Goal: Information Seeking & Learning: Learn about a topic

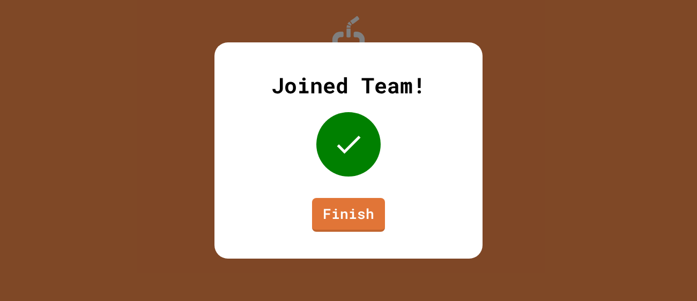
click at [353, 232] on div "Joined Team! Finish" at bounding box center [348, 150] width 268 height 216
click at [371, 207] on link "Finish" at bounding box center [347, 213] width 71 height 35
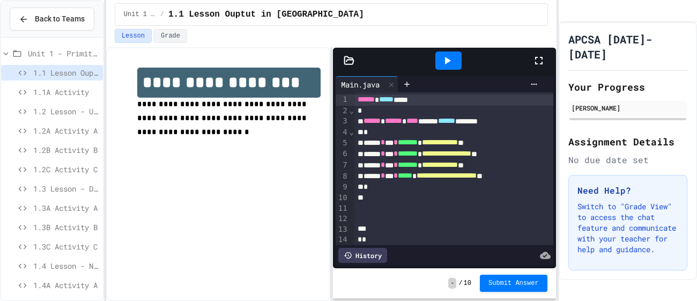
scroll to position [1, 0]
click at [5, 49] on icon at bounding box center [6, 53] width 10 height 10
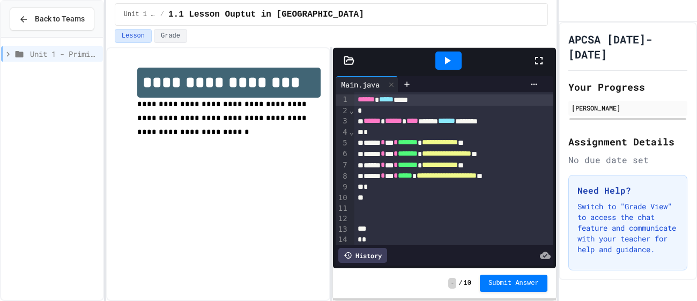
scroll to position [0, 0]
click at [6, 57] on icon at bounding box center [8, 54] width 10 height 10
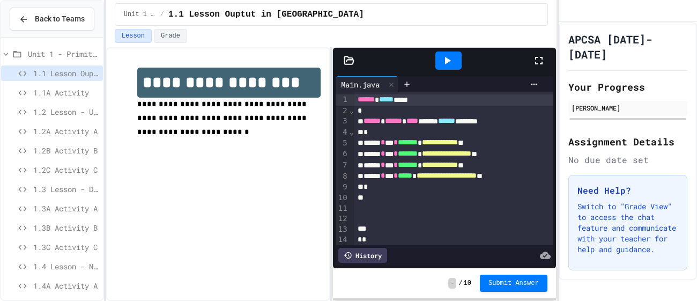
scroll to position [83, 0]
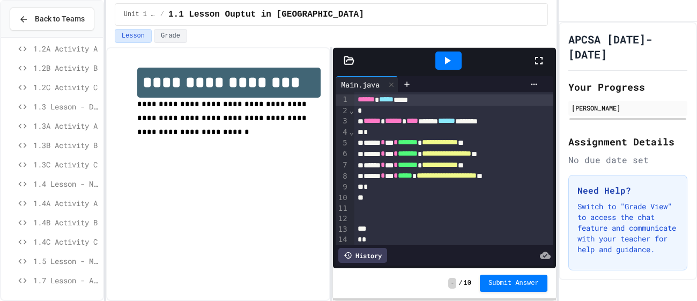
click at [55, 261] on span "1.5 Lesson - Modular Division" at bounding box center [65, 260] width 65 height 11
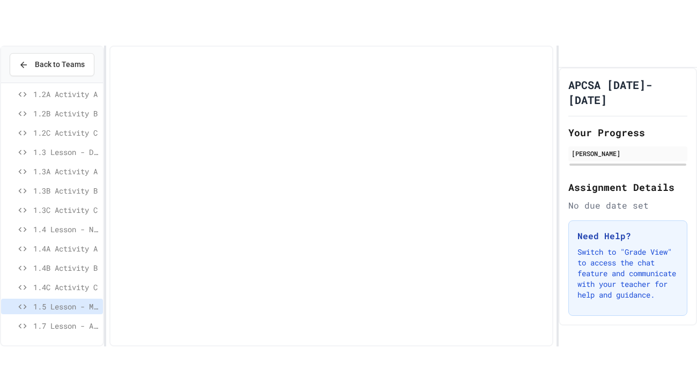
scroll to position [73, 0]
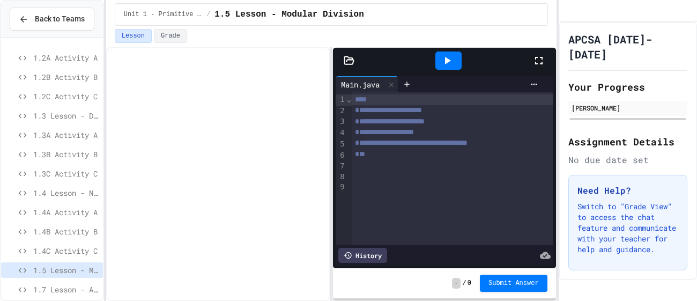
click at [544, 63] on div at bounding box center [544, 60] width 24 height 29
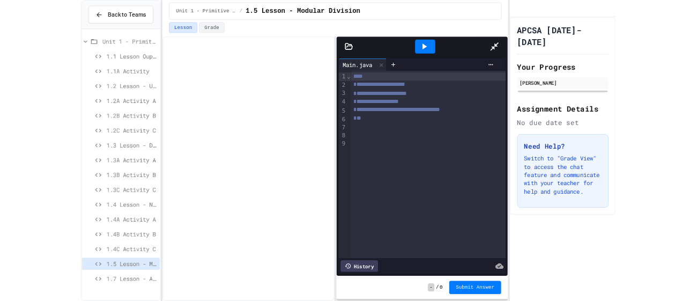
scroll to position [0, 0]
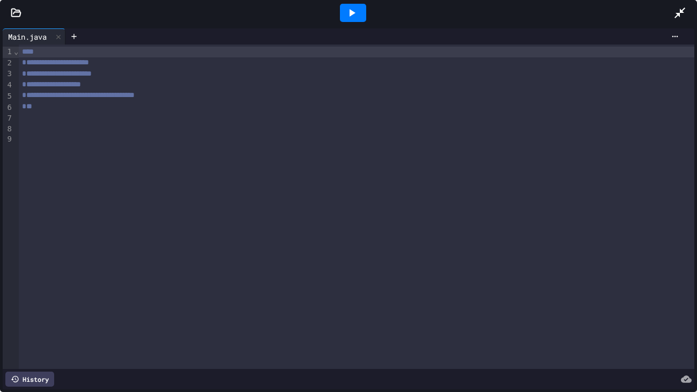
click at [162, 131] on div at bounding box center [356, 127] width 675 height 11
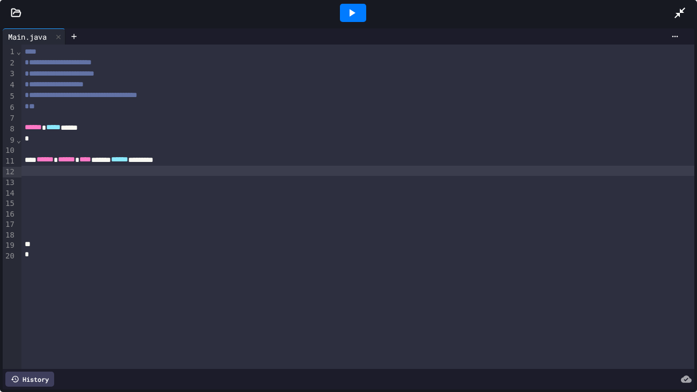
click at [123, 174] on div at bounding box center [357, 171] width 673 height 11
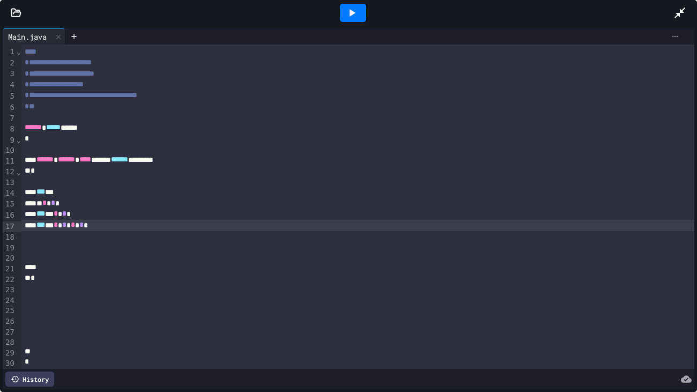
click at [675, 39] on icon at bounding box center [674, 36] width 9 height 9
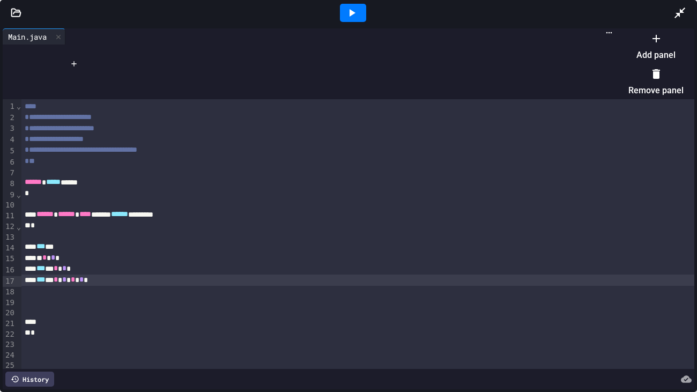
click at [653, 50] on li "Add panel" at bounding box center [655, 46] width 55 height 34
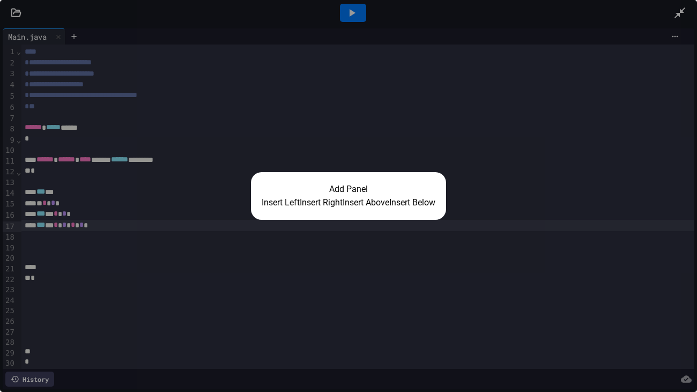
click at [314, 209] on button "Insert Right" at bounding box center [321, 202] width 43 height 13
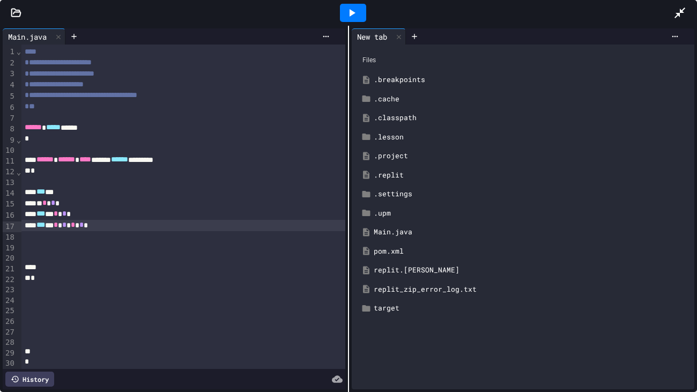
click at [352, 16] on icon at bounding box center [351, 12] width 13 height 13
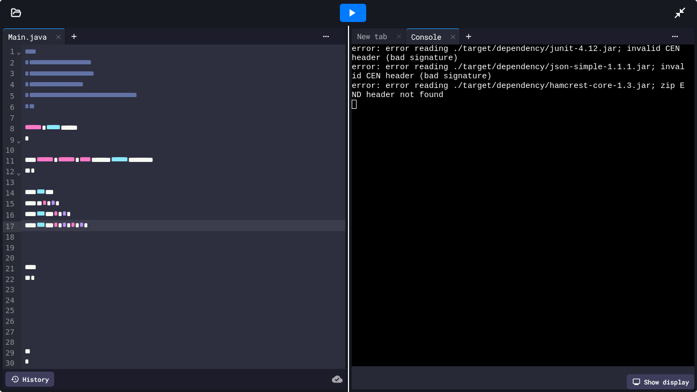
click at [674, 15] on icon at bounding box center [679, 12] width 13 height 13
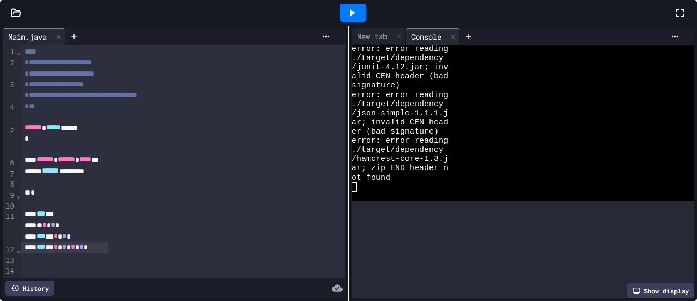
scroll to position [83, 0]
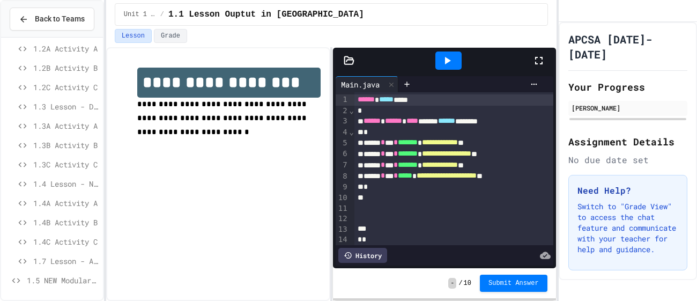
click at [65, 277] on span "1.5 NEW Modular Division" at bounding box center [63, 279] width 72 height 11
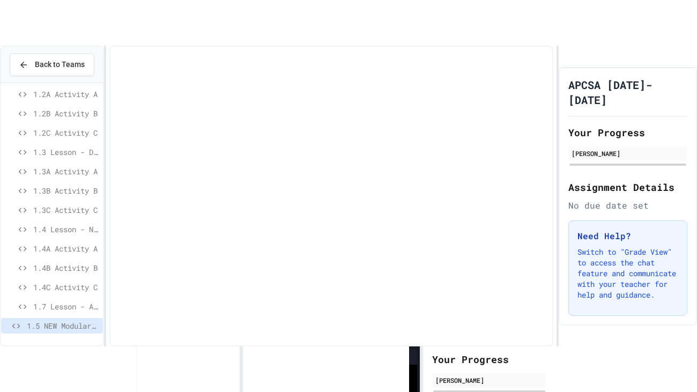
scroll to position [73, 0]
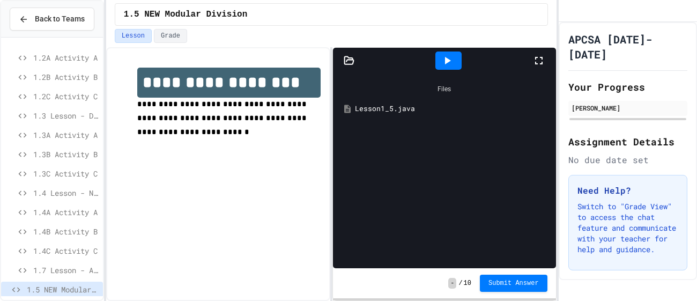
click at [546, 68] on div at bounding box center [544, 60] width 24 height 29
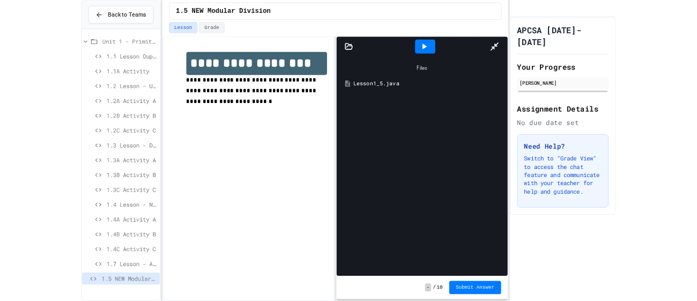
scroll to position [0, 0]
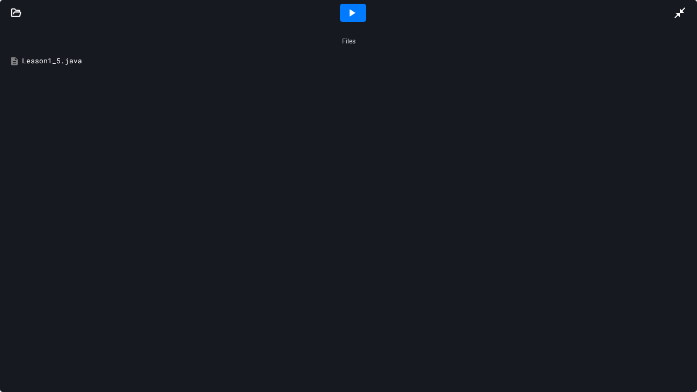
click at [95, 98] on div "Files Lesson1_5.java" at bounding box center [348, 209] width 697 height 366
click at [67, 64] on div "Lesson1_5.java" at bounding box center [356, 61] width 668 height 11
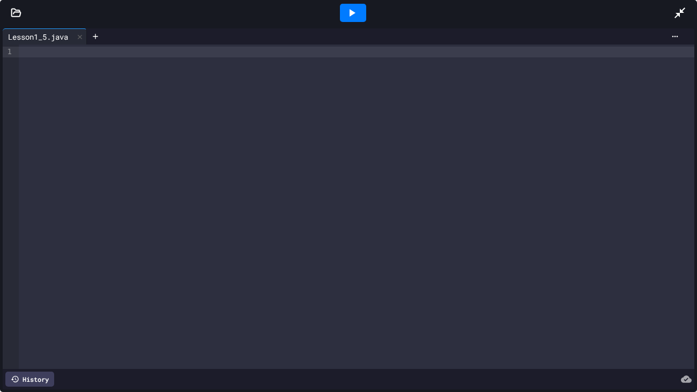
click at [109, 96] on div at bounding box center [356, 206] width 675 height 324
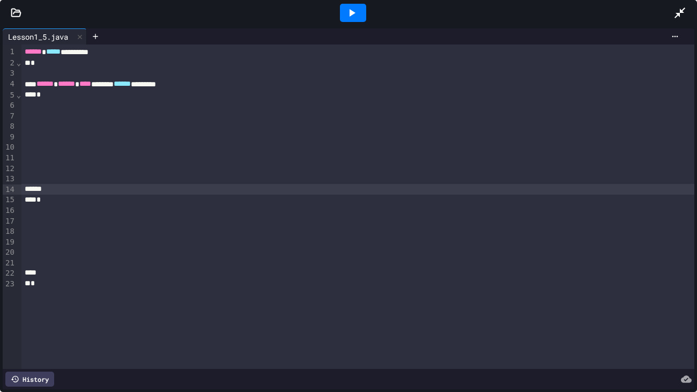
click at [65, 106] on div at bounding box center [357, 105] width 673 height 11
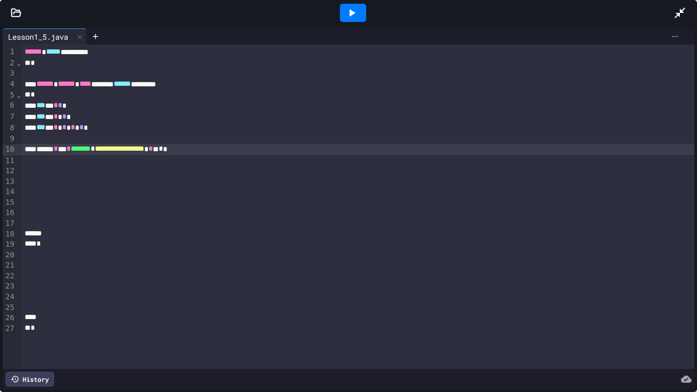
click at [675, 36] on icon at bounding box center [675, 37] width 6 height 2
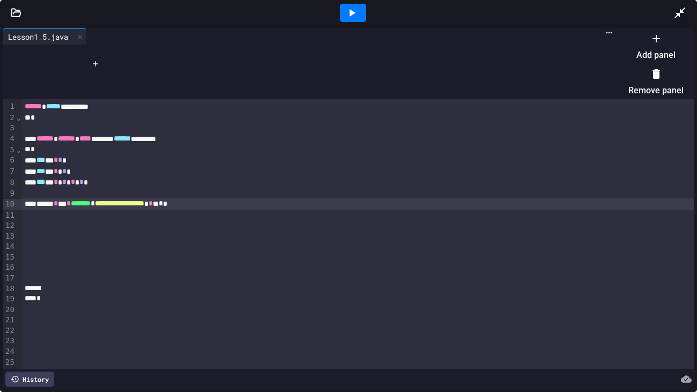
click at [658, 51] on li "Add panel" at bounding box center [655, 46] width 55 height 34
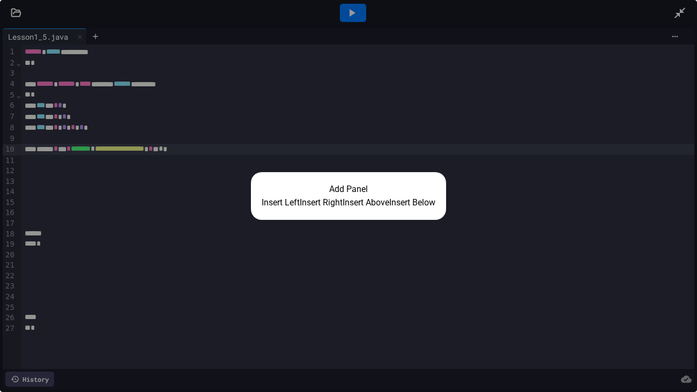
click at [324, 198] on button "Insert Right" at bounding box center [321, 202] width 43 height 13
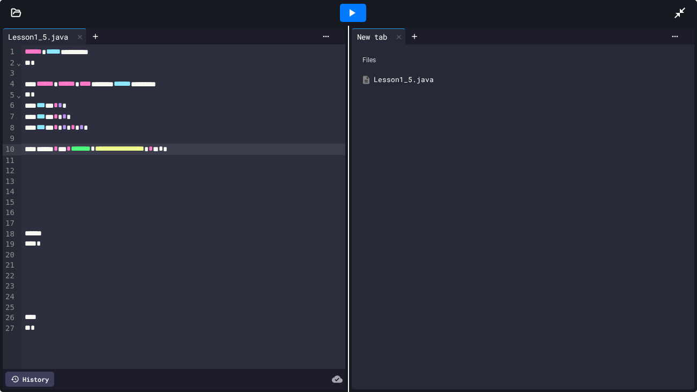
click at [356, 18] on icon at bounding box center [351, 12] width 13 height 13
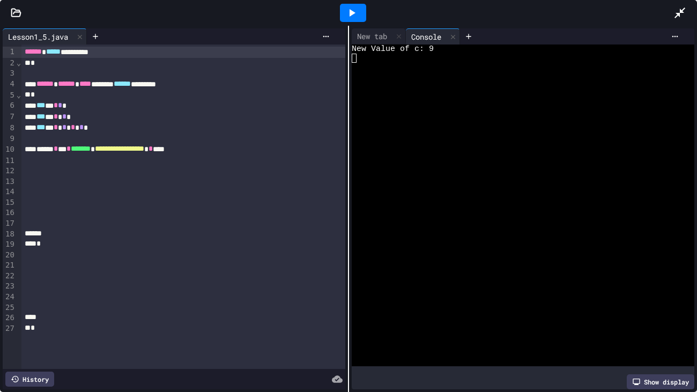
click at [26, 53] on span "******" at bounding box center [33, 52] width 17 height 8
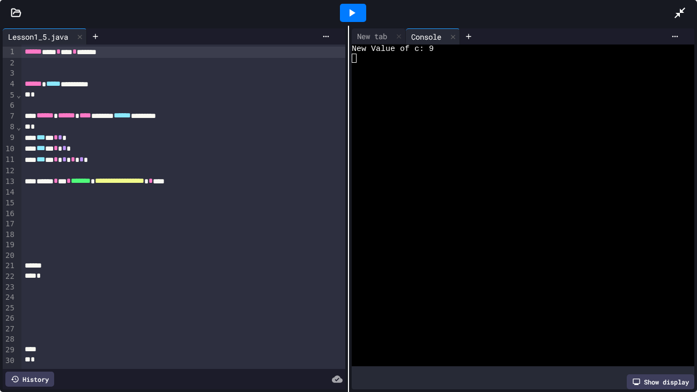
click at [342, 12] on div at bounding box center [353, 13] width 26 height 18
click at [221, 49] on div "****** **** * **** * *******" at bounding box center [183, 52] width 324 height 11
click at [84, 159] on span "*" at bounding box center [81, 159] width 4 height 8
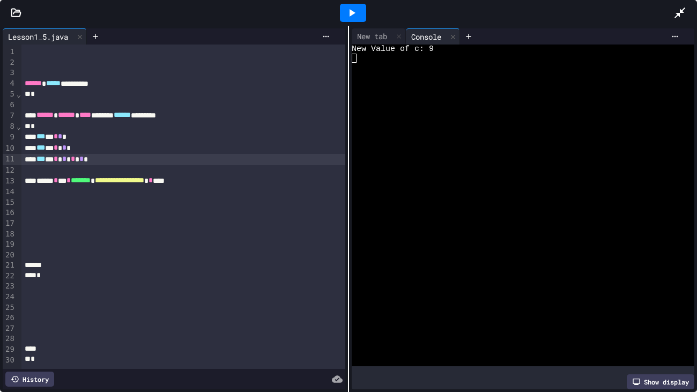
click at [349, 13] on icon at bounding box center [352, 13] width 6 height 8
click at [48, 163] on div "*** * * * * * *" at bounding box center [183, 159] width 324 height 11
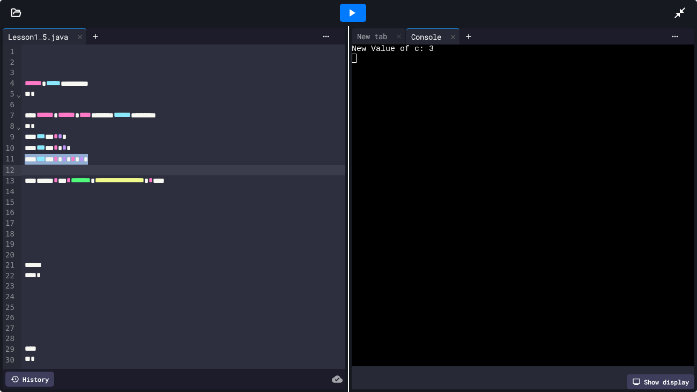
click at [45, 161] on span "***" at bounding box center [40, 159] width 9 height 8
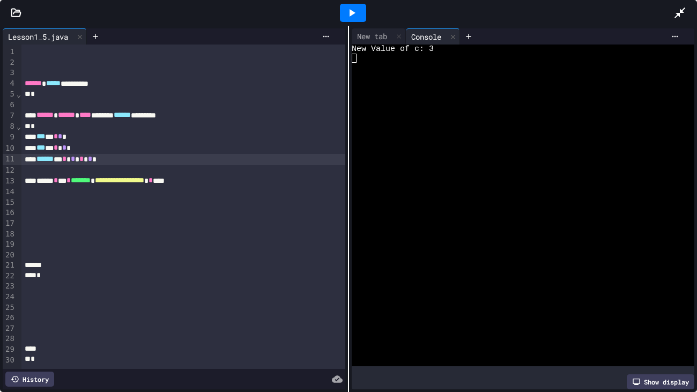
click at [352, 10] on icon at bounding box center [351, 12] width 13 height 13
click at [98, 158] on div "****** * * * * * *" at bounding box center [183, 159] width 324 height 11
click at [356, 19] on div at bounding box center [353, 13] width 26 height 18
click at [79, 159] on span "*" at bounding box center [77, 159] width 4 height 8
click at [347, 7] on icon at bounding box center [351, 12] width 13 height 13
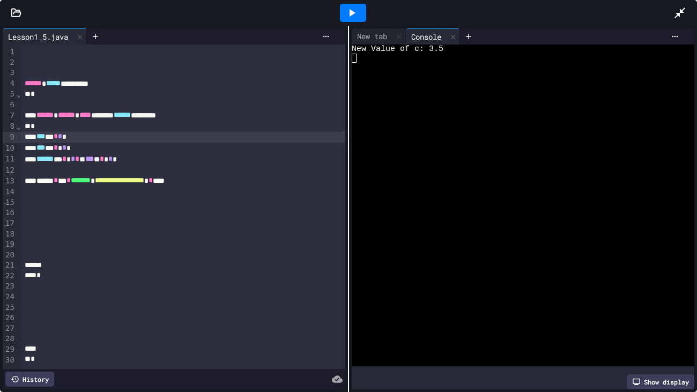
click at [62, 140] on span "*" at bounding box center [60, 136] width 4 height 8
click at [146, 155] on div "****** * * * * * *** * * * *" at bounding box center [183, 159] width 324 height 11
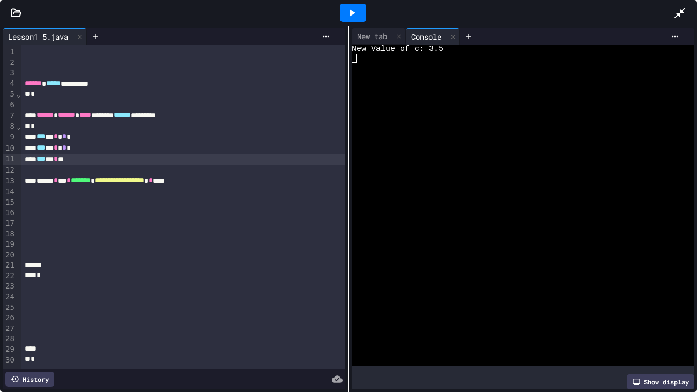
click at [165, 148] on div "*** * * * *" at bounding box center [183, 148] width 324 height 11
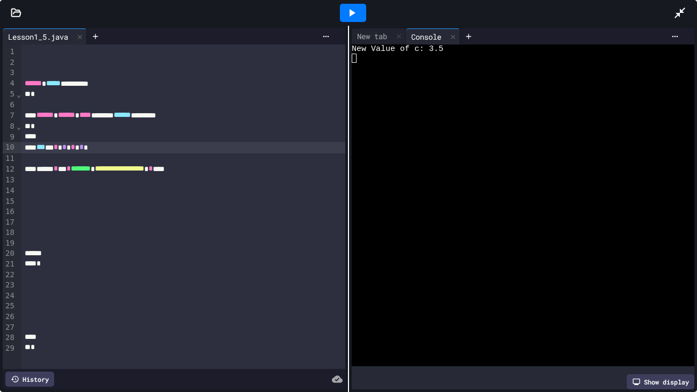
click at [356, 15] on icon at bounding box center [351, 12] width 13 height 13
click at [66, 146] on span "*" at bounding box center [64, 147] width 4 height 8
click at [356, 10] on icon at bounding box center [351, 12] width 13 height 13
click at [66, 146] on span "*" at bounding box center [64, 147] width 4 height 8
click at [363, 10] on div at bounding box center [353, 13] width 26 height 18
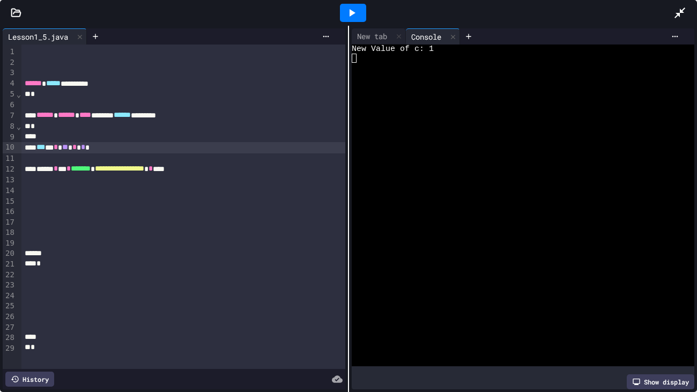
click at [88, 146] on div "*** * * ** * * *" at bounding box center [183, 147] width 324 height 11
click at [353, 8] on icon at bounding box center [351, 12] width 13 height 13
click at [74, 130] on div "*" at bounding box center [183, 126] width 324 height 11
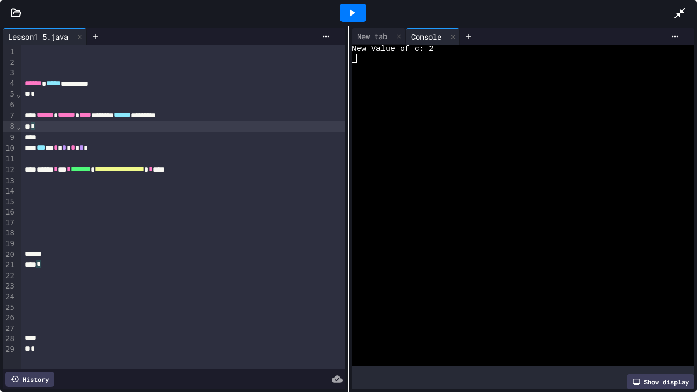
click at [77, 136] on div at bounding box center [183, 137] width 324 height 11
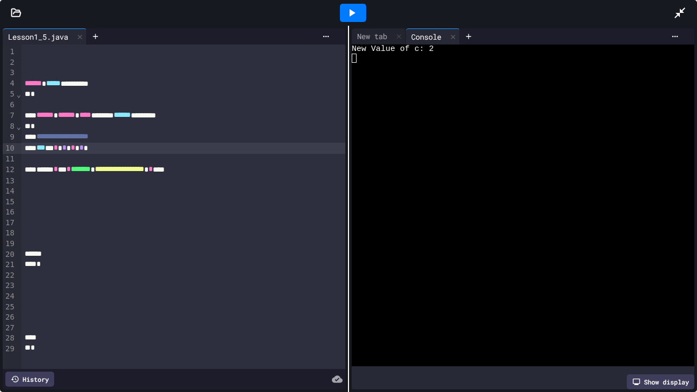
click at [247, 172] on div "**********" at bounding box center [183, 169] width 324 height 11
click at [680, 13] on icon at bounding box center [679, 12] width 13 height 13
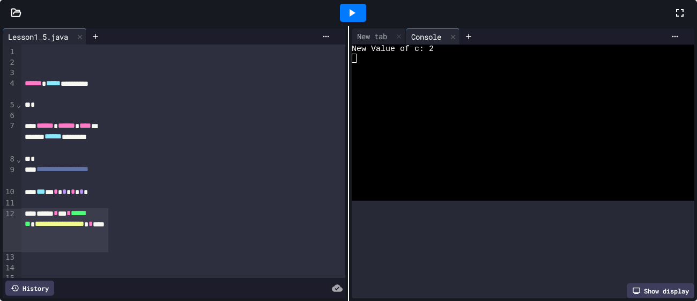
scroll to position [159, 0]
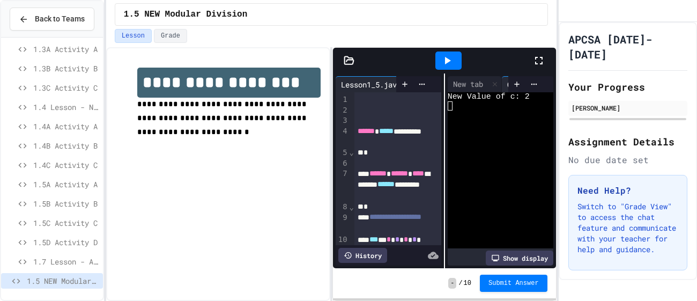
click at [65, 185] on span "1.5A Activity A" at bounding box center [65, 183] width 65 height 11
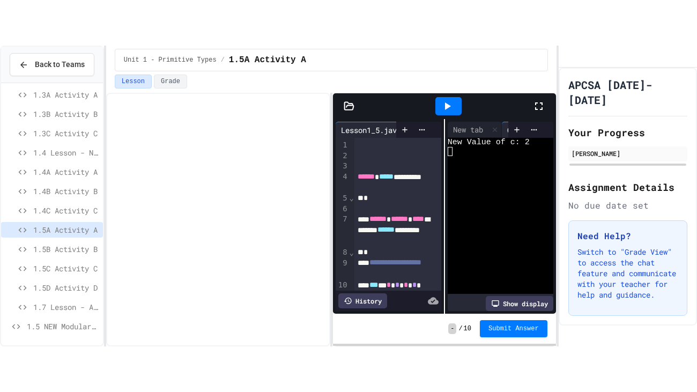
scroll to position [151, 0]
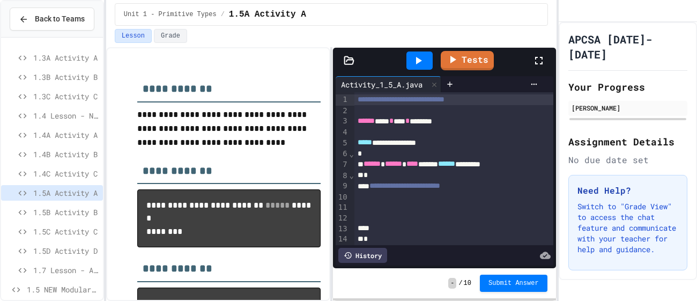
click at [540, 63] on icon at bounding box center [539, 61] width 8 height 8
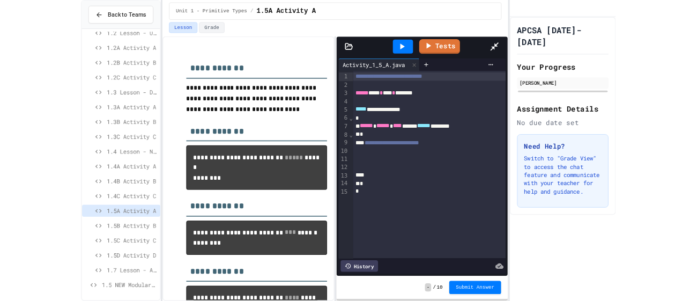
scroll to position [69, 0]
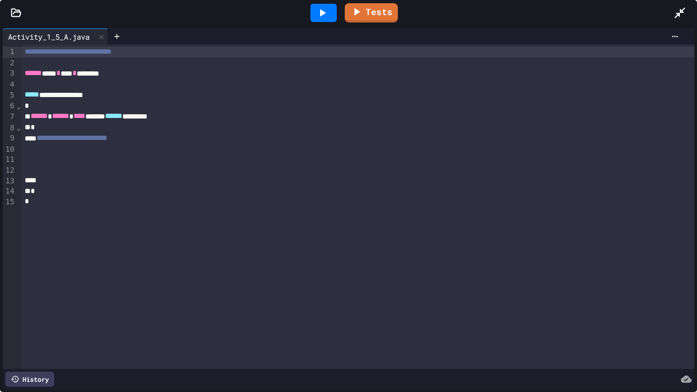
click at [680, 12] on icon at bounding box center [679, 13] width 11 height 11
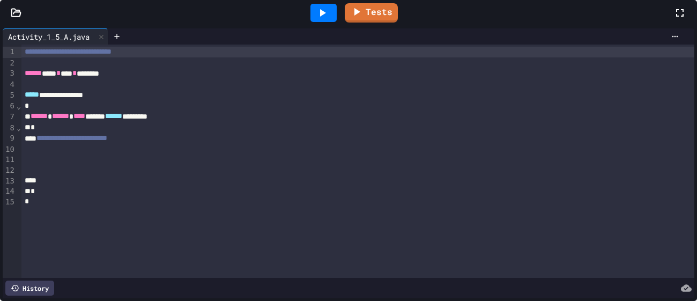
scroll to position [11, 0]
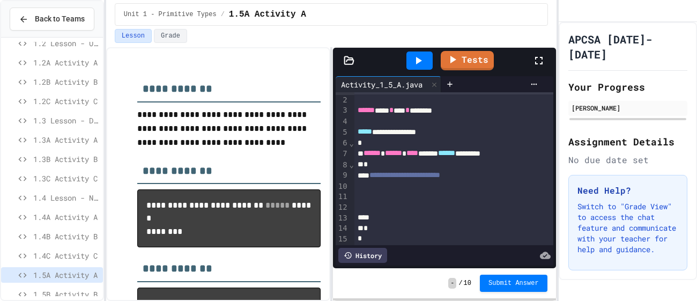
click at [505, 174] on div "**********" at bounding box center [453, 175] width 199 height 11
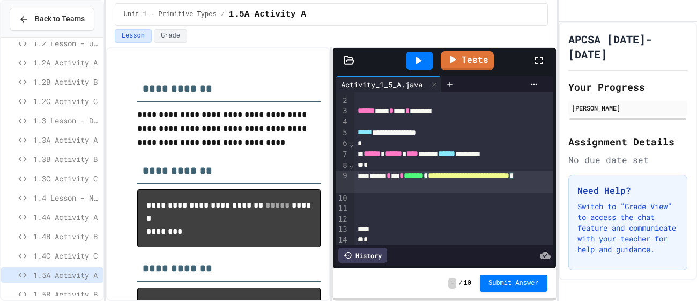
click at [488, 190] on div "**********" at bounding box center [453, 181] width 199 height 22
click at [426, 56] on div at bounding box center [419, 60] width 26 height 18
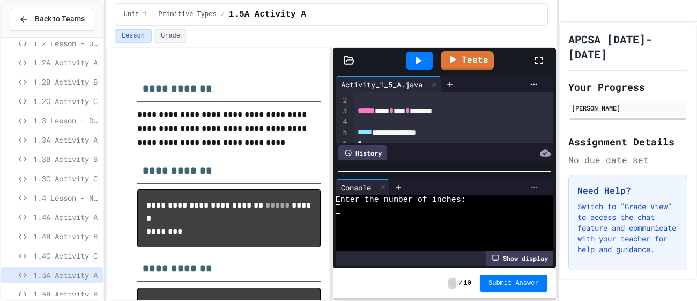
click at [529, 188] on icon at bounding box center [533, 187] width 9 height 9
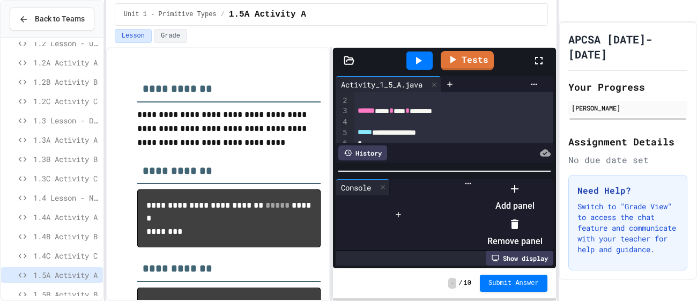
click at [542, 222] on li "Remove panel" at bounding box center [514, 232] width 55 height 34
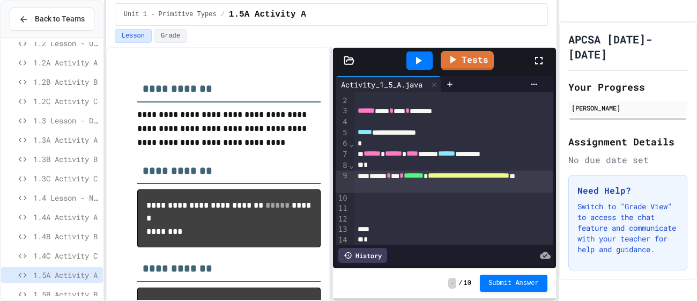
click at [424, 203] on div at bounding box center [453, 208] width 199 height 11
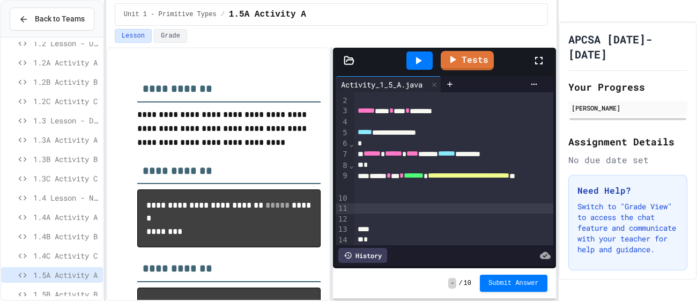
scroll to position [0, 0]
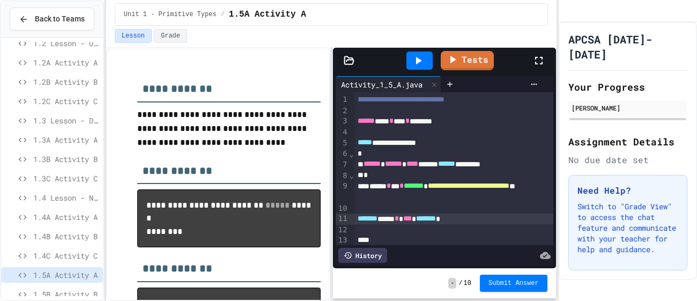
click at [58, 255] on span "1.4C Activity C" at bounding box center [65, 255] width 65 height 11
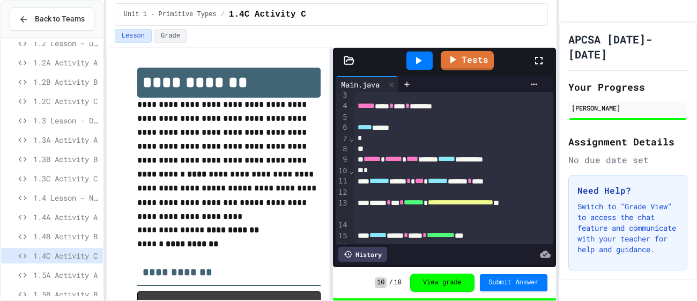
scroll to position [27, 0]
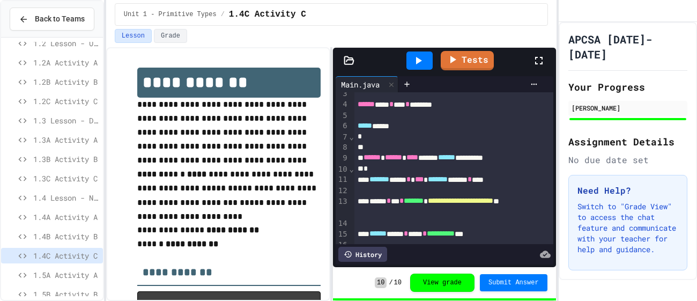
click at [76, 272] on span "1.5A Activity A" at bounding box center [65, 274] width 65 height 11
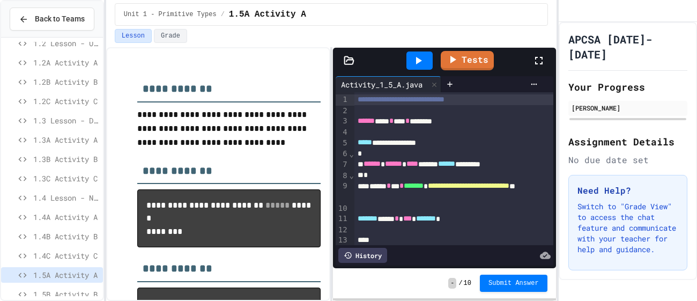
click at [499, 218] on div "******* **** * *** *******" at bounding box center [453, 218] width 199 height 11
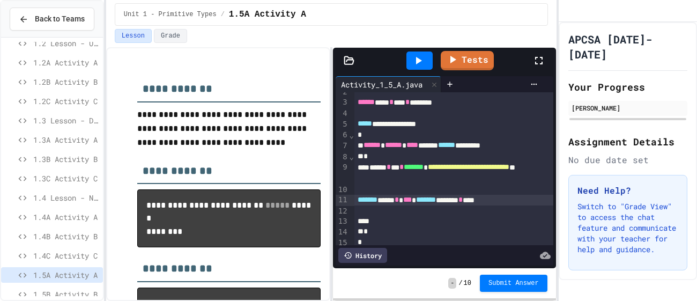
scroll to position [23, 0]
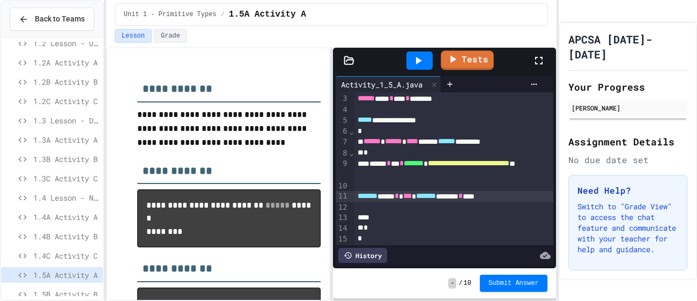
click at [419, 56] on icon at bounding box center [418, 60] width 13 height 13
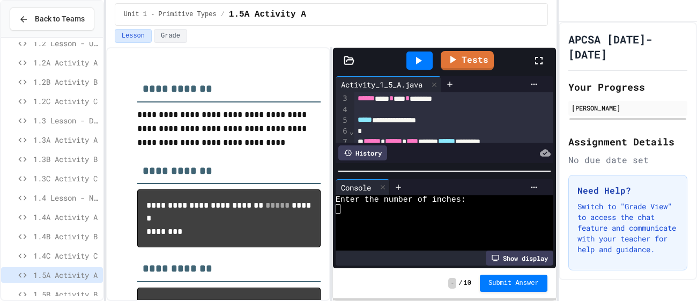
click at [382, 212] on div at bounding box center [438, 208] width 207 height 9
click at [386, 219] on div at bounding box center [438, 217] width 207 height 9
click at [381, 218] on div at bounding box center [438, 217] width 207 height 9
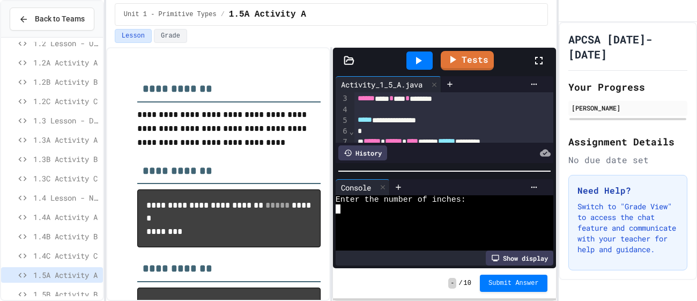
click at [386, 220] on div at bounding box center [438, 217] width 207 height 9
click at [539, 185] on div at bounding box center [533, 187] width 17 height 9
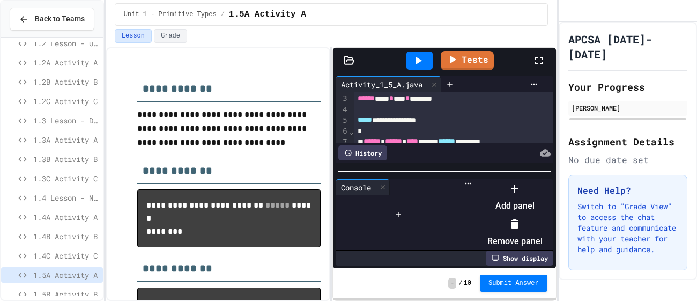
click at [542, 229] on li "Remove panel" at bounding box center [514, 232] width 55 height 34
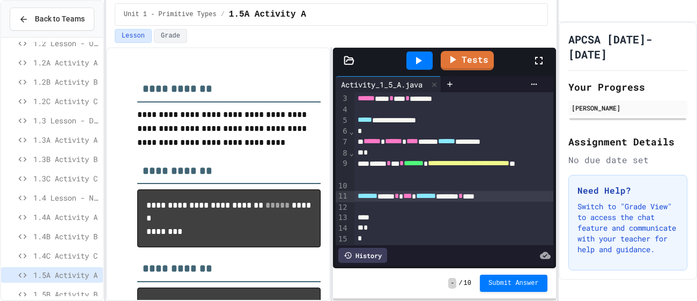
scroll to position [19, 0]
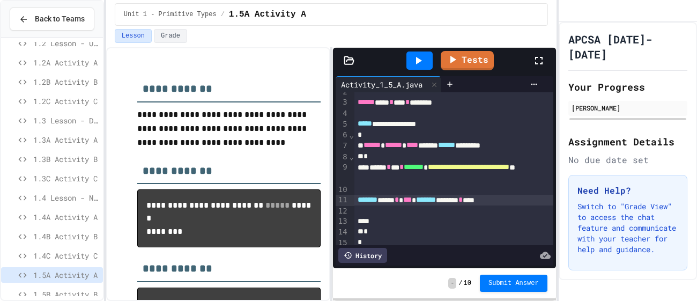
click at [63, 256] on span "1.4C Activity C" at bounding box center [65, 255] width 65 height 11
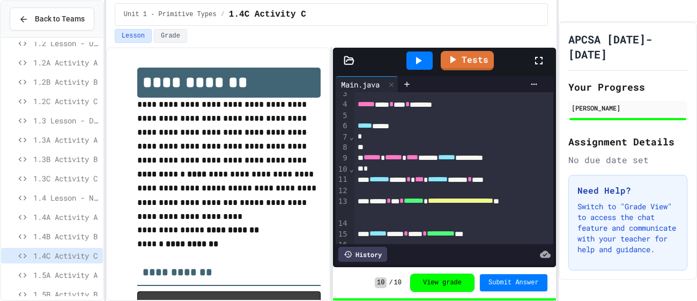
scroll to position [32, 0]
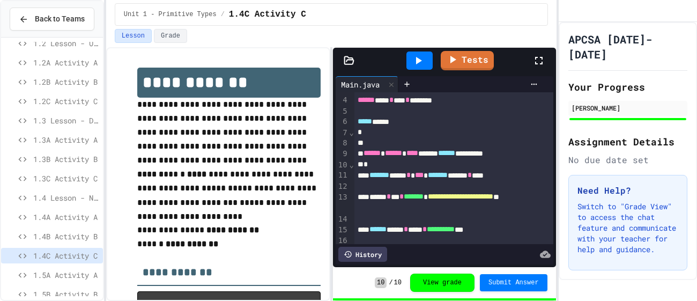
click at [76, 272] on span "1.5A Activity A" at bounding box center [65, 274] width 65 height 11
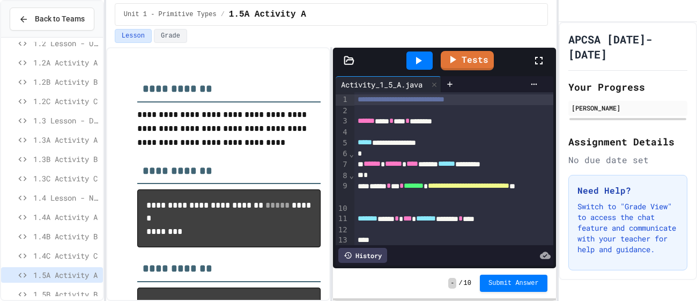
click at [416, 176] on div "*" at bounding box center [453, 175] width 199 height 11
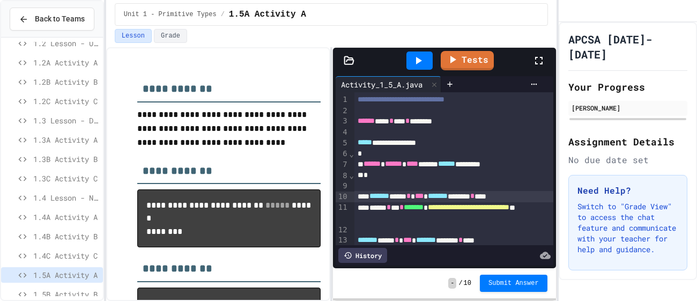
scroll to position [44, 0]
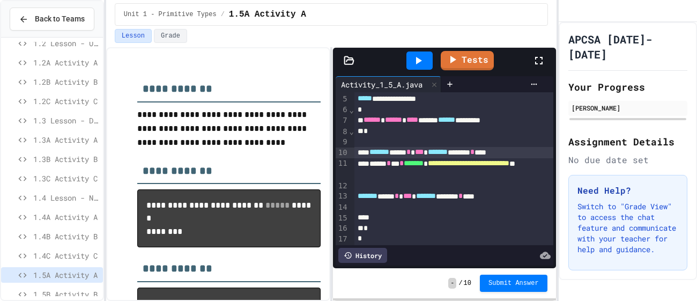
click at [538, 194] on div "******* **** * *** ******* ******* * ****" at bounding box center [453, 196] width 199 height 11
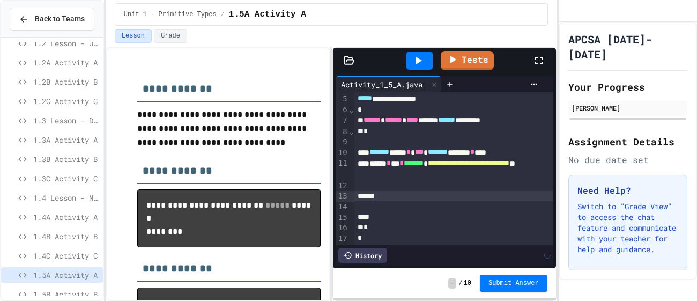
scroll to position [43, 0]
click at [419, 67] on div at bounding box center [419, 60] width 26 height 18
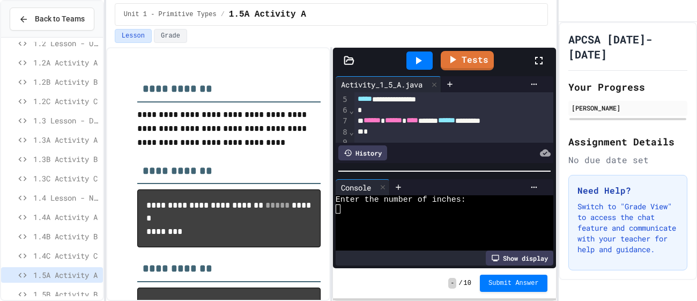
click at [385, 225] on div at bounding box center [438, 226] width 207 height 9
click at [413, 58] on icon at bounding box center [418, 60] width 13 height 13
click at [390, 229] on div at bounding box center [438, 226] width 207 height 9
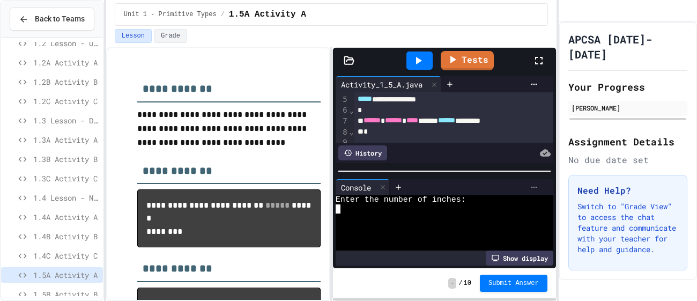
click at [531, 188] on icon at bounding box center [533, 187] width 9 height 9
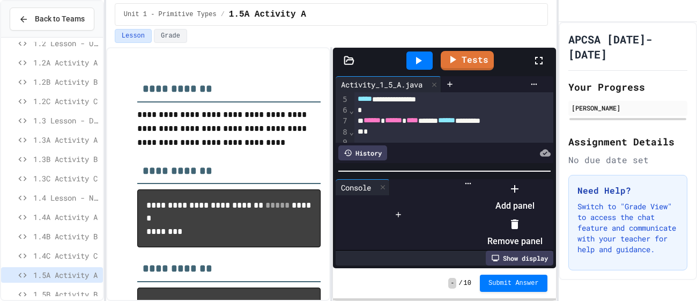
click at [542, 228] on li "Remove panel" at bounding box center [514, 232] width 55 height 34
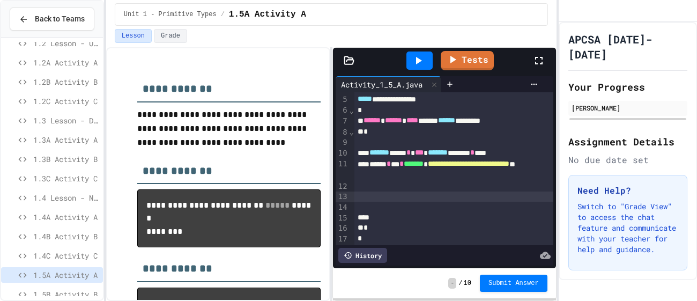
click at [53, 253] on span "1.4C Activity C" at bounding box center [65, 255] width 65 height 11
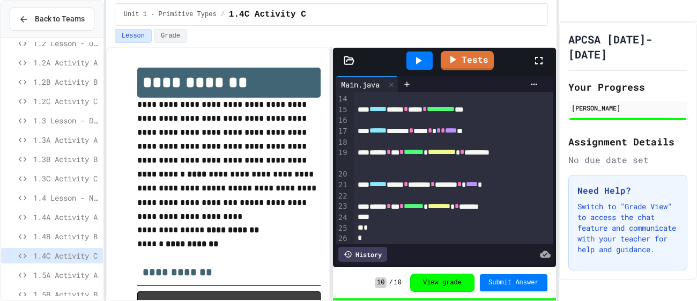
scroll to position [163, 0]
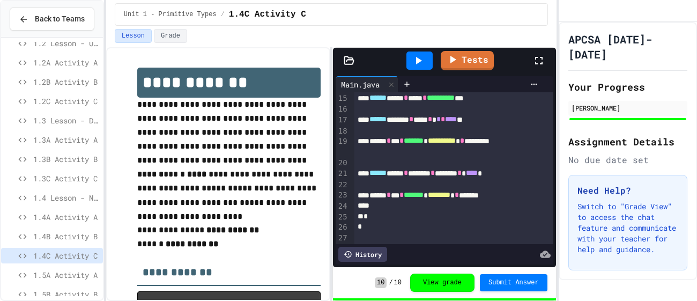
click at [68, 274] on span "1.5A Activity A" at bounding box center [65, 274] width 65 height 11
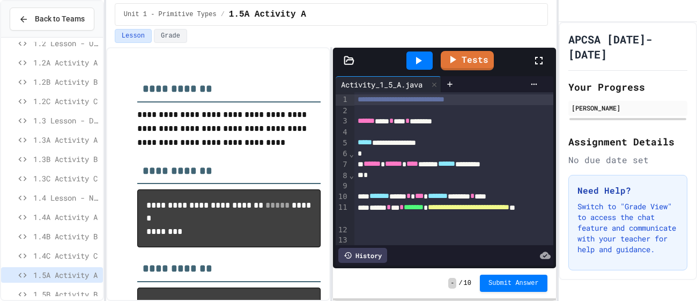
scroll to position [43, 0]
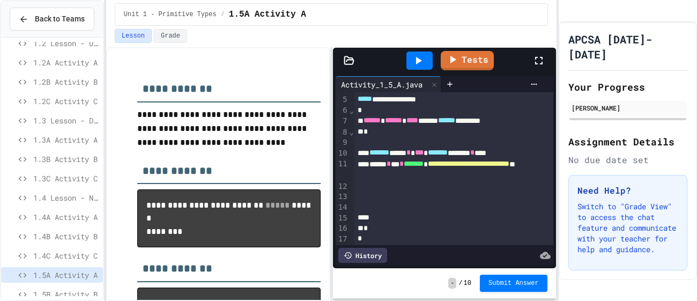
click at [429, 191] on div at bounding box center [453, 196] width 199 height 11
click at [70, 250] on span "1.4C Activity C" at bounding box center [65, 255] width 65 height 11
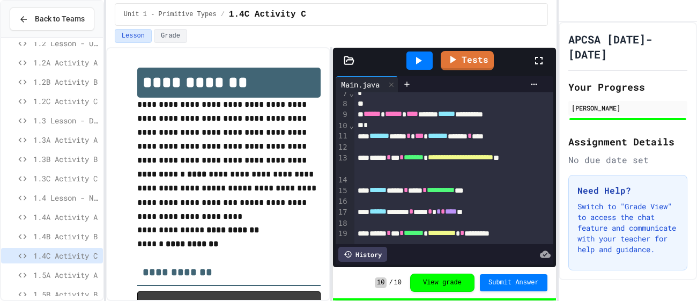
scroll to position [71, 0]
click at [64, 272] on span "1.5A Activity A" at bounding box center [65, 274] width 65 height 11
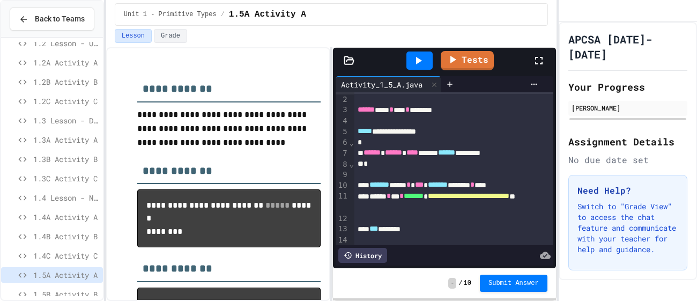
scroll to position [12, 0]
click at [452, 225] on div "*** ******" at bounding box center [453, 228] width 199 height 11
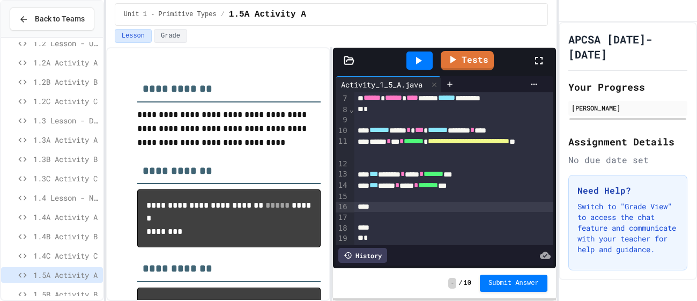
scroll to position [76, 0]
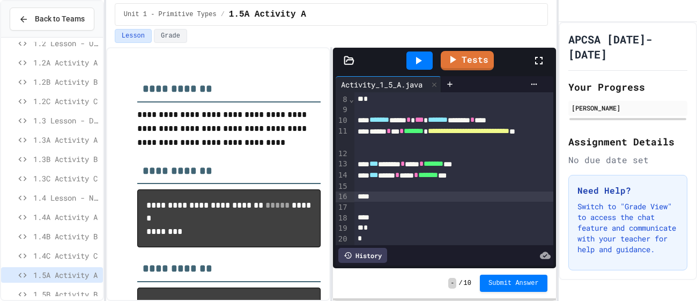
click at [424, 69] on div at bounding box center [419, 60] width 37 height 29
click at [424, 62] on div at bounding box center [419, 60] width 26 height 18
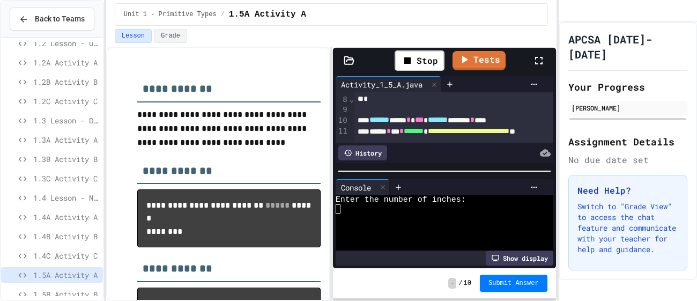
click at [396, 224] on div at bounding box center [438, 226] width 207 height 9
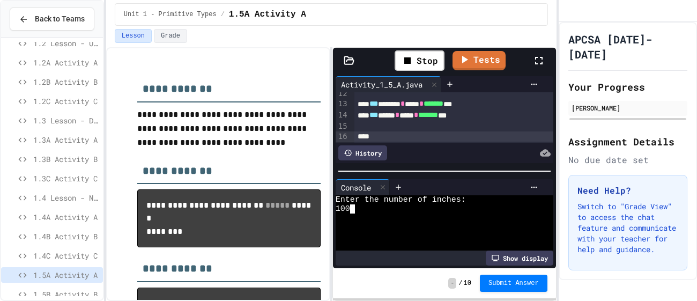
scroll to position [140, 0]
click at [391, 136] on div at bounding box center [453, 132] width 199 height 11
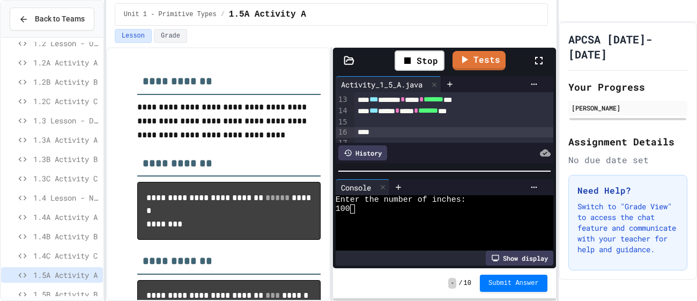
scroll to position [9, 0]
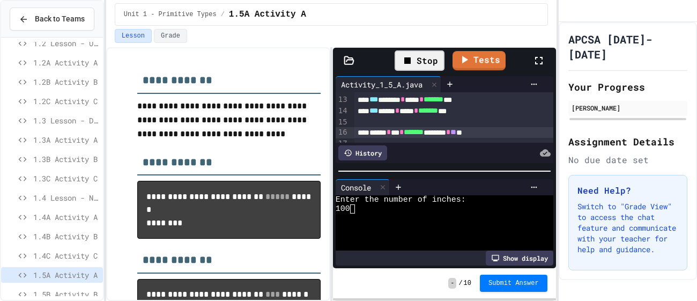
click at [431, 60] on div "Stop" at bounding box center [419, 60] width 50 height 20
click at [431, 60] on div at bounding box center [419, 60] width 26 height 18
click at [402, 229] on div at bounding box center [438, 226] width 207 height 9
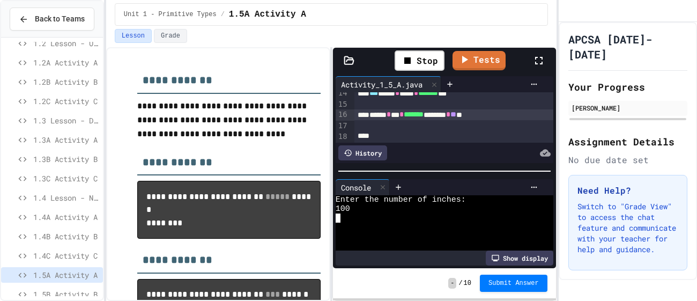
scroll to position [155, 0]
click at [509, 116] on div "****** * *** * ******* ******** * ** **" at bounding box center [453, 117] width 199 height 11
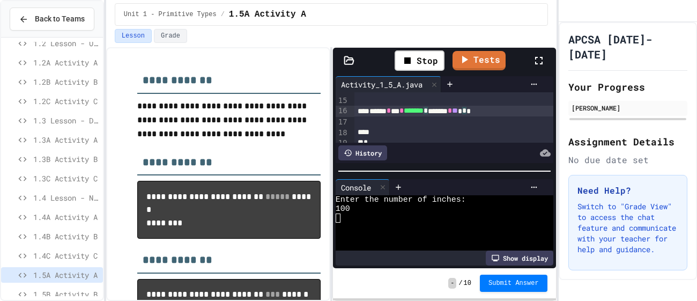
scroll to position [167, 0]
click at [529, 106] on div "****** * *** * ******* * ****** * ** * *" at bounding box center [453, 105] width 199 height 11
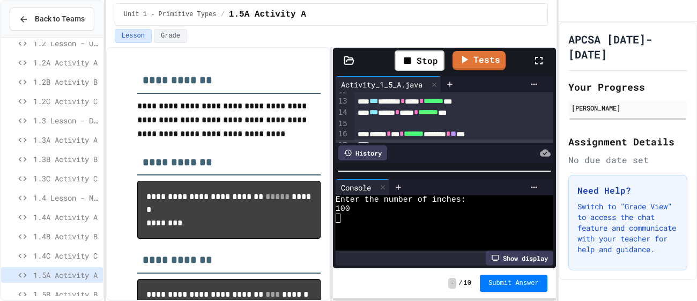
scroll to position [137, 0]
click at [63, 257] on span "1.4C Activity C" at bounding box center [65, 255] width 65 height 11
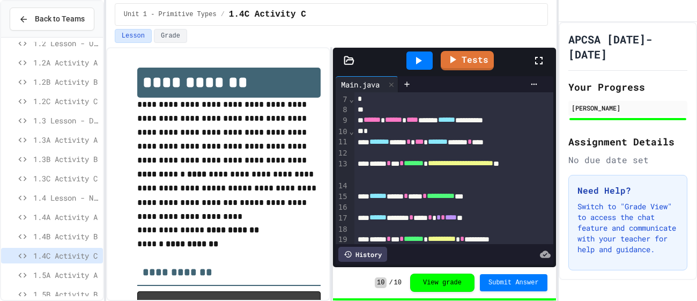
scroll to position [66, 0]
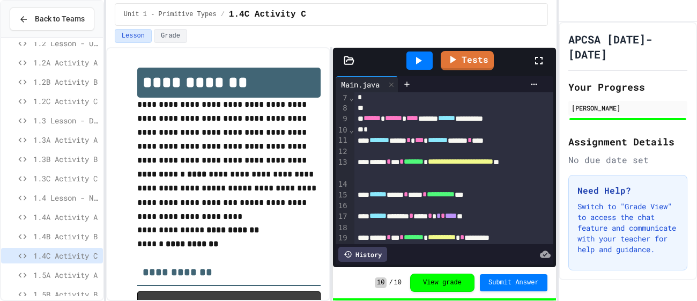
click at [70, 272] on span "1.5A Activity A" at bounding box center [65, 274] width 65 height 11
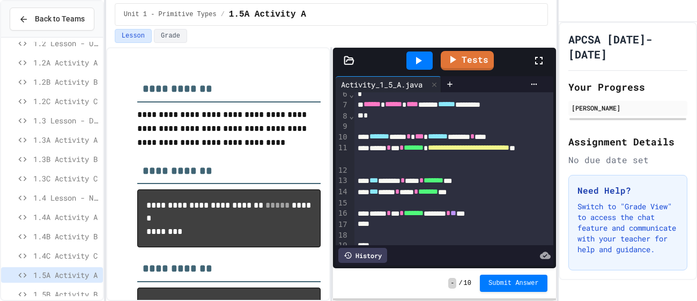
scroll to position [63, 0]
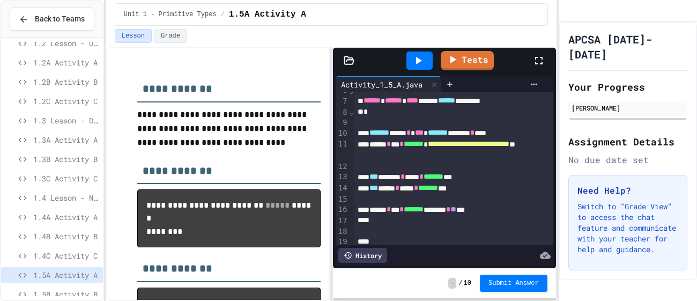
click at [507, 209] on div "****** * *** * ******* ******** * ** **" at bounding box center [453, 209] width 199 height 11
click at [438, 187] on span "*******" at bounding box center [428, 188] width 20 height 8
click at [464, 209] on div "****** * *** * ******* *****" at bounding box center [453, 209] width 199 height 11
click at [499, 209] on div "****** * *** * ******* *********" at bounding box center [453, 209] width 199 height 11
click at [428, 64] on div at bounding box center [419, 60] width 26 height 18
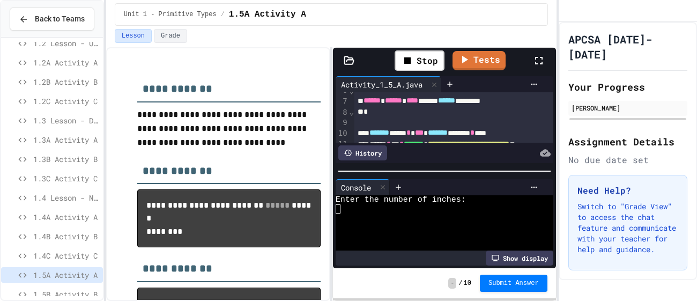
click at [409, 223] on div at bounding box center [438, 226] width 207 height 9
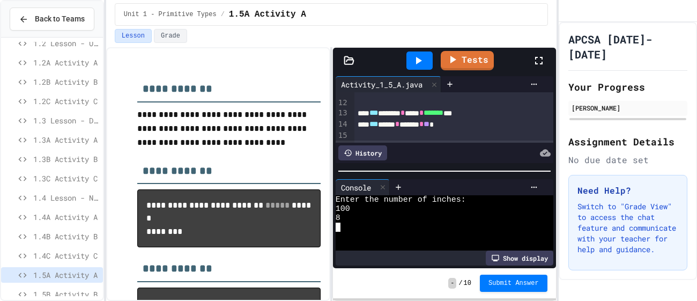
scroll to position [130, 0]
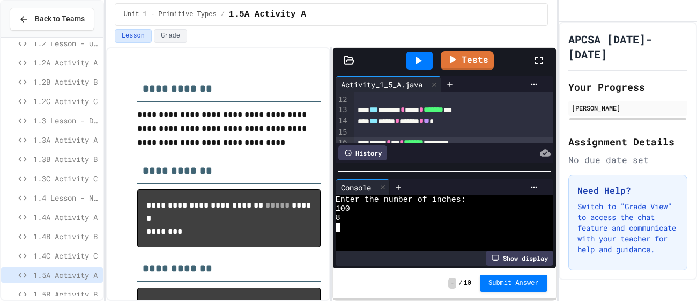
click at [474, 126] on div at bounding box center [453, 131] width 199 height 11
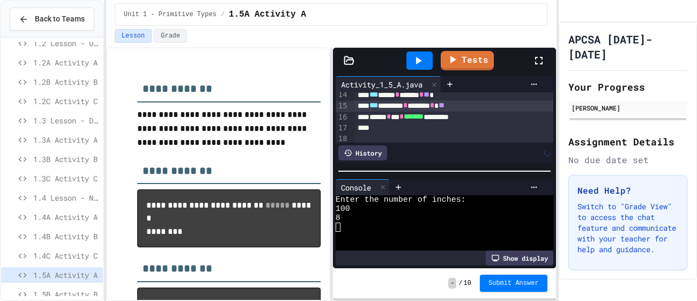
scroll to position [160, 0]
click at [504, 114] on div "****** * *** * ******* *********" at bounding box center [453, 113] width 199 height 11
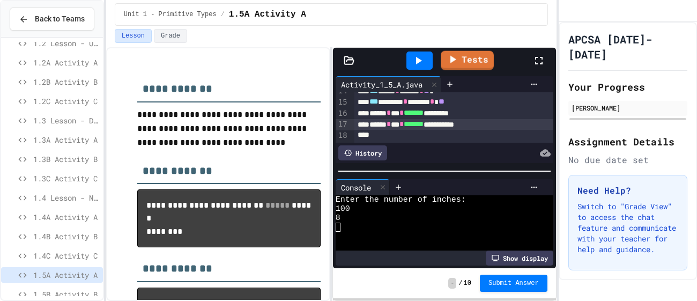
click at [424, 59] on div at bounding box center [419, 60] width 26 height 18
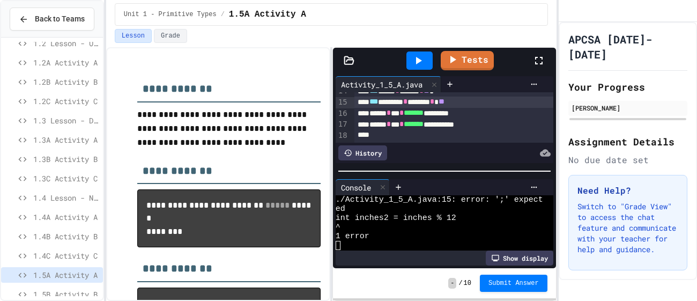
click at [493, 98] on div "*** ******* * ****** * **" at bounding box center [453, 101] width 199 height 11
click at [431, 65] on div at bounding box center [419, 60] width 26 height 18
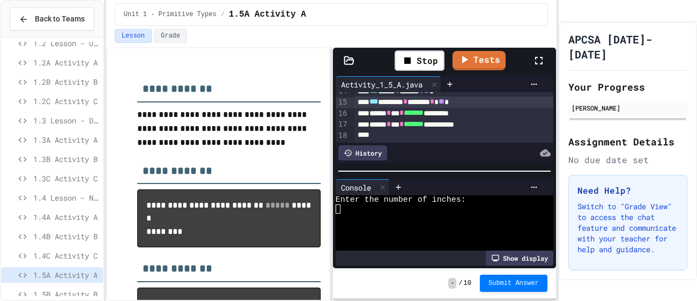
click at [418, 223] on div at bounding box center [438, 226] width 207 height 9
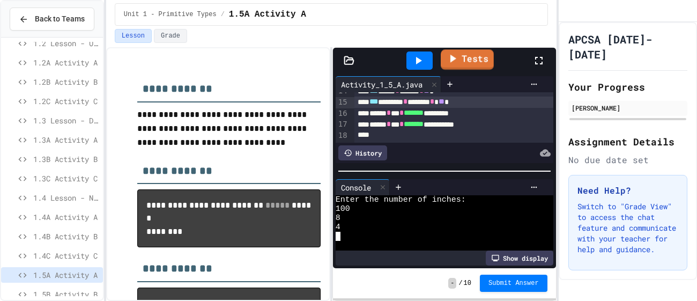
click at [471, 65] on link "Tests" at bounding box center [467, 59] width 53 height 20
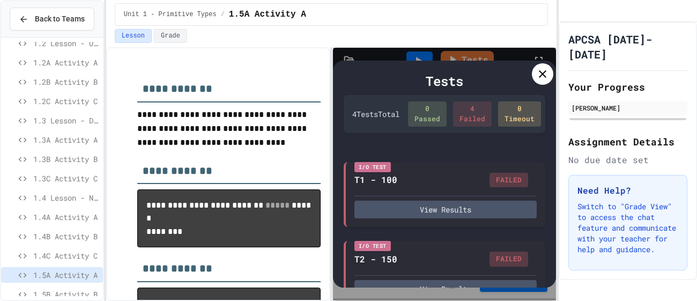
click at [539, 76] on icon at bounding box center [543, 74] width 8 height 8
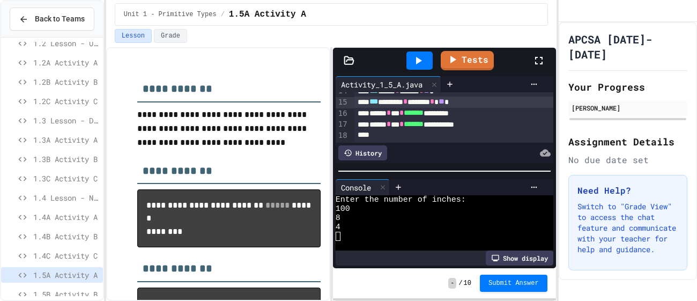
click at [482, 115] on div "****** * *** * ******* *********" at bounding box center [453, 113] width 199 height 11
click at [497, 126] on div "**********" at bounding box center [453, 124] width 199 height 11
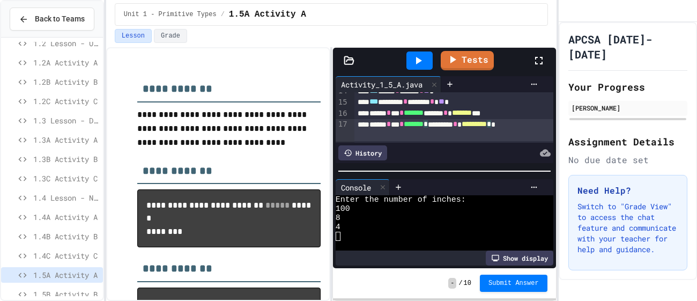
click at [424, 66] on div at bounding box center [419, 60] width 26 height 18
click at [362, 212] on div at bounding box center [438, 208] width 207 height 9
click at [454, 61] on icon at bounding box center [452, 59] width 13 height 13
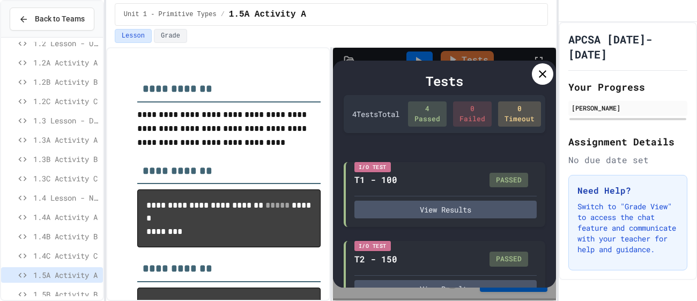
click at [540, 74] on icon at bounding box center [542, 74] width 13 height 13
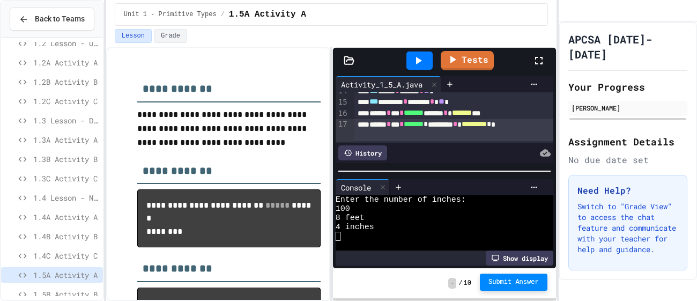
click at [512, 285] on span "Submit Answer" at bounding box center [513, 282] width 50 height 9
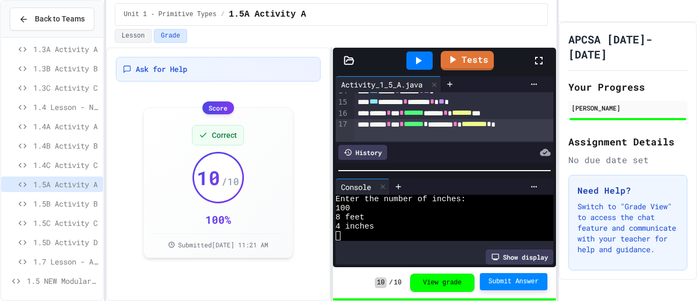
click at [66, 208] on div "1.5B Activity B" at bounding box center [52, 204] width 102 height 16
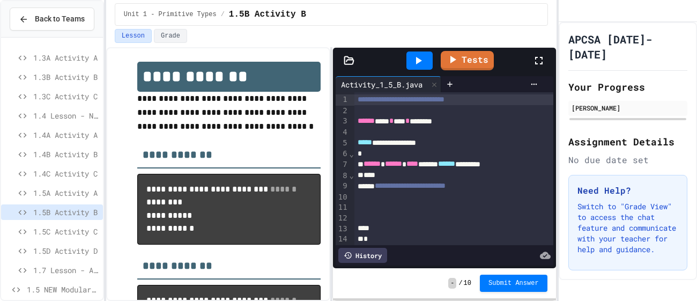
scroll to position [4, 0]
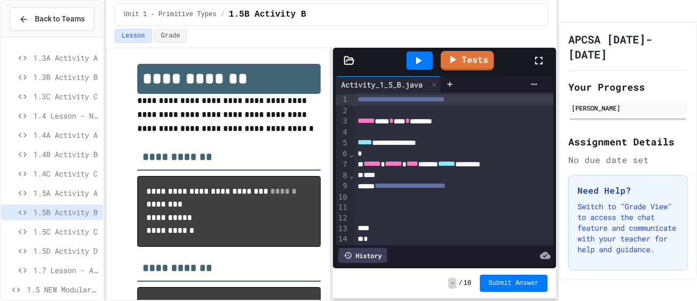
click at [445, 184] on span "**********" at bounding box center [410, 186] width 71 height 8
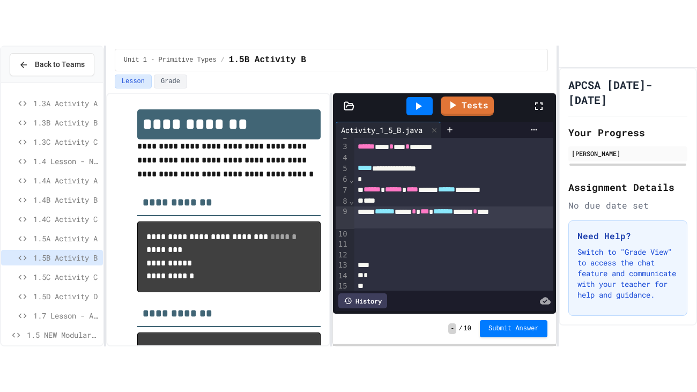
scroll to position [24, 0]
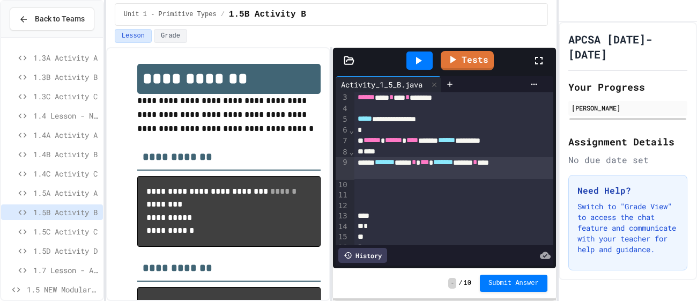
click at [537, 64] on icon at bounding box center [539, 61] width 8 height 8
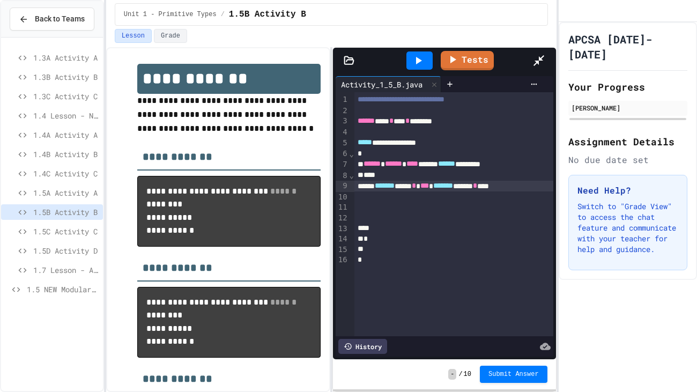
scroll to position [0, 0]
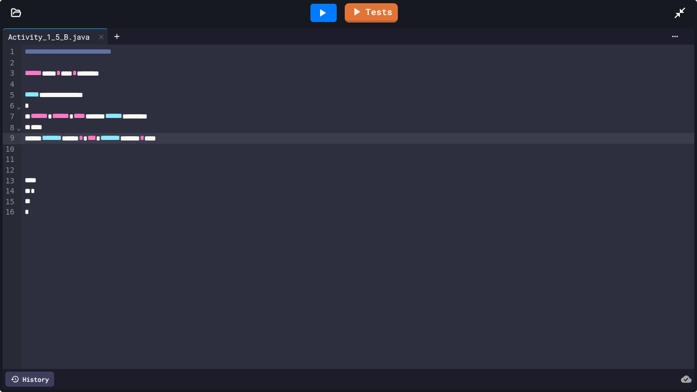
click at [261, 139] on div "******* **** * *** ******* ******* * ****" at bounding box center [357, 138] width 673 height 11
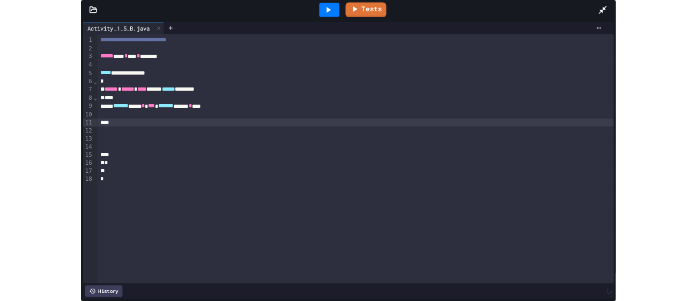
scroll to position [69, 0]
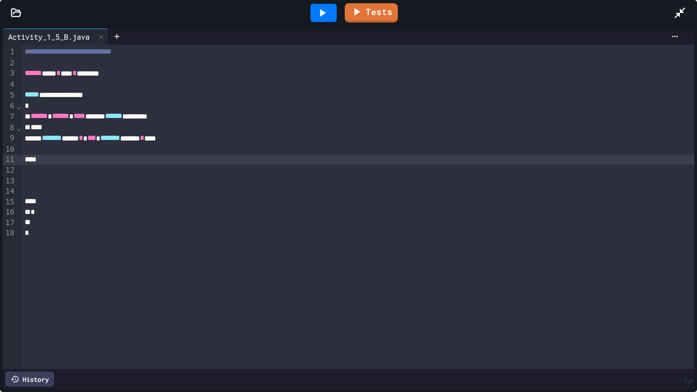
click at [682, 10] on icon at bounding box center [679, 13] width 11 height 11
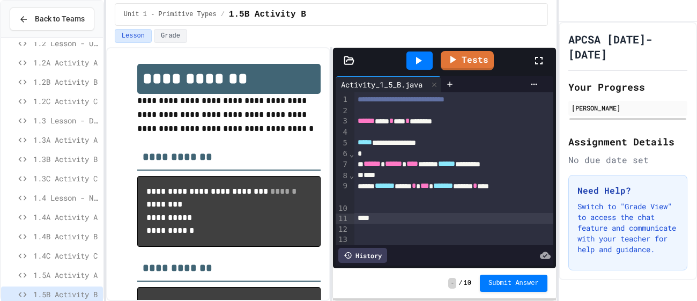
click at [421, 218] on div at bounding box center [453, 218] width 199 height 11
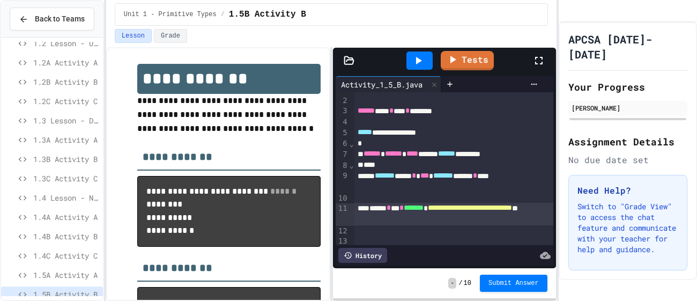
scroll to position [14, 0]
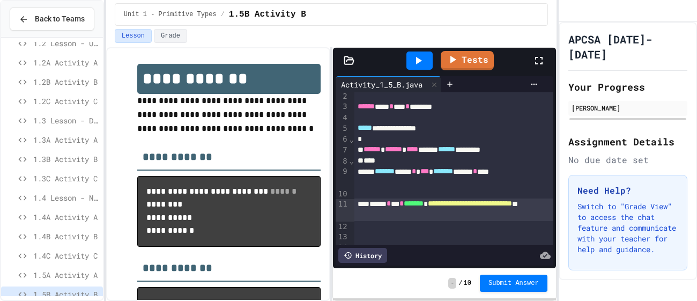
click at [427, 212] on div "**********" at bounding box center [453, 209] width 199 height 22
click at [441, 213] on div "**********" at bounding box center [453, 209] width 199 height 22
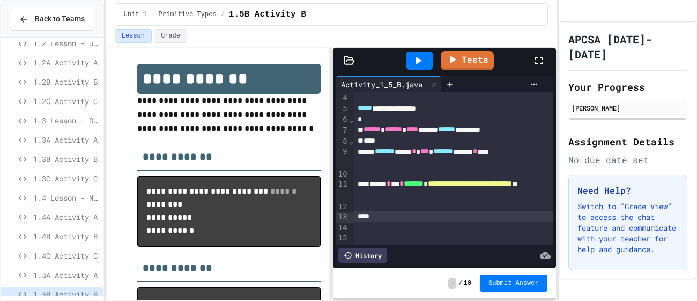
scroll to position [36, 0]
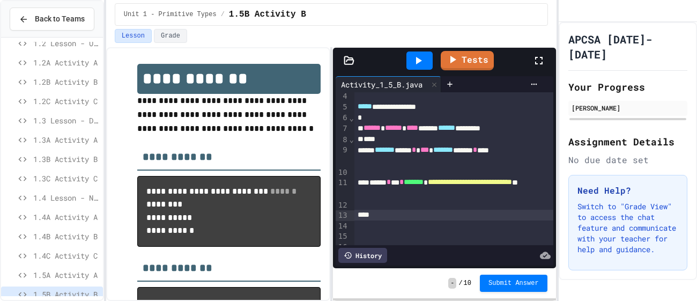
click at [67, 271] on span "1.5A Activity A" at bounding box center [65, 274] width 65 height 11
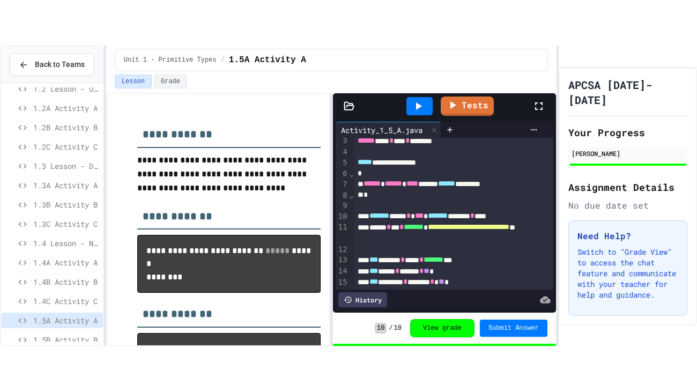
scroll to position [28, 0]
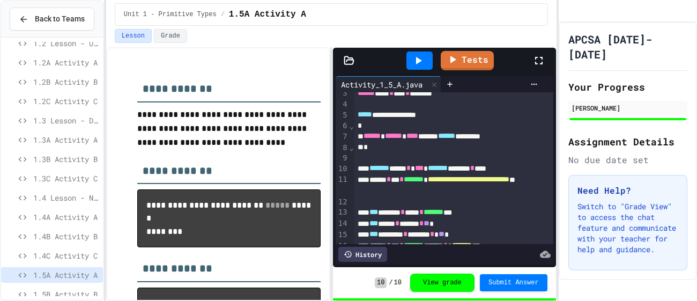
click at [538, 63] on icon at bounding box center [538, 60] width 13 height 13
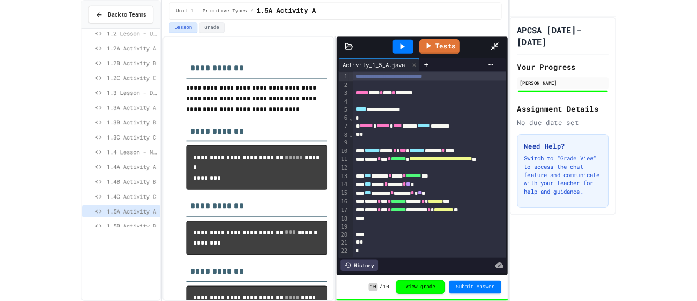
scroll to position [0, 0]
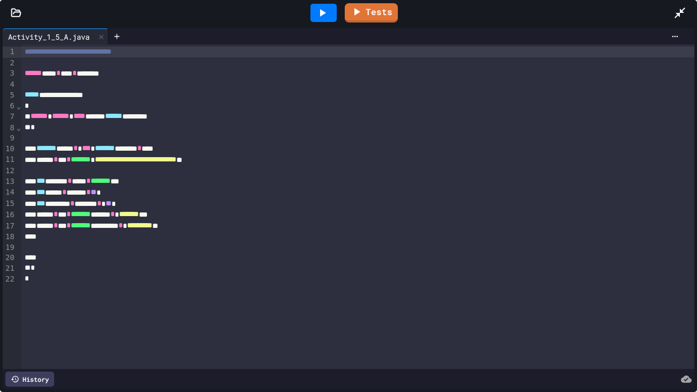
click at [686, 18] on div at bounding box center [685, 12] width 24 height 29
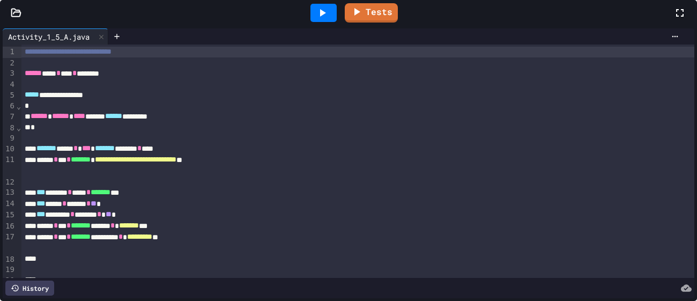
scroll to position [138, 0]
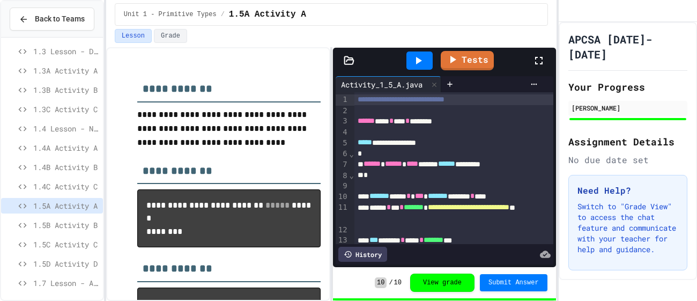
click at [63, 225] on span "1.5B Activity B" at bounding box center [65, 224] width 65 height 11
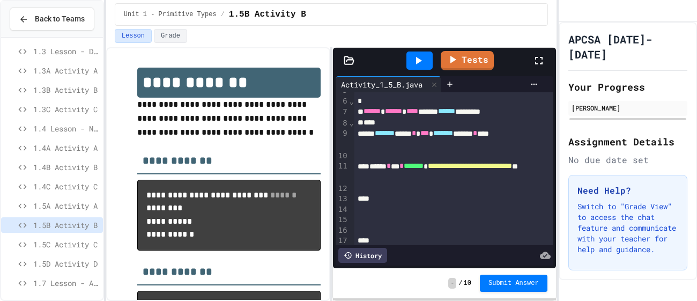
scroll to position [53, 0]
click at [446, 190] on div at bounding box center [453, 187] width 199 height 11
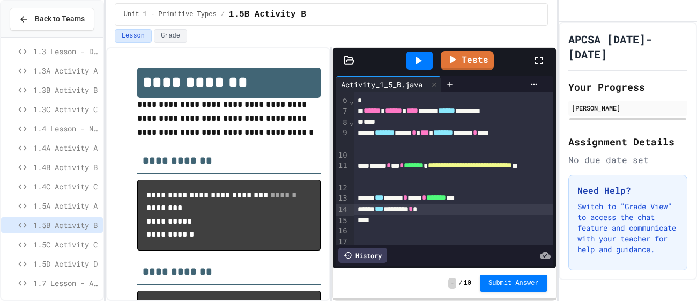
click at [416, 198] on div "*** ***** * **** * ******* ***" at bounding box center [453, 197] width 199 height 11
click at [419, 207] on div "*** ******* *" at bounding box center [453, 209] width 199 height 11
click at [447, 210] on div "*** ***** *" at bounding box center [453, 209] width 199 height 11
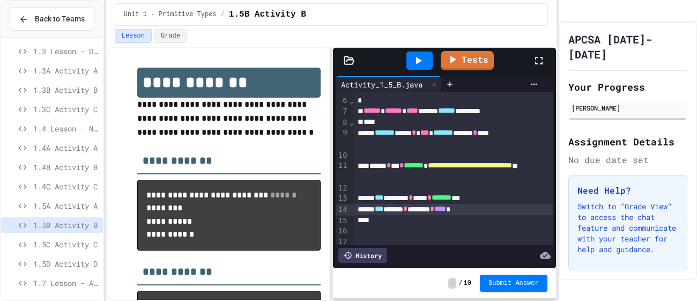
click at [420, 65] on icon at bounding box center [418, 60] width 13 height 13
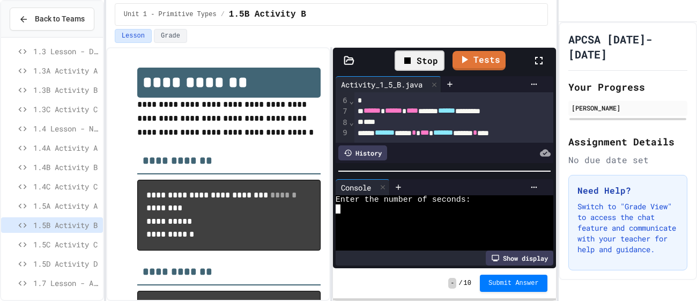
click at [380, 229] on div at bounding box center [438, 226] width 207 height 9
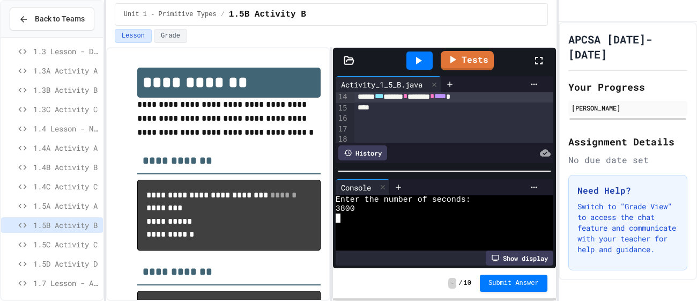
scroll to position [166, 0]
click at [448, 117] on div at bounding box center [453, 117] width 199 height 11
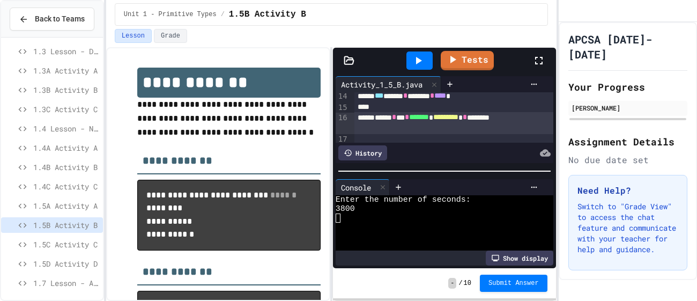
click at [420, 59] on icon at bounding box center [419, 61] width 6 height 8
click at [399, 222] on div at bounding box center [438, 226] width 207 height 9
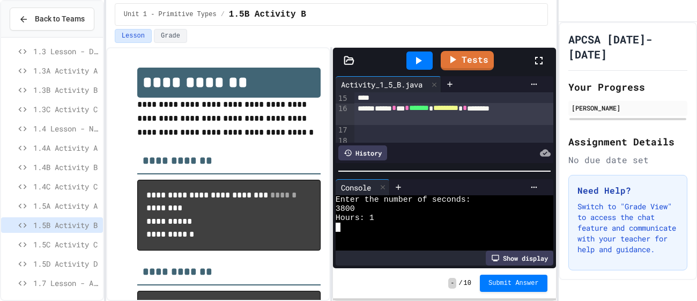
scroll to position [180, 0]
click at [407, 135] on div at bounding box center [453, 136] width 199 height 11
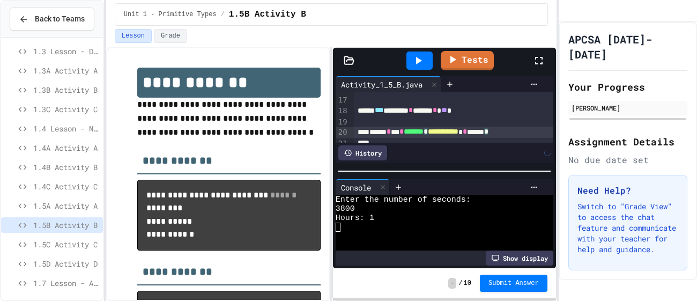
scroll to position [212, 0]
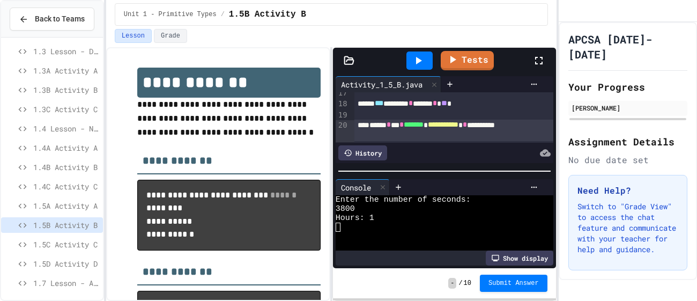
click at [425, 63] on div at bounding box center [419, 60] width 26 height 18
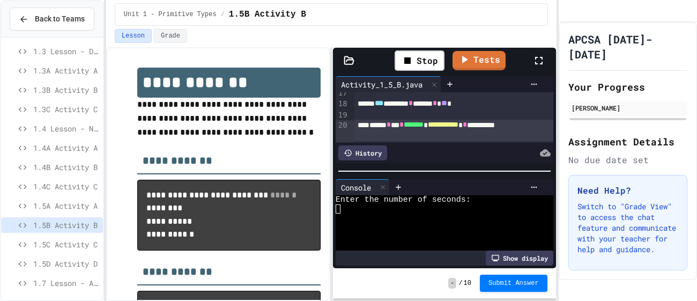
click at [412, 231] on div at bounding box center [438, 226] width 207 height 9
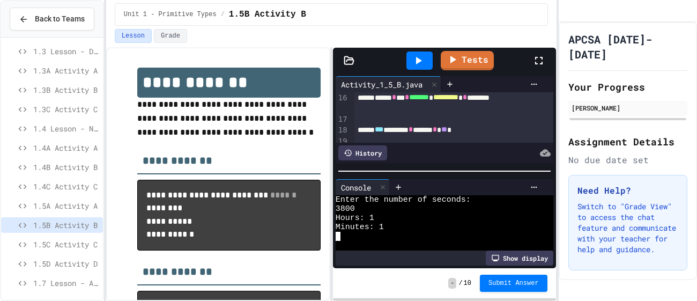
scroll to position [185, 0]
click at [447, 129] on span "**" at bounding box center [444, 130] width 6 height 8
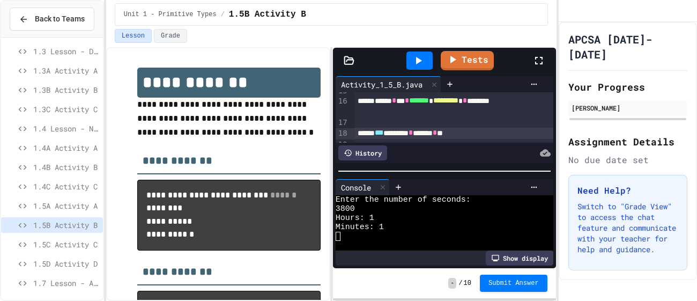
scroll to position [185, 0]
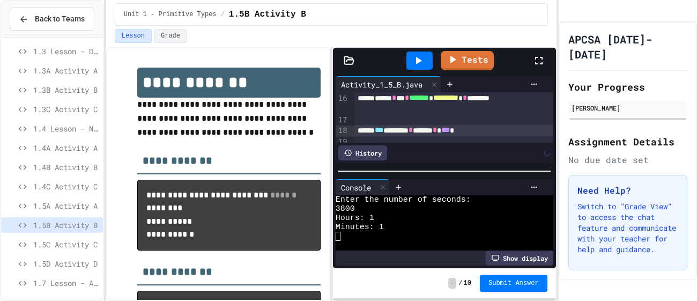
click at [425, 61] on div at bounding box center [419, 60] width 26 height 18
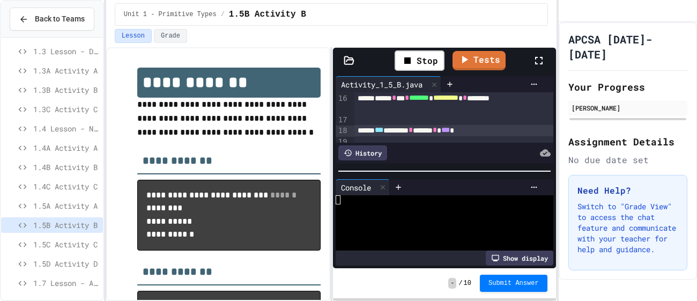
click at [406, 215] on div at bounding box center [438, 217] width 207 height 9
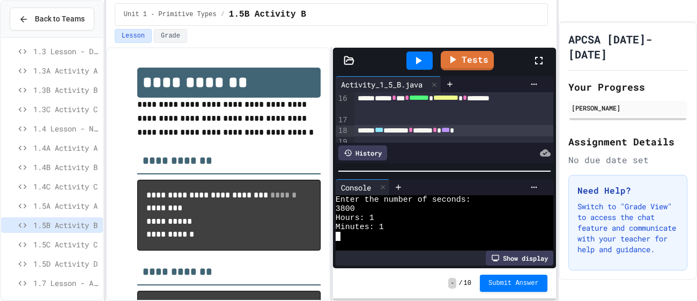
click at [498, 135] on div "*** ******* * ***** * *** *" at bounding box center [453, 130] width 199 height 11
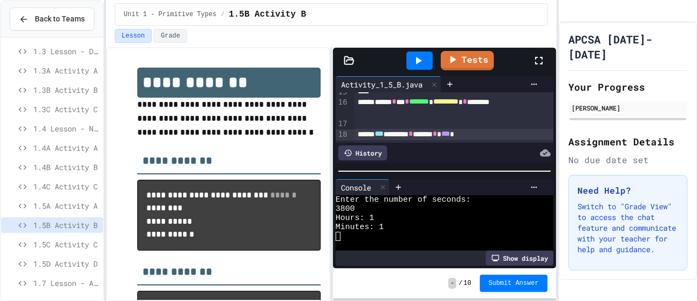
scroll to position [183, 0]
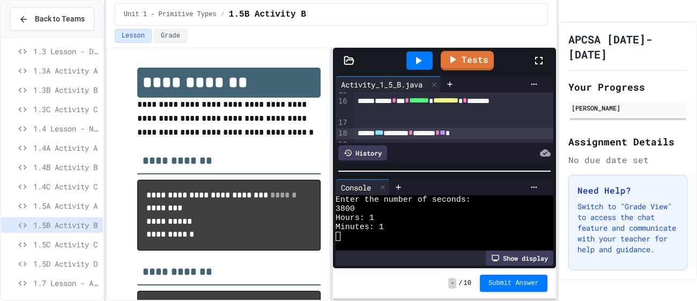
click at [426, 62] on div at bounding box center [419, 60] width 26 height 18
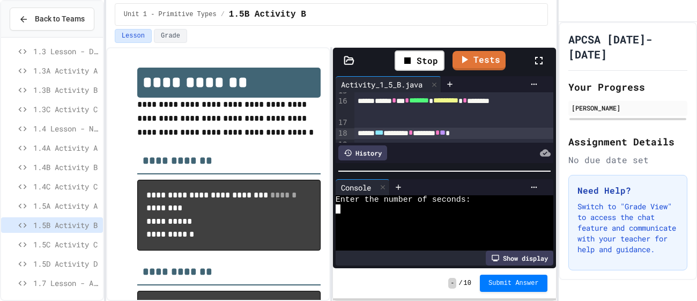
click at [377, 220] on div at bounding box center [438, 217] width 207 height 9
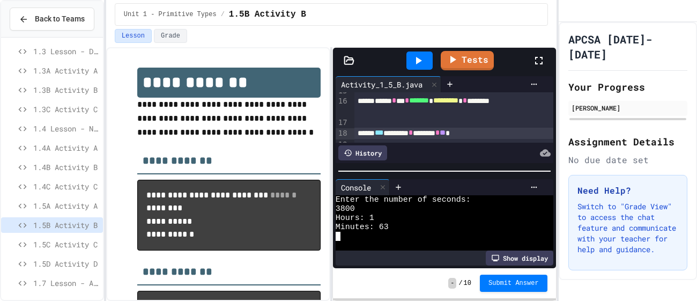
click at [445, 131] on span "**" at bounding box center [442, 133] width 6 height 8
click at [429, 62] on div at bounding box center [419, 60] width 26 height 18
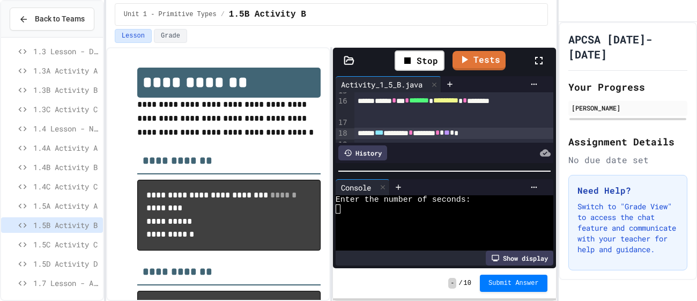
click at [381, 235] on div at bounding box center [438, 236] width 207 height 9
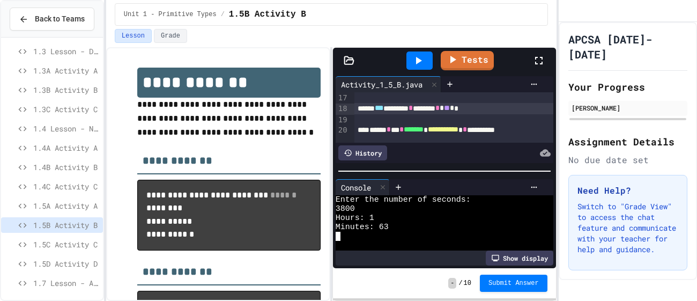
scroll to position [212, 0]
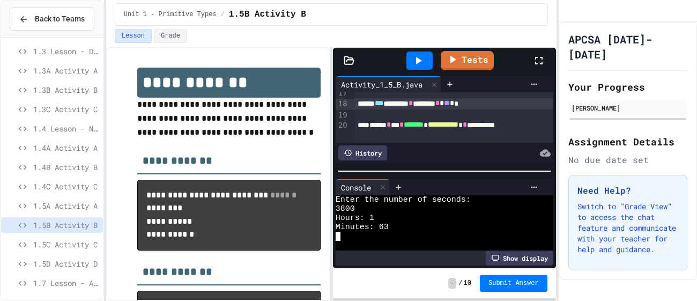
click at [472, 113] on div at bounding box center [453, 114] width 199 height 11
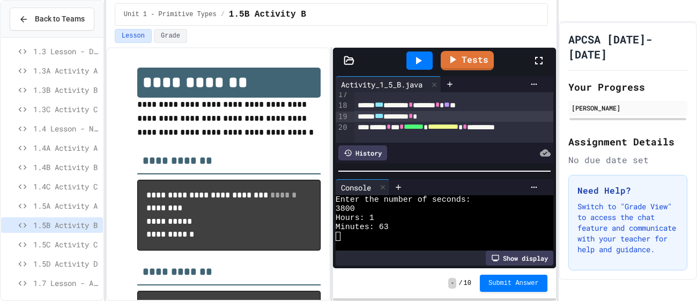
scroll to position [210, 0]
click at [500, 107] on div "*** ******* * ******* * * ** **" at bounding box center [453, 106] width 199 height 11
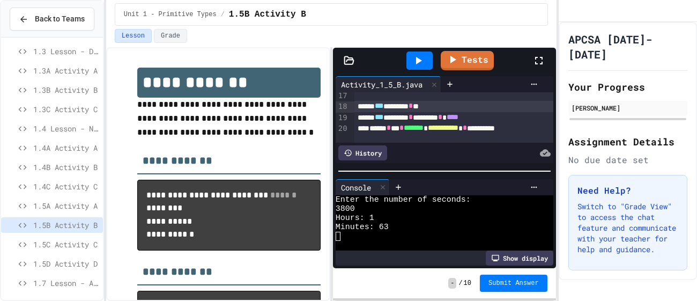
click at [458, 117] on span "****" at bounding box center [452, 117] width 12 height 8
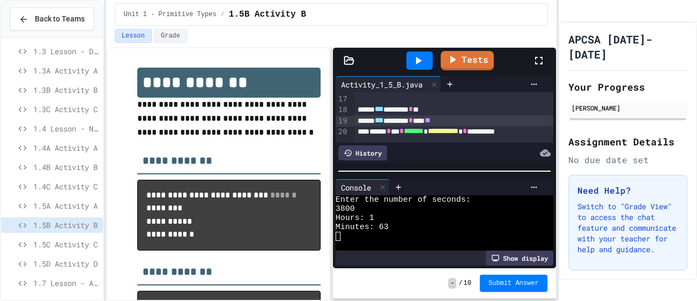
scroll to position [206, 0]
click at [459, 109] on div "*** ******* * *" at bounding box center [453, 110] width 199 height 11
click at [453, 113] on div "*** ******* * ******* * ** *" at bounding box center [453, 110] width 199 height 11
click at [426, 58] on div at bounding box center [419, 60] width 26 height 18
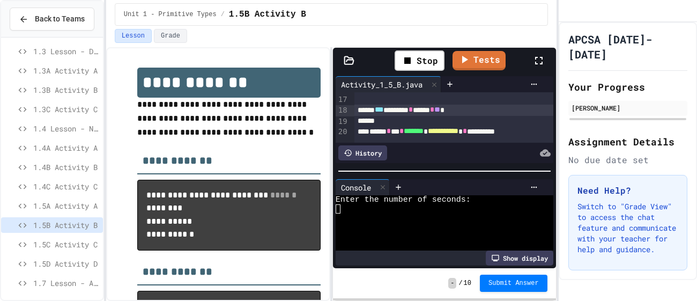
click at [406, 227] on div at bounding box center [438, 226] width 207 height 9
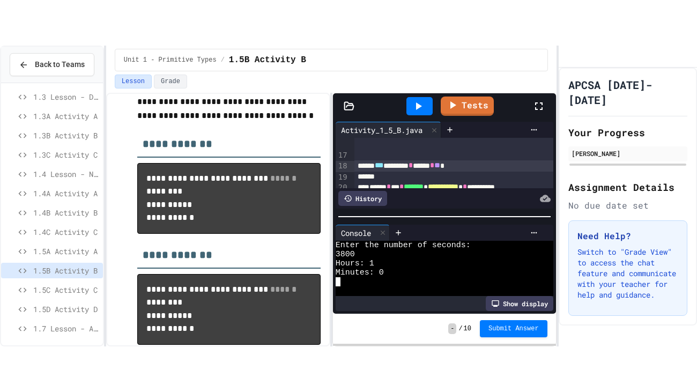
scroll to position [59, 0]
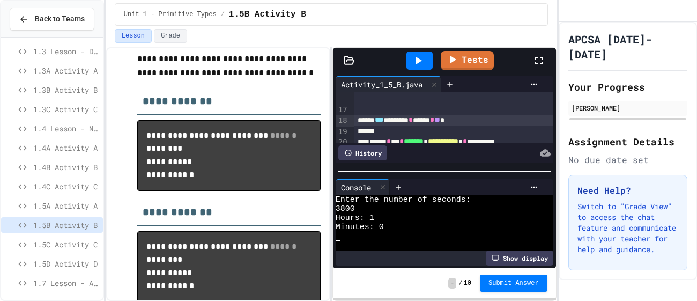
click at [545, 56] on div at bounding box center [544, 60] width 24 height 29
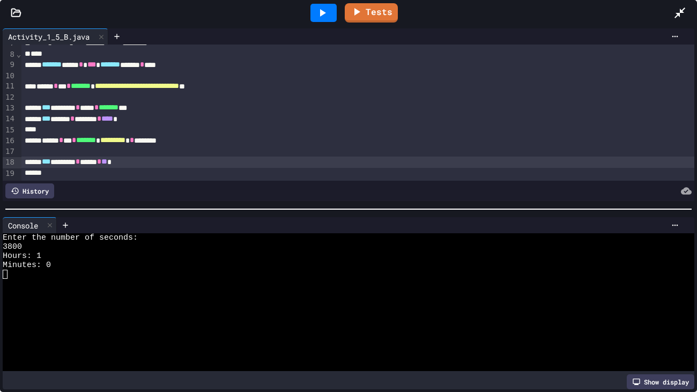
scroll to position [77, 0]
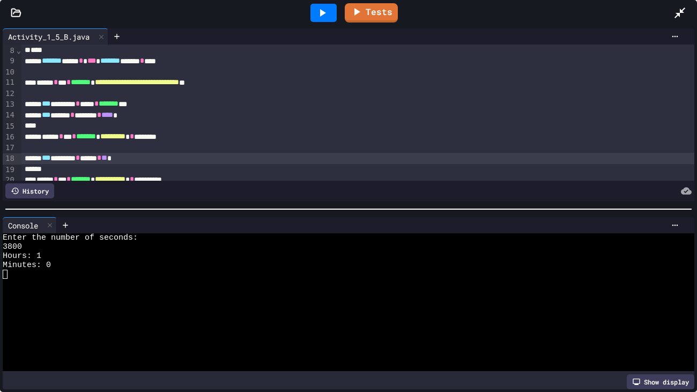
click at [88, 103] on div "*** ******* * **** * ******* ***" at bounding box center [357, 104] width 673 height 11
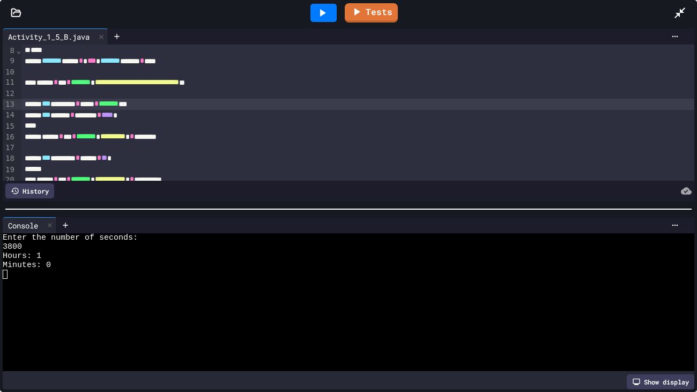
click at [88, 103] on div "*** ******* * **** * ******* ***" at bounding box center [357, 104] width 673 height 11
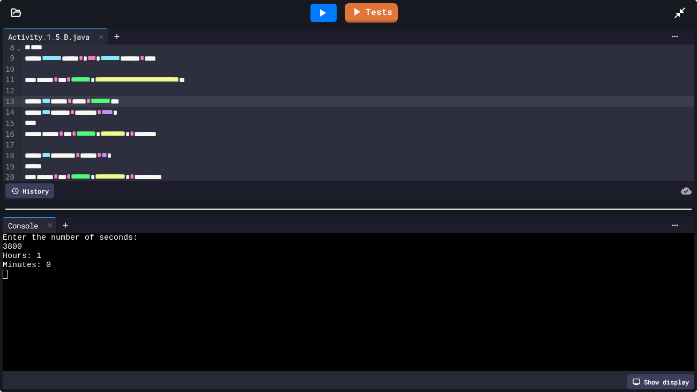
scroll to position [79, 0]
click at [120, 112] on div "*** ***** * ******* * **** *" at bounding box center [357, 113] width 673 height 11
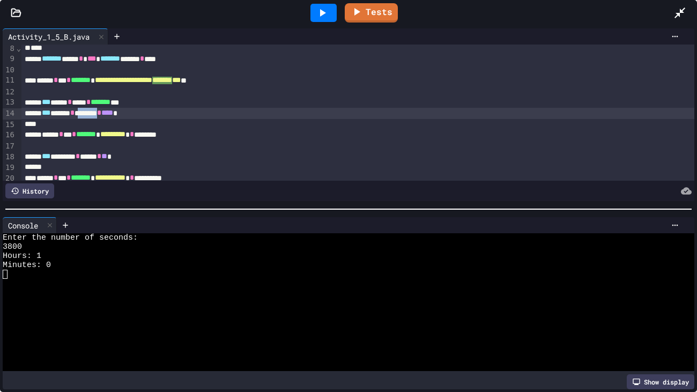
click at [122, 113] on div "*** ***** * ******* * **** *" at bounding box center [357, 113] width 673 height 11
click at [165, 113] on div "*** ***** * **** * **** *" at bounding box center [357, 113] width 673 height 11
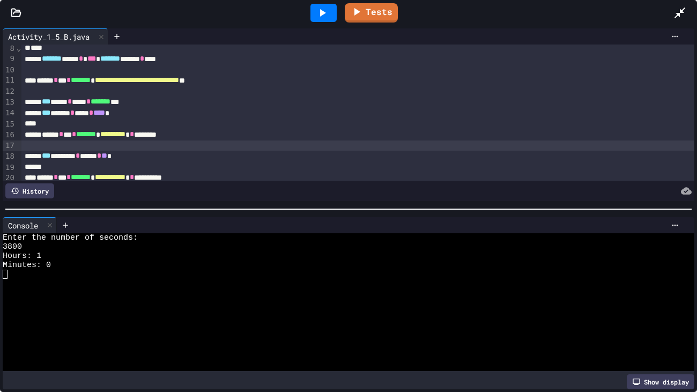
click at [199, 145] on div at bounding box center [357, 145] width 673 height 11
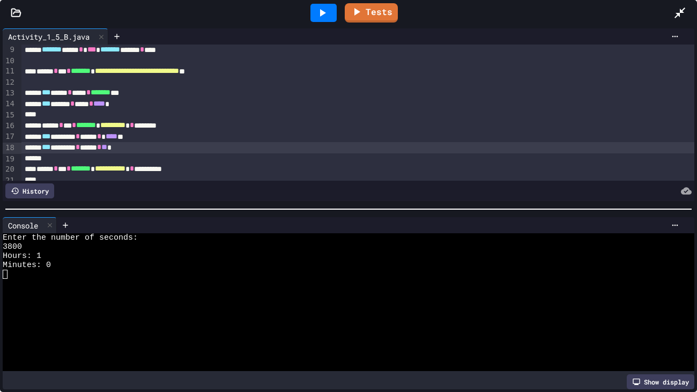
click at [136, 148] on div "*** ******* * ***** * ** *" at bounding box center [357, 147] width 673 height 11
click at [181, 150] on div "*** ******* * ******* * ** *" at bounding box center [357, 147] width 673 height 11
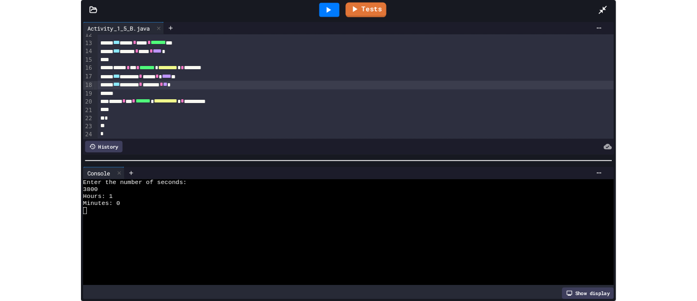
scroll to position [127, 0]
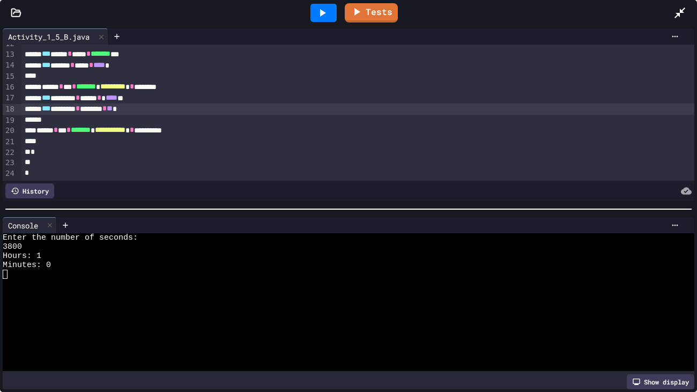
click at [249, 137] on div at bounding box center [357, 141] width 673 height 11
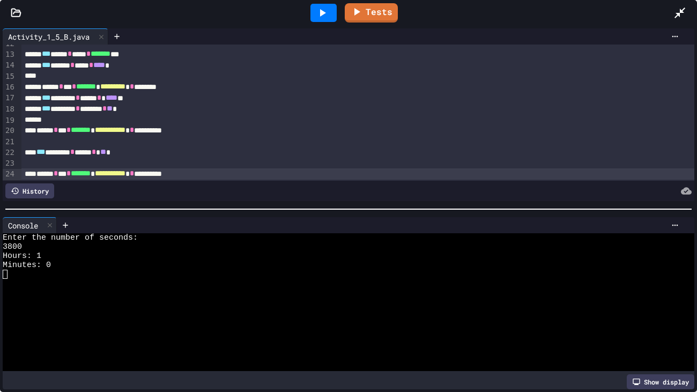
click at [325, 10] on icon at bounding box center [322, 12] width 13 height 13
click at [112, 279] on div at bounding box center [343, 283] width 680 height 9
click at [681, 13] on icon at bounding box center [679, 12] width 13 height 13
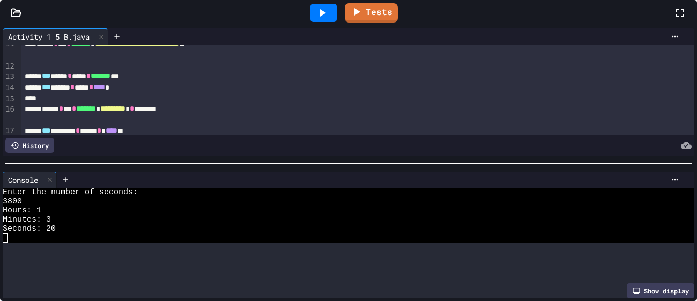
scroll to position [149, 0]
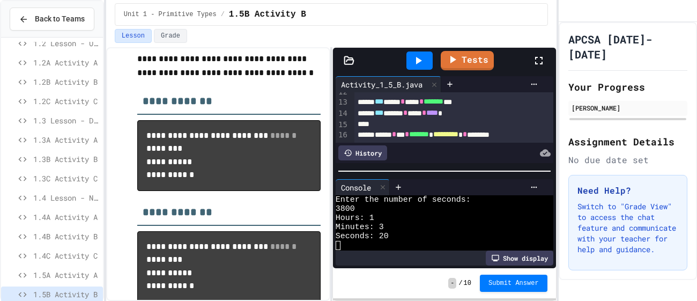
click at [464, 54] on link "Tests" at bounding box center [467, 60] width 53 height 19
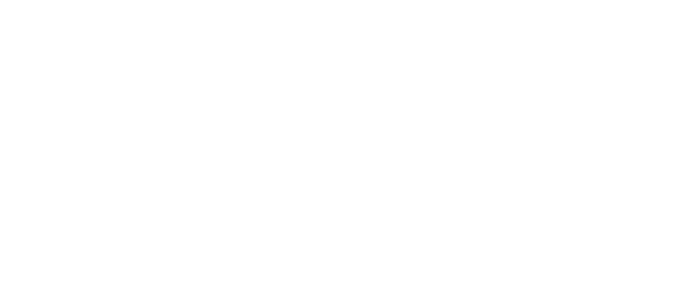
click at [260, 127] on div "We are updating our servers at 7PM EST [DATE]. [PERSON_NAME] should continue to…" at bounding box center [348, 150] width 697 height 301
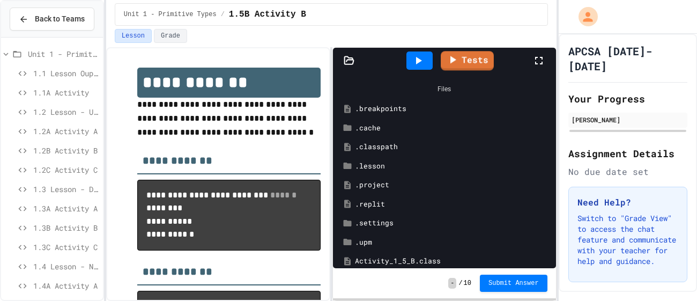
click at [421, 57] on icon at bounding box center [418, 60] width 13 height 13
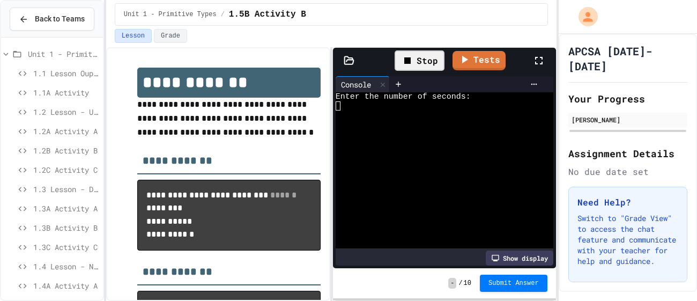
scroll to position [16, 0]
click at [375, 166] on div at bounding box center [438, 170] width 207 height 9
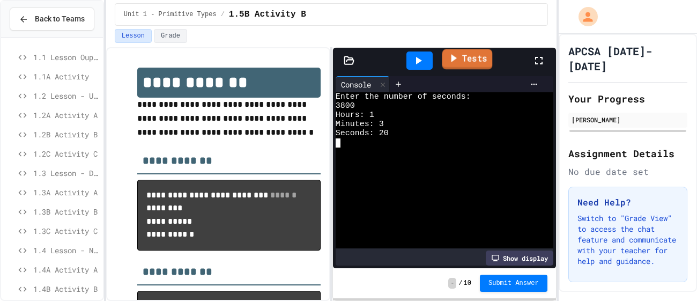
click at [444, 59] on link "Tests" at bounding box center [467, 59] width 50 height 20
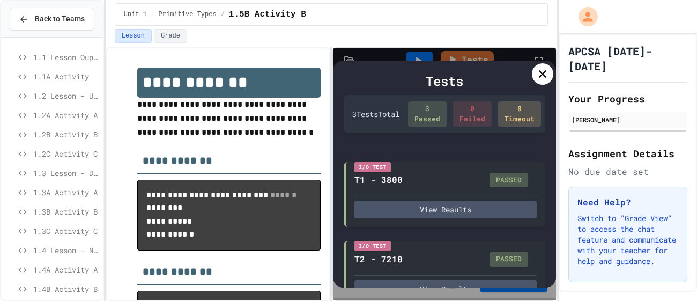
click at [545, 73] on icon at bounding box center [542, 74] width 13 height 13
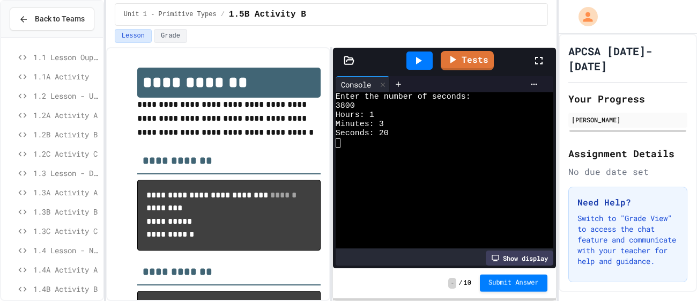
click at [532, 279] on span "Submit Answer" at bounding box center [513, 283] width 50 height 9
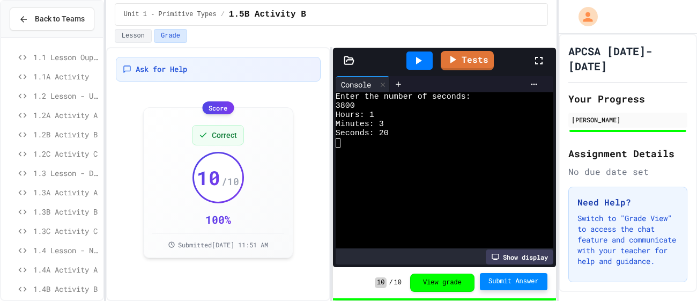
scroll to position [159, 0]
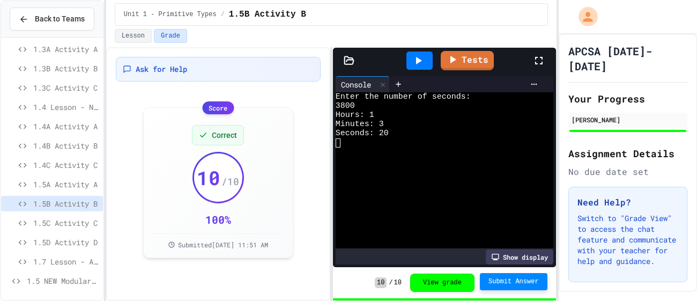
click at [66, 222] on span "1.5C Activity C" at bounding box center [65, 222] width 65 height 11
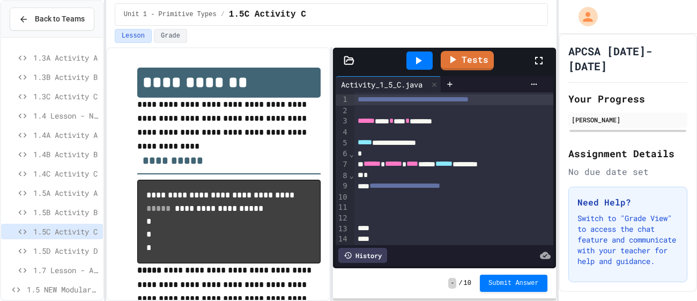
click at [504, 183] on div "**********" at bounding box center [453, 186] width 199 height 11
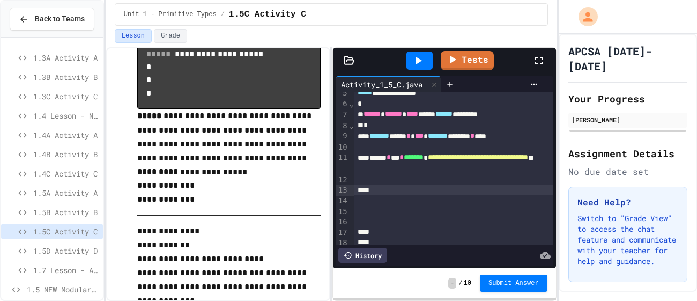
scroll to position [153, 0]
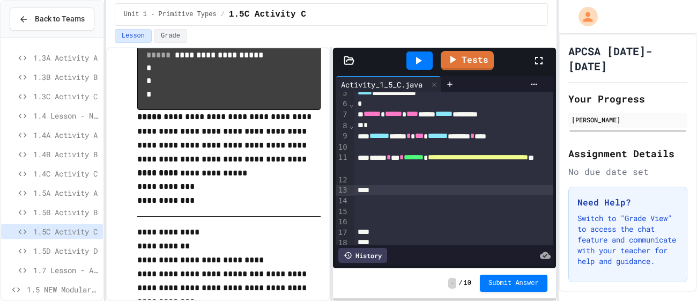
click at [419, 63] on icon at bounding box center [418, 60] width 13 height 13
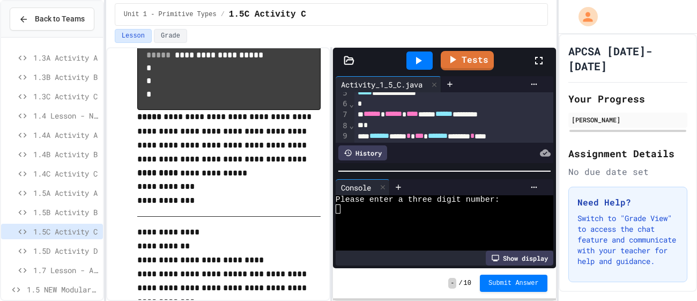
click at [382, 232] on div at bounding box center [438, 236] width 207 height 9
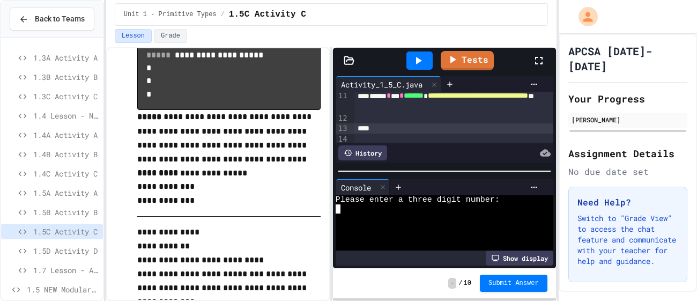
scroll to position [116, 0]
click at [438, 126] on div at bounding box center [453, 124] width 199 height 11
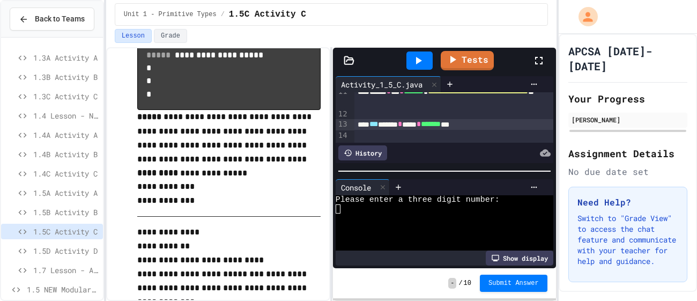
click at [426, 61] on div at bounding box center [419, 60] width 26 height 18
click at [397, 226] on div at bounding box center [438, 226] width 207 height 9
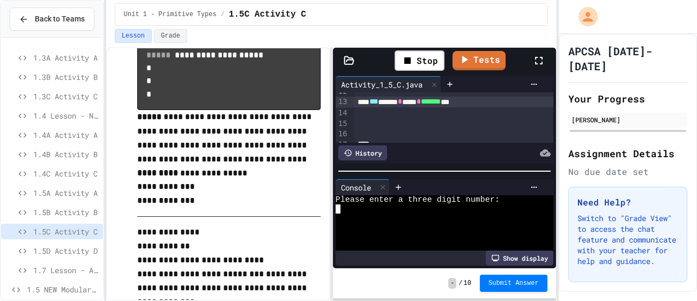
scroll to position [137, 0]
click at [409, 129] on div at bounding box center [453, 124] width 199 height 11
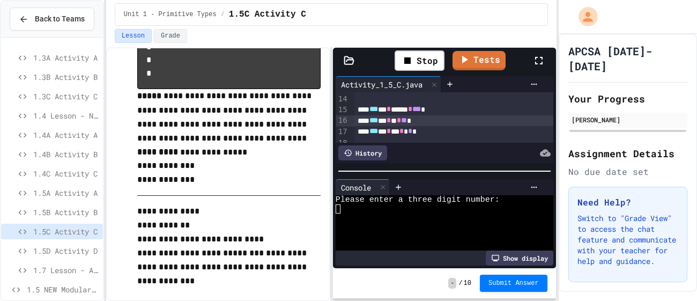
scroll to position [156, 0]
click at [473, 141] on div at bounding box center [453, 138] width 199 height 11
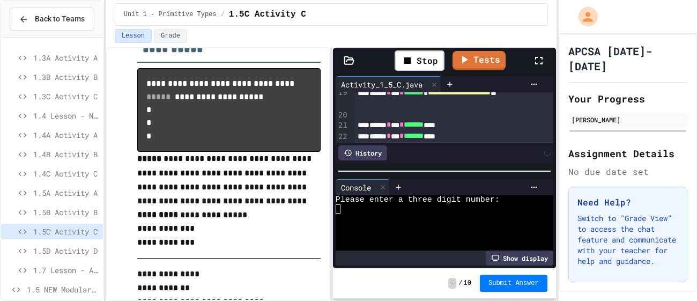
scroll to position [224, 0]
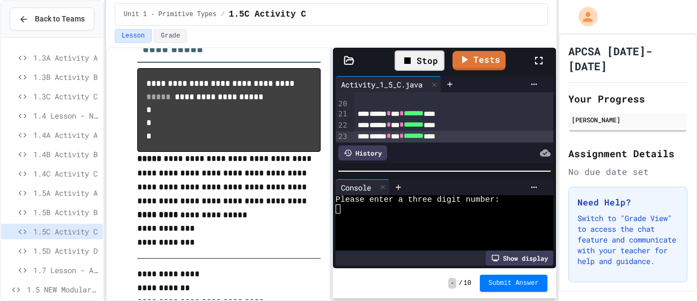
click at [427, 61] on div "Stop" at bounding box center [419, 60] width 50 height 20
click at [427, 61] on div at bounding box center [419, 60] width 26 height 18
click at [438, 225] on div at bounding box center [438, 226] width 207 height 9
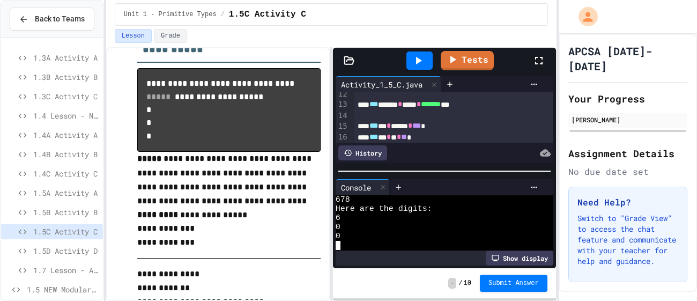
scroll to position [115, 0]
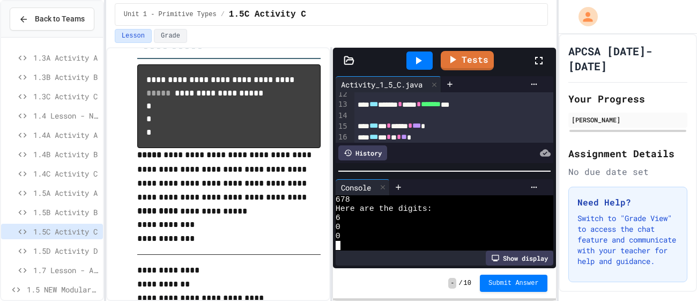
click at [401, 139] on span "*" at bounding box center [399, 137] width 4 height 8
click at [450, 136] on div "*** * * * * ** *" at bounding box center [453, 137] width 199 height 11
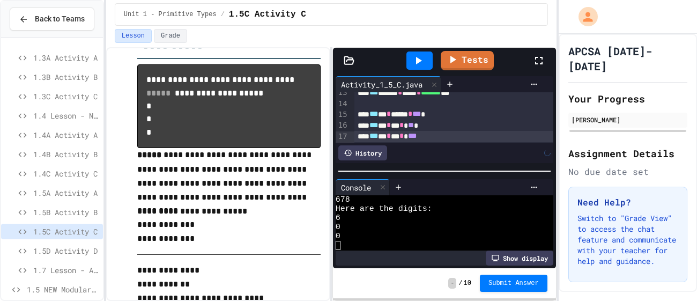
click at [438, 124] on div "*** * * * * ** *" at bounding box center [453, 125] width 199 height 11
click at [428, 62] on div at bounding box center [419, 60] width 26 height 18
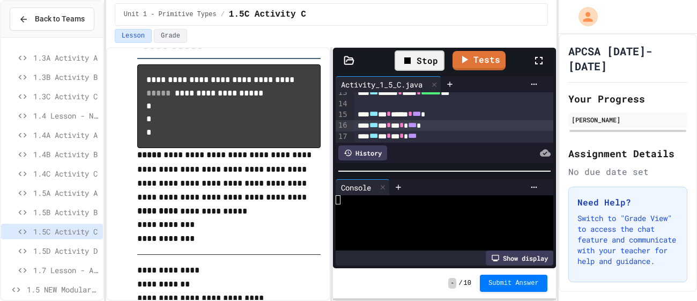
scroll to position [0, 0]
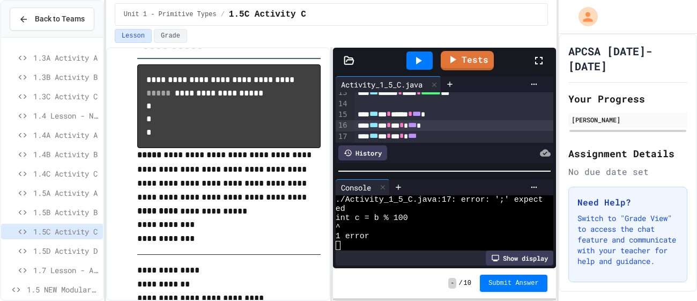
click at [444, 138] on div "*** * * * * ***" at bounding box center [453, 136] width 199 height 11
click at [427, 62] on div at bounding box center [419, 60] width 26 height 18
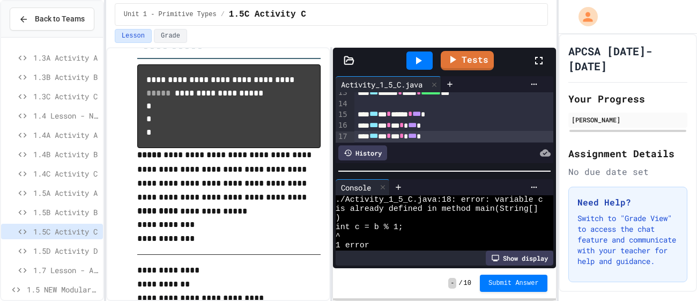
click at [414, 131] on div "*** * * * * *** *" at bounding box center [453, 136] width 199 height 11
click at [427, 62] on div at bounding box center [419, 60] width 26 height 18
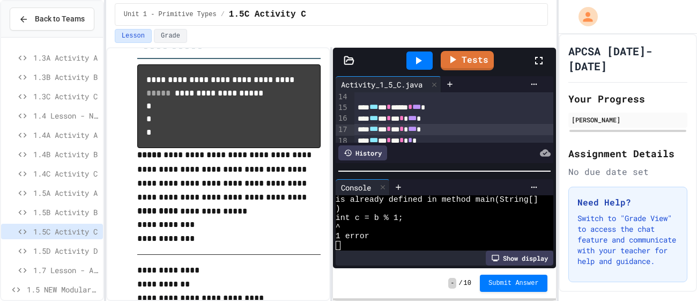
scroll to position [171, 0]
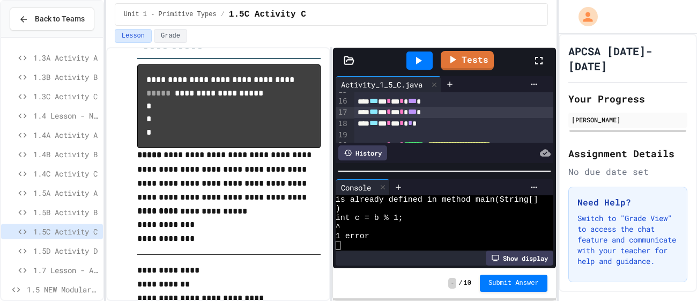
click at [446, 122] on div "*** * * * * * *" at bounding box center [453, 123] width 199 height 11
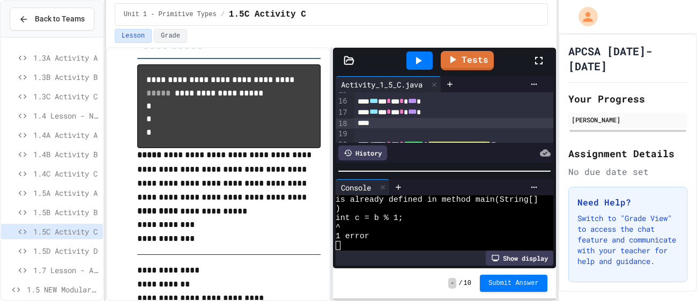
click at [415, 113] on div "*** * * * * *** *" at bounding box center [453, 112] width 199 height 11
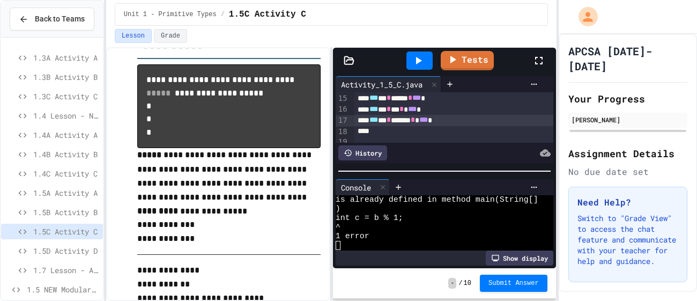
click at [426, 67] on div at bounding box center [419, 60] width 26 height 18
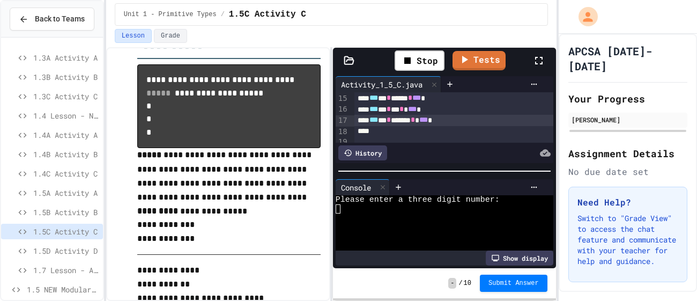
click at [445, 225] on div at bounding box center [438, 226] width 207 height 9
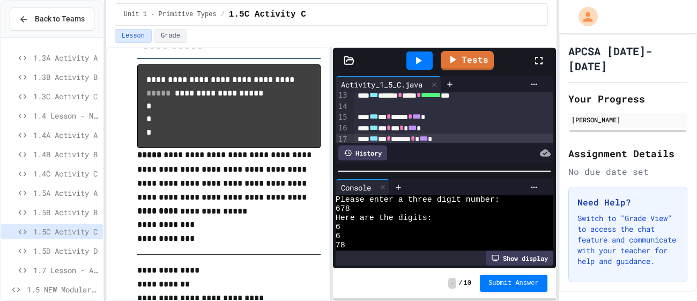
scroll to position [152, 0]
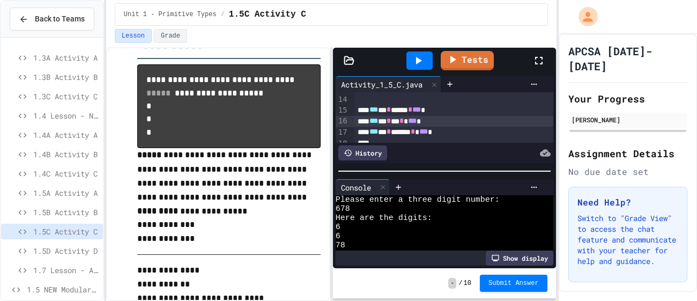
click at [417, 123] on div "*** * * * * *** *" at bounding box center [453, 121] width 199 height 11
click at [418, 61] on icon at bounding box center [419, 61] width 6 height 8
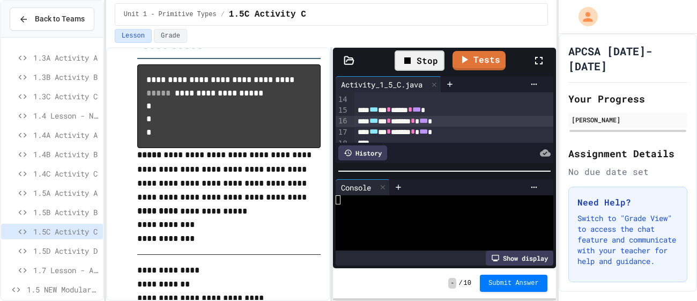
scroll to position [0, 0]
click at [415, 212] on div at bounding box center [438, 208] width 207 height 9
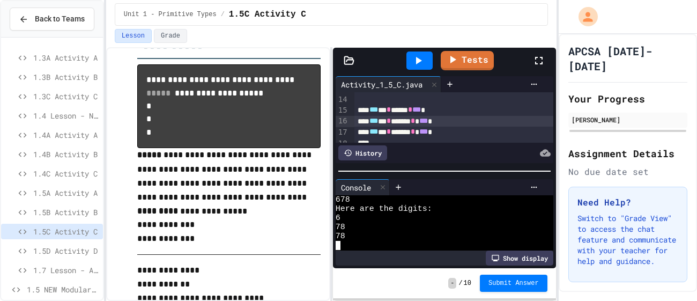
scroll to position [9, 0]
click at [421, 133] on div "*** * * ***** * *** *" at bounding box center [453, 131] width 199 height 11
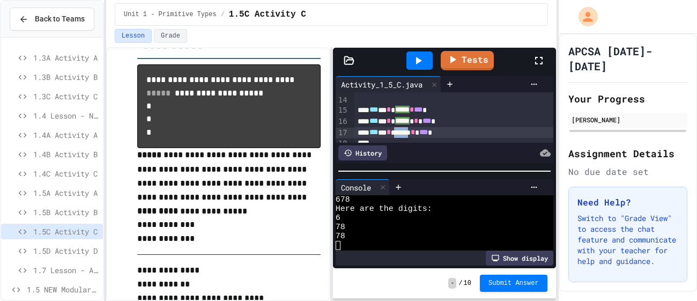
click at [421, 133] on div "*** * * ***** * *** *" at bounding box center [453, 132] width 199 height 11
click at [417, 56] on icon at bounding box center [418, 60] width 13 height 13
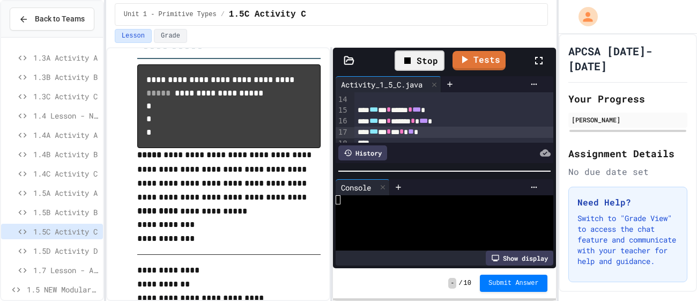
scroll to position [0, 0]
click at [414, 215] on div at bounding box center [438, 217] width 207 height 9
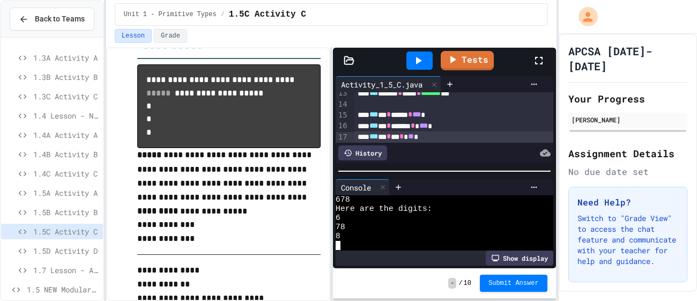
scroll to position [146, 0]
click at [426, 126] on div "*** * * ***** * *** *" at bounding box center [453, 127] width 199 height 11
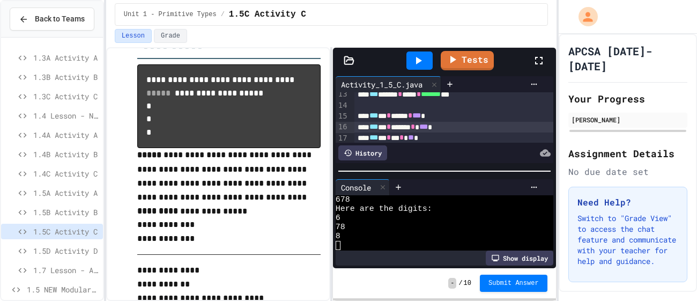
click at [426, 126] on div "*** * * ***** * *** *" at bounding box center [453, 127] width 199 height 11
click at [415, 62] on icon at bounding box center [418, 60] width 13 height 13
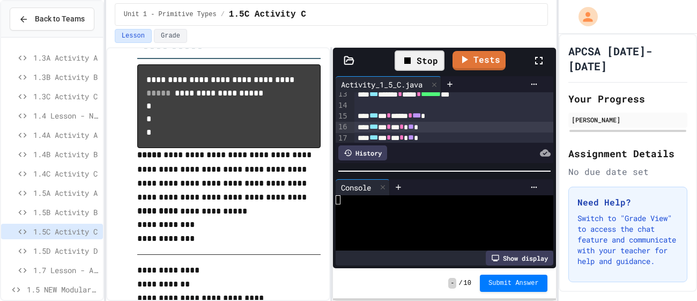
scroll to position [0, 0]
click at [384, 215] on div at bounding box center [438, 217] width 207 height 9
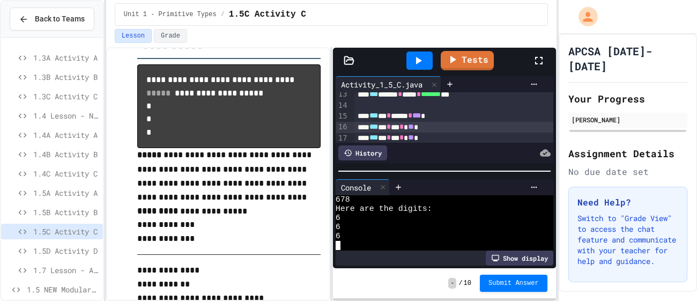
click at [414, 129] on div "*** * * * * ** *" at bounding box center [453, 127] width 199 height 11
click at [425, 57] on div at bounding box center [419, 60] width 26 height 18
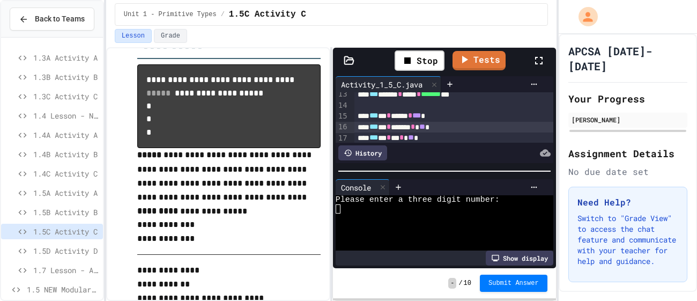
click at [386, 236] on div at bounding box center [438, 236] width 207 height 9
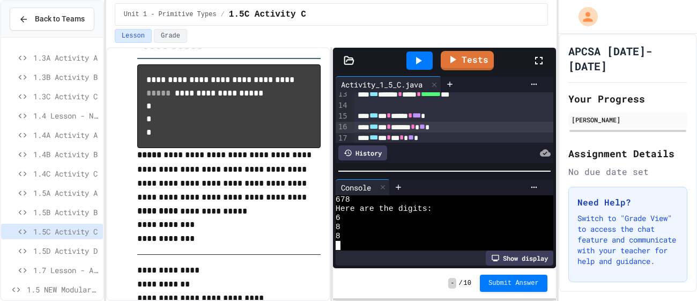
click at [457, 130] on div "*** * * ***** * ** *" at bounding box center [453, 127] width 199 height 11
click at [428, 57] on div at bounding box center [419, 60] width 26 height 18
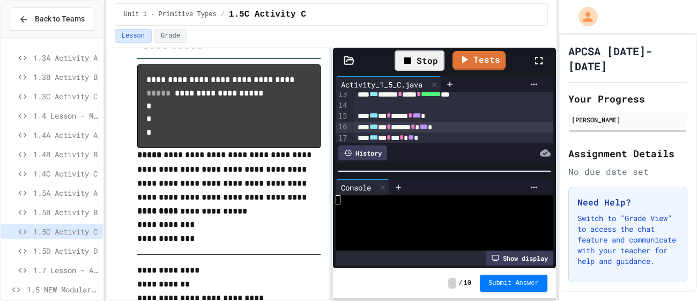
scroll to position [0, 0]
click at [404, 229] on div at bounding box center [438, 226] width 207 height 9
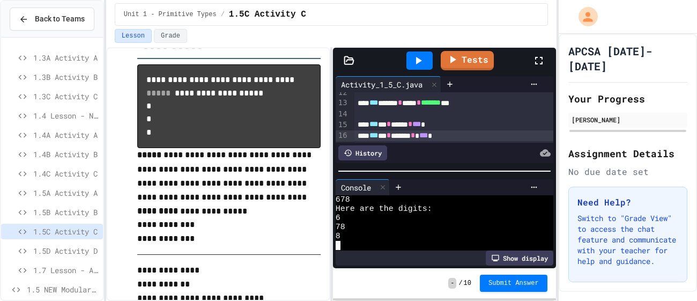
scroll to position [137, 0]
click at [63, 252] on span "1.5D Activity D" at bounding box center [65, 250] width 65 height 11
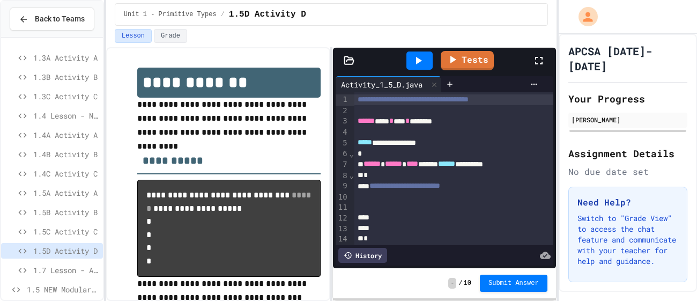
click at [70, 233] on span "1.5C Activity C" at bounding box center [65, 231] width 65 height 11
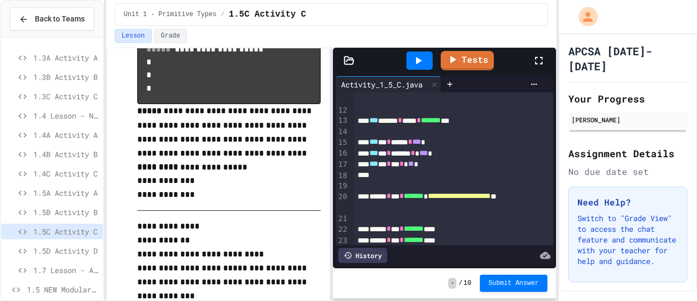
scroll to position [162, 0]
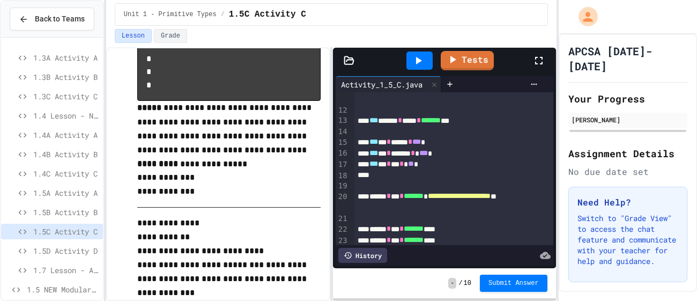
click at [413, 153] on div "*** * * ***** * *** *" at bounding box center [453, 153] width 199 height 11
click at [419, 64] on icon at bounding box center [418, 60] width 13 height 13
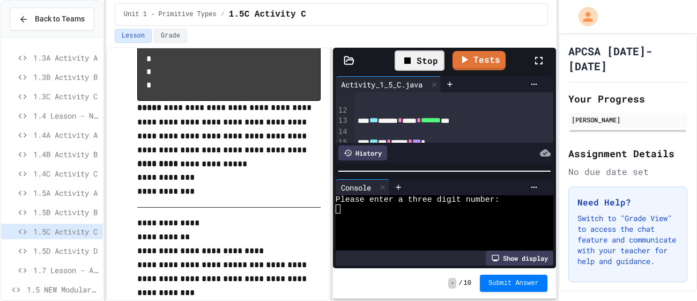
click at [415, 223] on div at bounding box center [438, 226] width 207 height 9
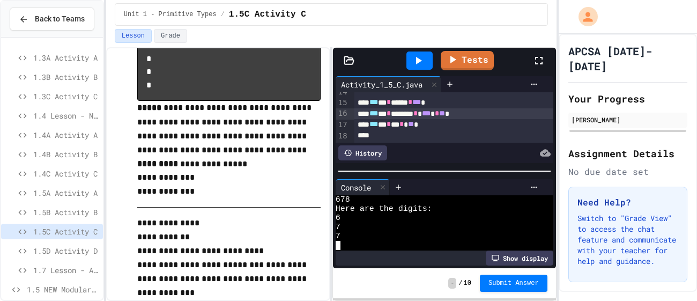
scroll to position [158, 0]
click at [416, 126] on div "*** * * * * ** *" at bounding box center [453, 126] width 199 height 11
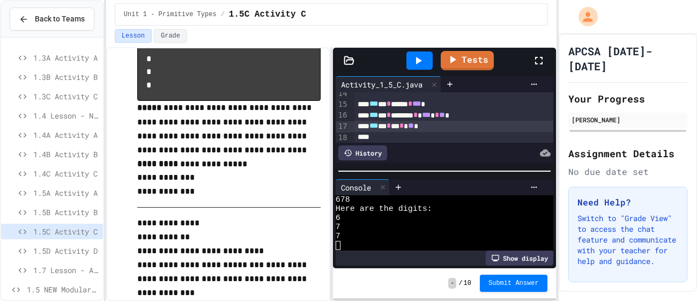
click at [419, 55] on icon at bounding box center [418, 60] width 13 height 13
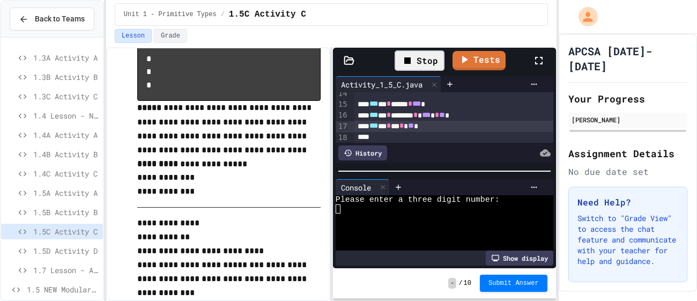
click at [416, 127] on div "*** * * * * ** *" at bounding box center [453, 126] width 199 height 11
click at [429, 58] on div "Stop" at bounding box center [419, 60] width 50 height 20
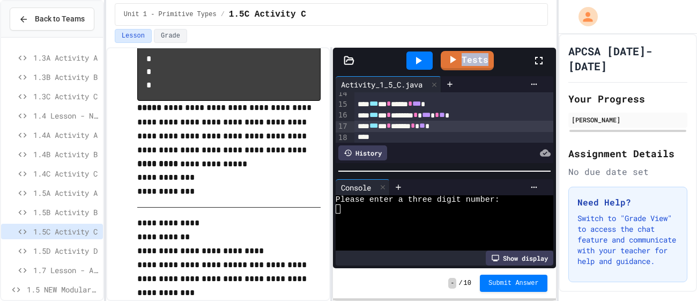
click at [429, 58] on div at bounding box center [419, 60] width 26 height 18
click at [390, 217] on div at bounding box center [438, 217] width 207 height 9
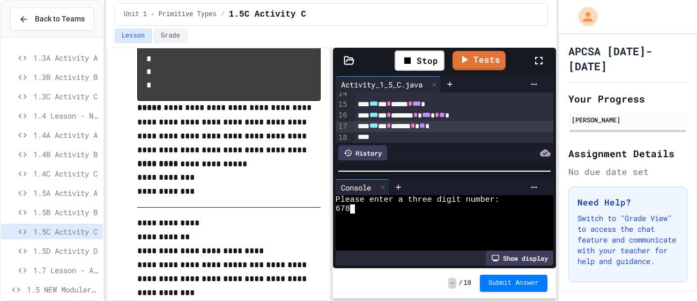
scroll to position [9, 0]
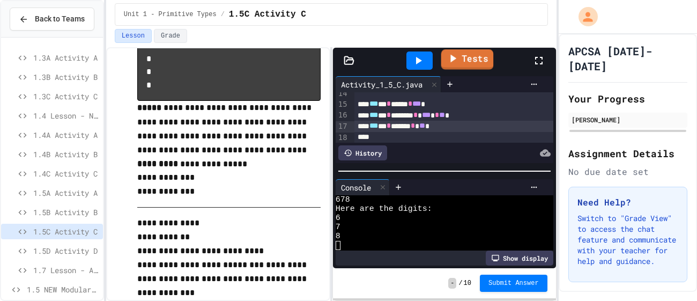
click at [470, 65] on link "Tests" at bounding box center [467, 59] width 53 height 20
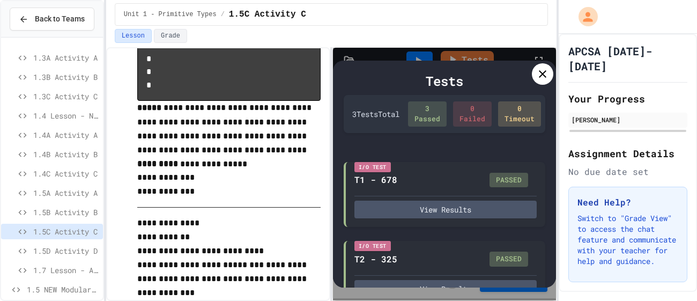
scroll to position [105, 0]
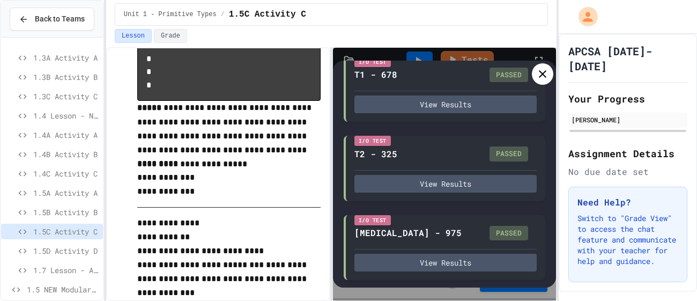
click at [544, 66] on div at bounding box center [542, 73] width 21 height 21
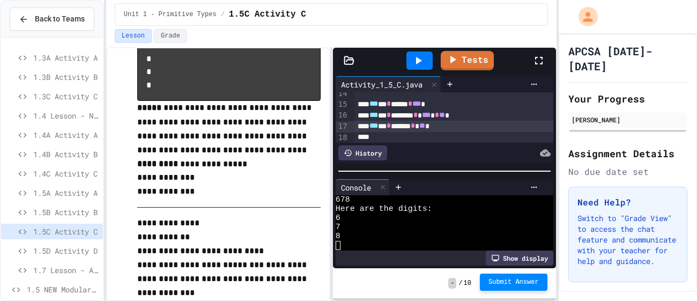
click at [502, 285] on span "Submit Answer" at bounding box center [513, 282] width 50 height 9
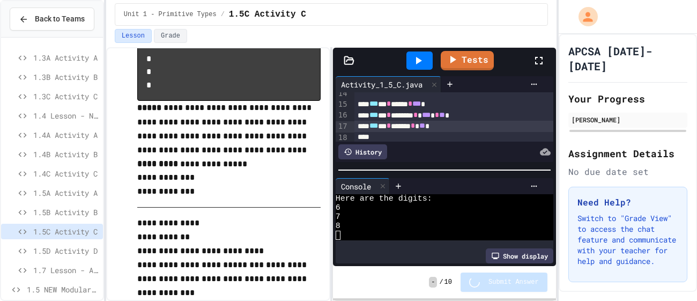
scroll to position [18, 0]
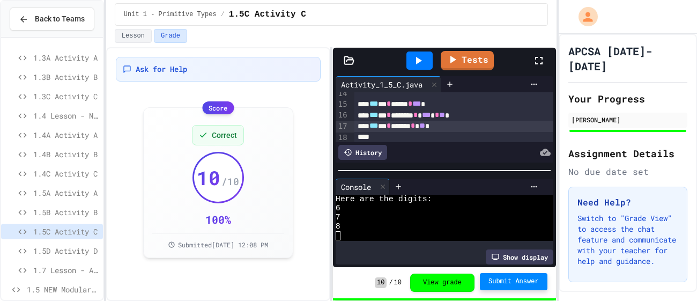
click at [79, 251] on span "1.5D Activity D" at bounding box center [65, 250] width 65 height 11
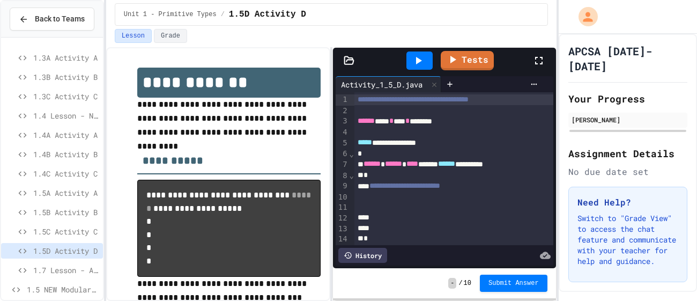
click at [510, 185] on div "**********" at bounding box center [453, 186] width 199 height 11
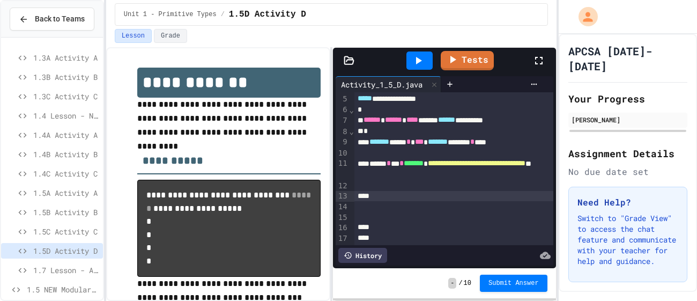
scroll to position [44, 0]
click at [420, 62] on icon at bounding box center [418, 60] width 13 height 13
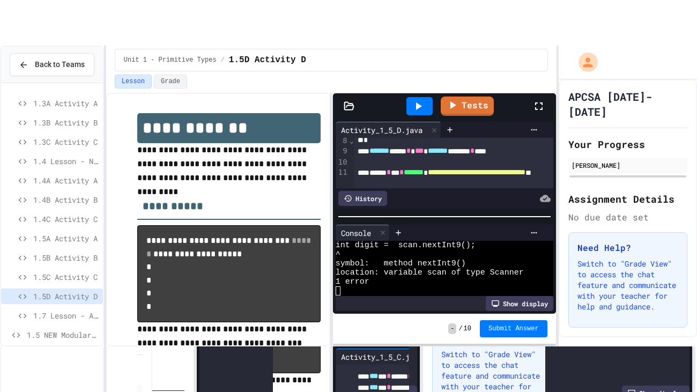
scroll to position [82, 0]
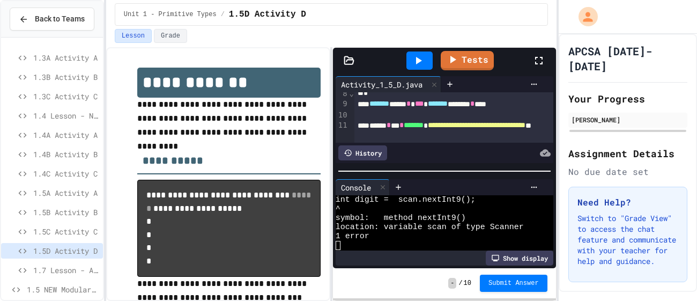
click at [539, 58] on icon at bounding box center [538, 60] width 13 height 13
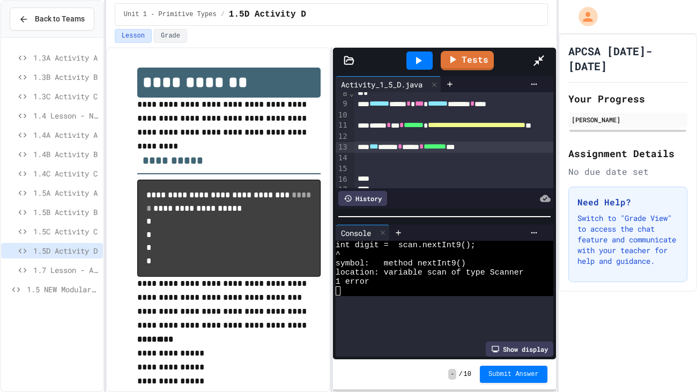
scroll to position [0, 0]
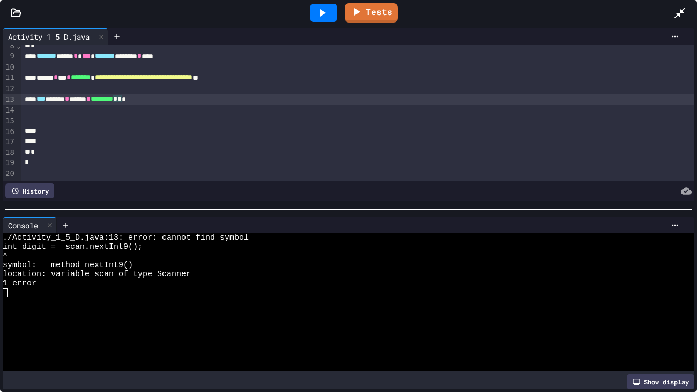
click at [159, 100] on div "*** ***** * **** * ******** * * *" at bounding box center [357, 99] width 673 height 11
click at [309, 16] on div at bounding box center [323, 12] width 37 height 29
click at [319, 16] on icon at bounding box center [322, 12] width 13 height 13
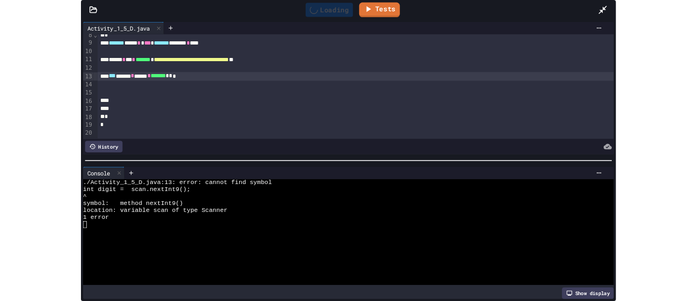
scroll to position [69, 0]
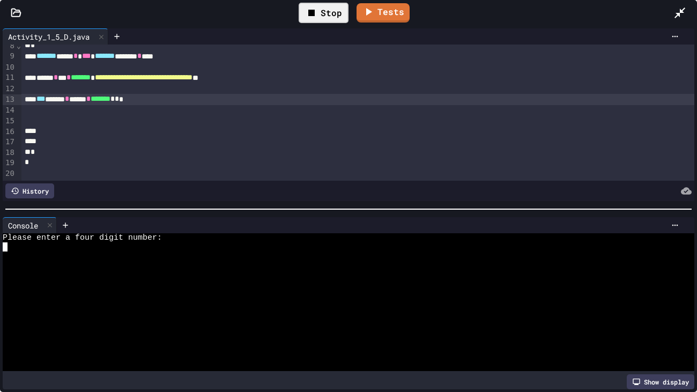
click at [119, 267] on div at bounding box center [343, 264] width 680 height 9
click at [194, 122] on div at bounding box center [357, 120] width 673 height 11
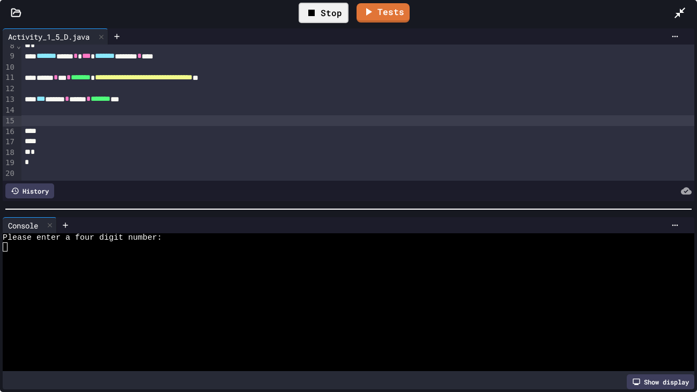
click at [673, 12] on icon at bounding box center [679, 12] width 13 height 13
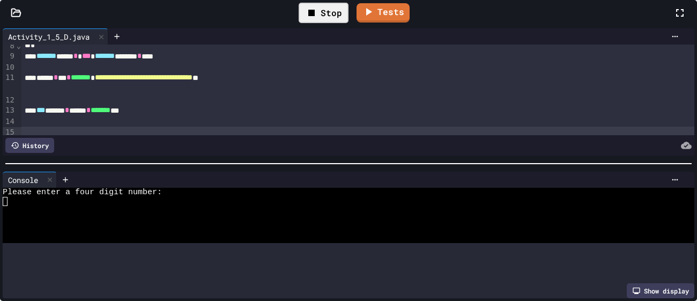
scroll to position [159, 0]
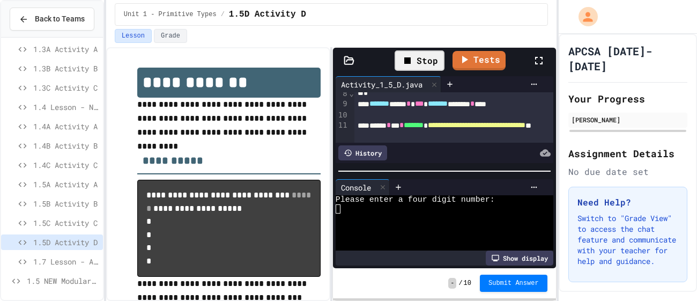
click at [69, 221] on span "1.5C Activity C" at bounding box center [65, 222] width 65 height 11
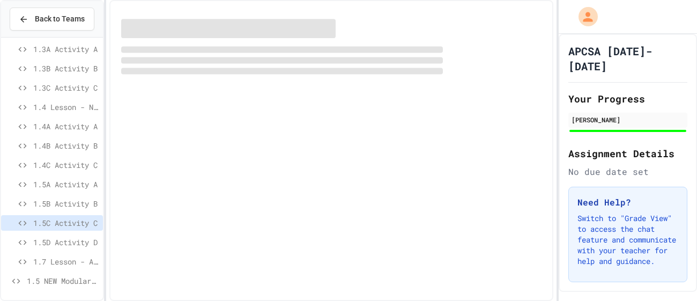
scroll to position [151, 0]
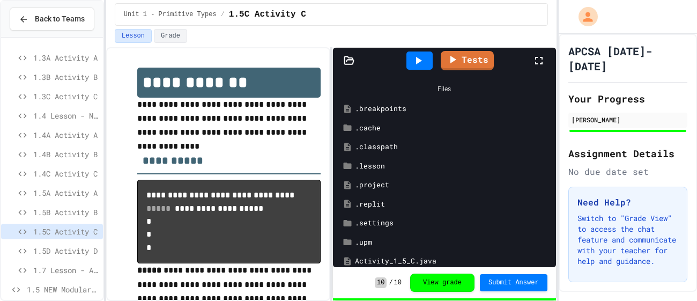
click at [545, 56] on div at bounding box center [544, 60] width 24 height 29
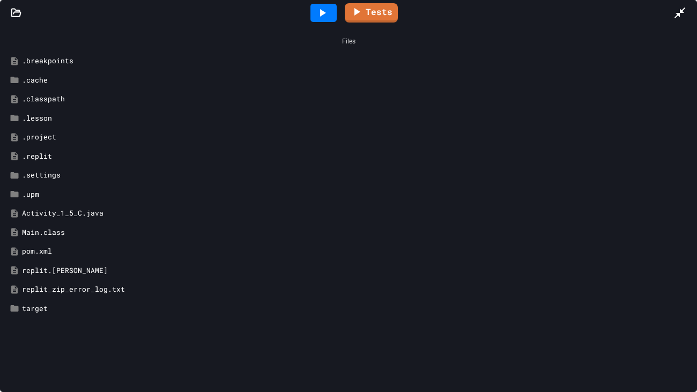
click at [683, 13] on icon at bounding box center [679, 12] width 13 height 13
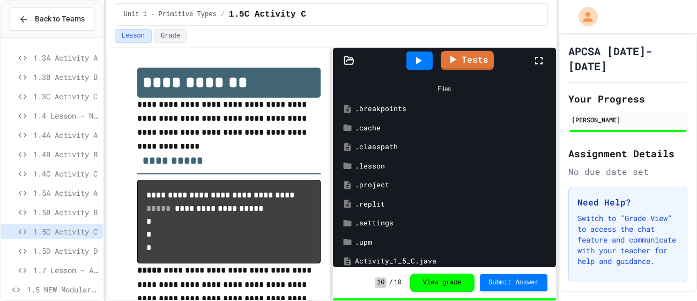
click at [421, 65] on icon at bounding box center [418, 60] width 13 height 13
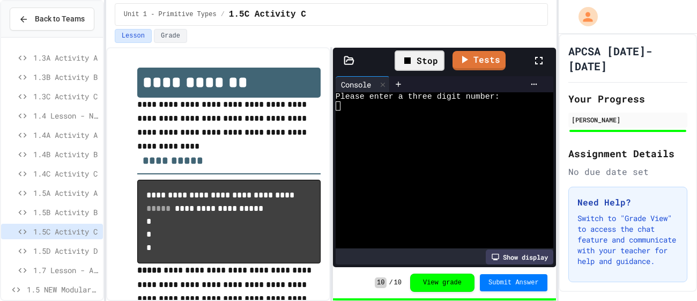
click at [69, 249] on span "1.5D Activity D" at bounding box center [65, 250] width 65 height 11
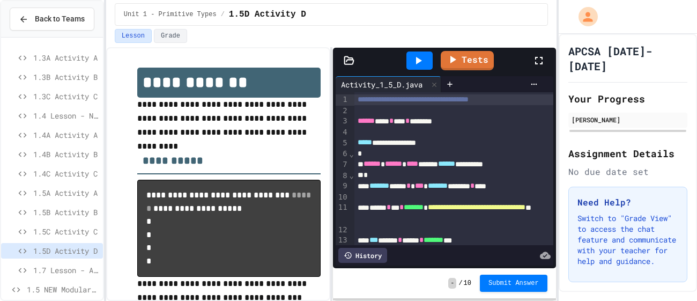
click at [71, 230] on span "1.5C Activity C" at bounding box center [65, 231] width 65 height 11
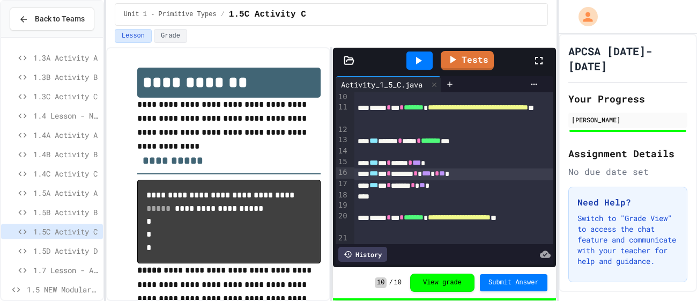
scroll to position [100, 0]
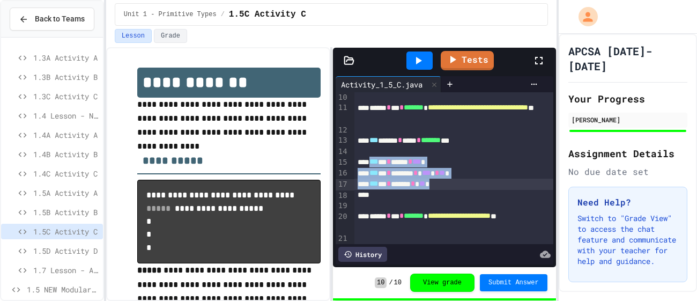
drag, startPoint x: 374, startPoint y: 160, endPoint x: 483, endPoint y: 188, distance: 112.3
click at [483, 188] on div "**********" at bounding box center [453, 161] width 199 height 339
copy div "*** * * ***** * *** * *** * * ****** * *** * * ** * *** * * ***** * ** *"
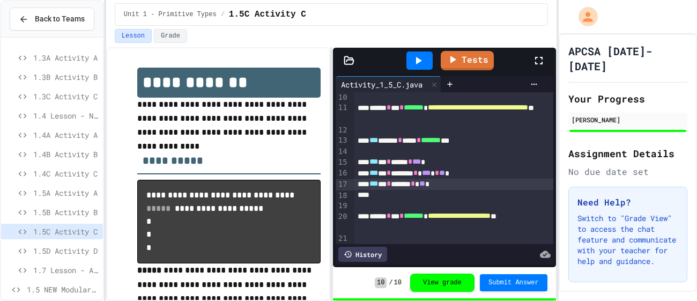
click at [70, 246] on span "1.5D Activity D" at bounding box center [65, 250] width 65 height 11
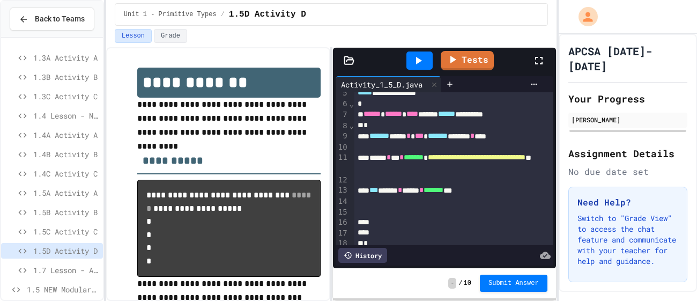
scroll to position [61, 0]
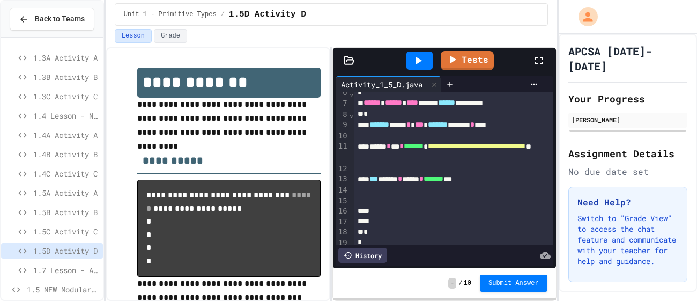
click at [392, 198] on div at bounding box center [453, 200] width 199 height 11
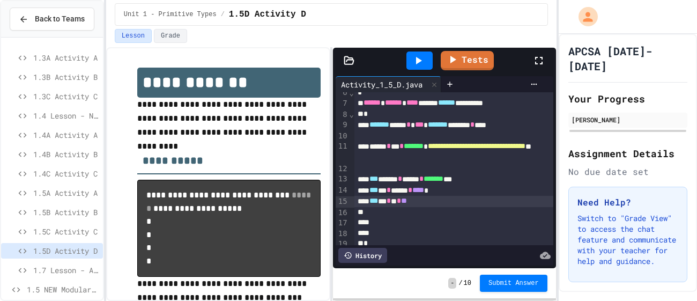
click at [66, 231] on span "1.5C Activity C" at bounding box center [65, 231] width 65 height 11
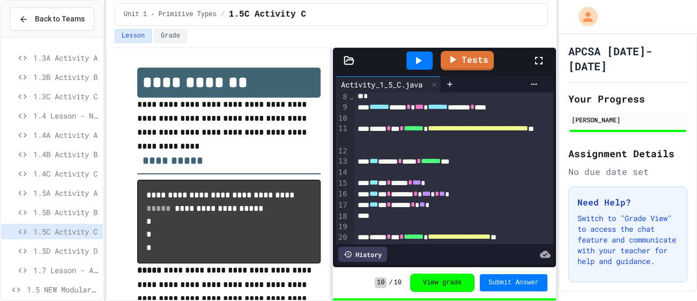
scroll to position [82, 0]
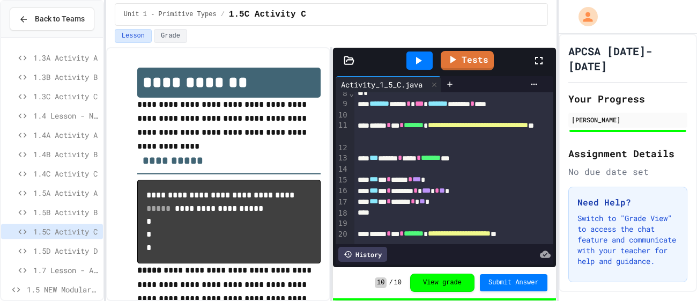
click at [68, 250] on span "1.5D Activity D" at bounding box center [65, 250] width 65 height 11
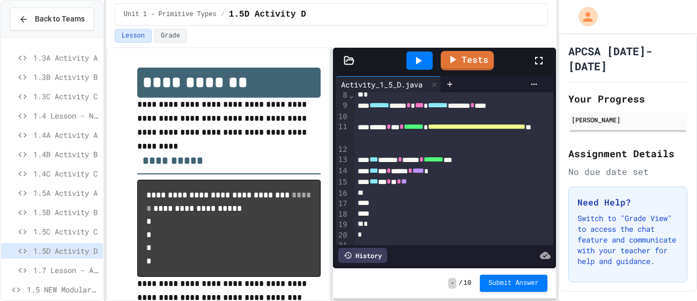
scroll to position [87, 0]
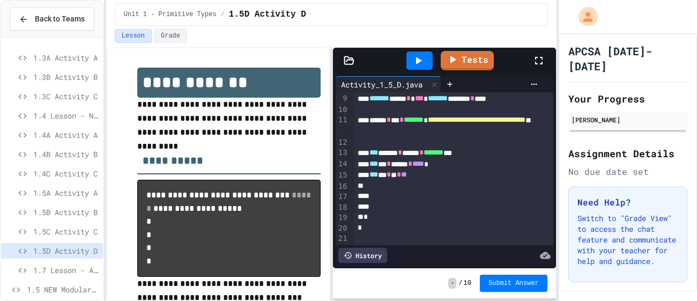
click at [459, 180] on div "*** * * * * **" at bounding box center [453, 174] width 199 height 11
click at [63, 233] on span "1.5C Activity C" at bounding box center [65, 231] width 65 height 11
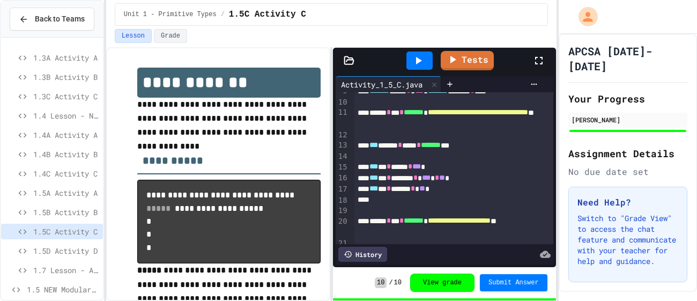
scroll to position [97, 0]
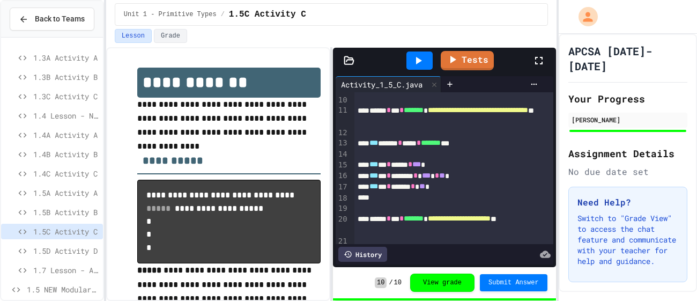
click at [59, 252] on span "1.5D Activity D" at bounding box center [65, 250] width 65 height 11
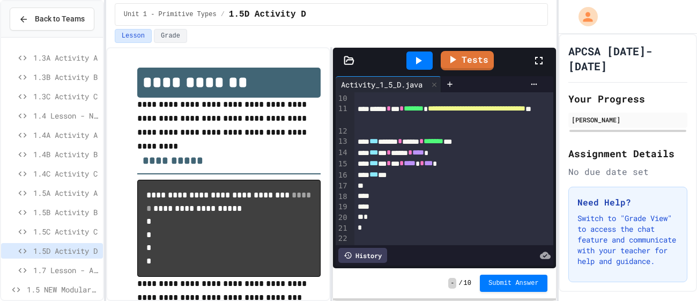
scroll to position [98, 0]
click at [437, 177] on div "*** *" at bounding box center [453, 175] width 199 height 11
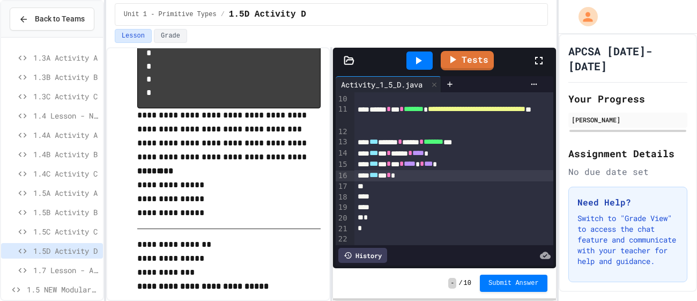
scroll to position [168, 0]
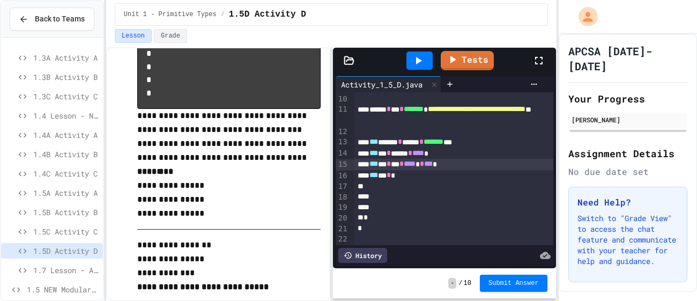
click at [404, 162] on span "*" at bounding box center [401, 164] width 4 height 8
click at [443, 179] on div "*** * *" at bounding box center [453, 175] width 199 height 11
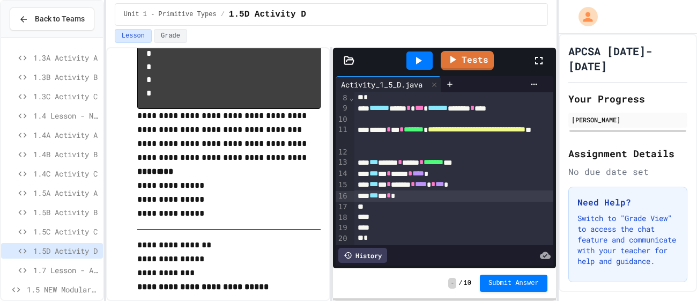
scroll to position [77, 0]
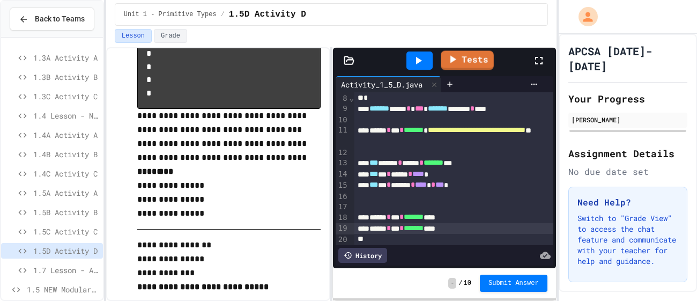
click at [426, 53] on div at bounding box center [419, 60] width 26 height 18
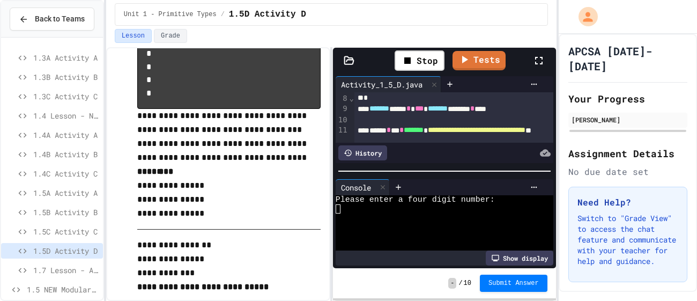
click at [383, 220] on div at bounding box center [438, 217] width 207 height 9
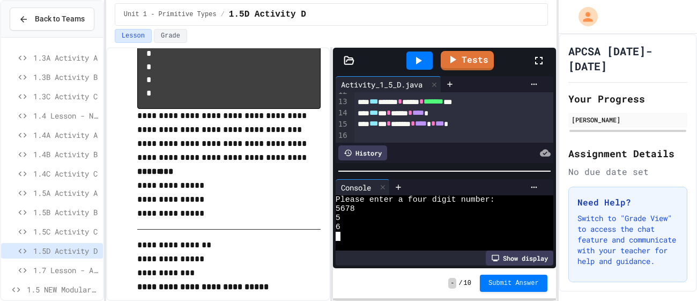
scroll to position [143, 0]
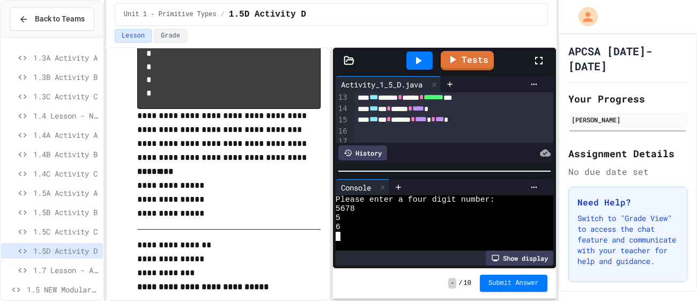
click at [499, 120] on div "*** * * ****** * **** * * *** *" at bounding box center [453, 119] width 199 height 11
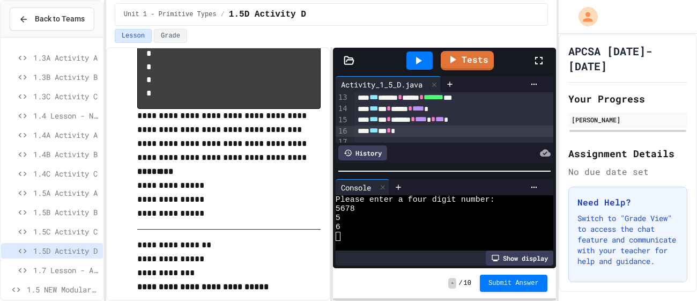
click at [74, 232] on span "1.5C Activity C" at bounding box center [65, 231] width 65 height 11
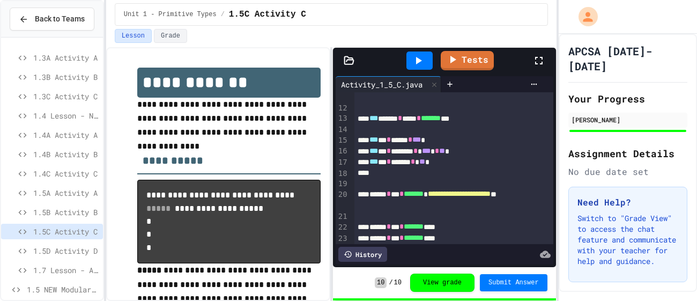
scroll to position [116, 0]
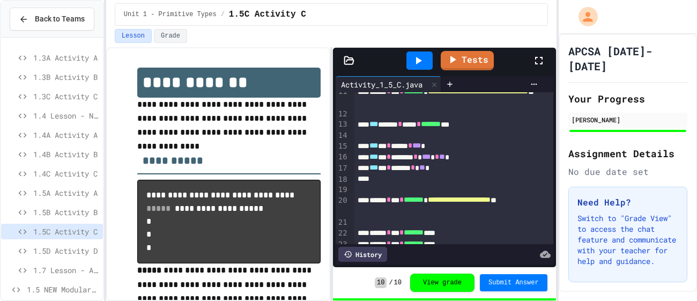
click at [65, 249] on span "1.5D Activity D" at bounding box center [65, 250] width 65 height 11
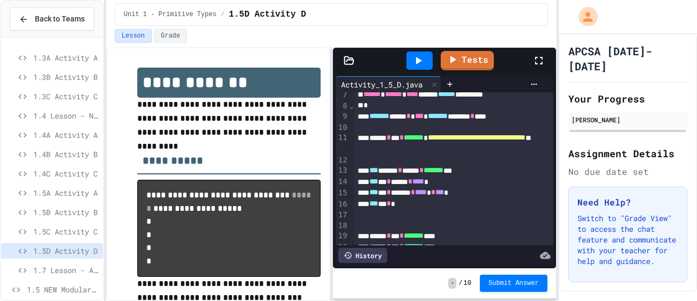
scroll to position [70, 0]
click at [429, 201] on div "*** * *" at bounding box center [453, 203] width 199 height 11
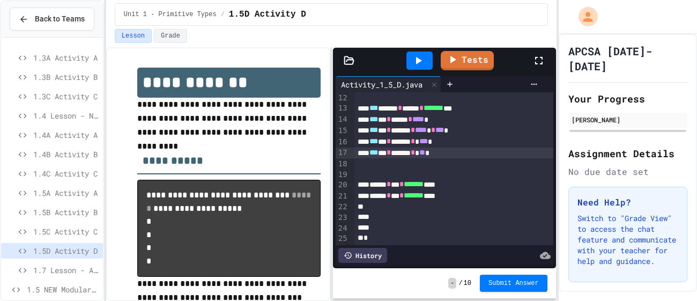
scroll to position [153, 0]
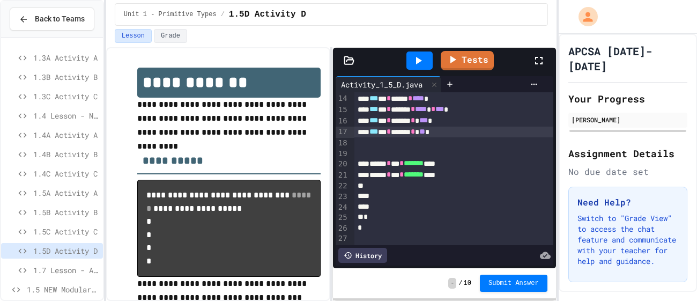
click at [478, 188] on div at bounding box center [453, 186] width 199 height 11
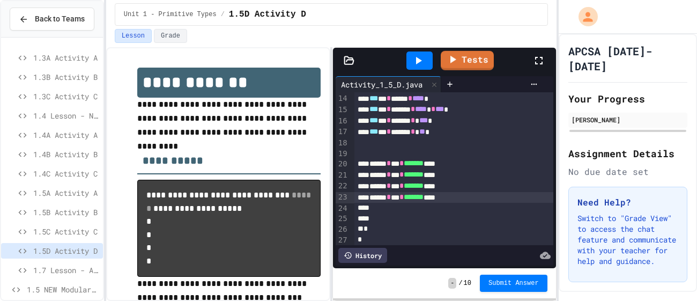
click at [428, 62] on div at bounding box center [419, 60] width 26 height 18
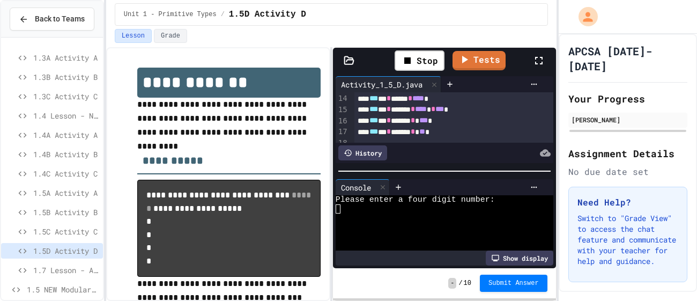
click at [413, 226] on div at bounding box center [438, 226] width 207 height 9
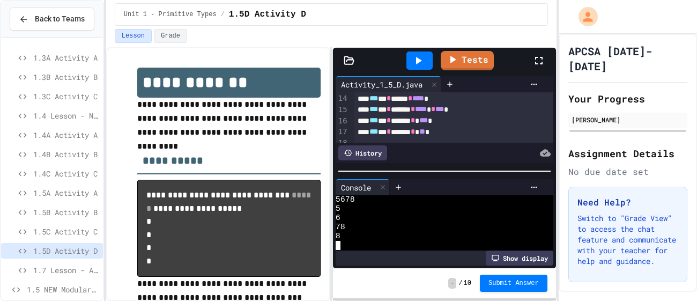
scroll to position [9, 0]
click at [428, 122] on span "***" at bounding box center [423, 120] width 9 height 8
click at [431, 62] on div at bounding box center [419, 60] width 26 height 18
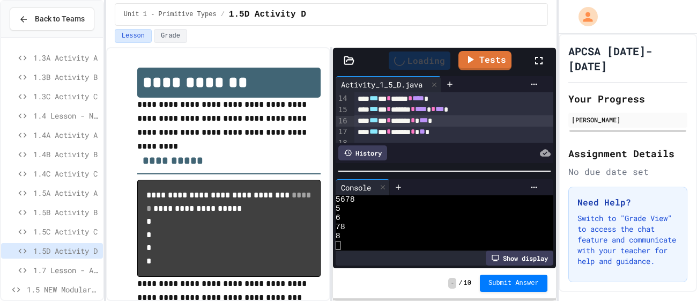
scroll to position [0, 0]
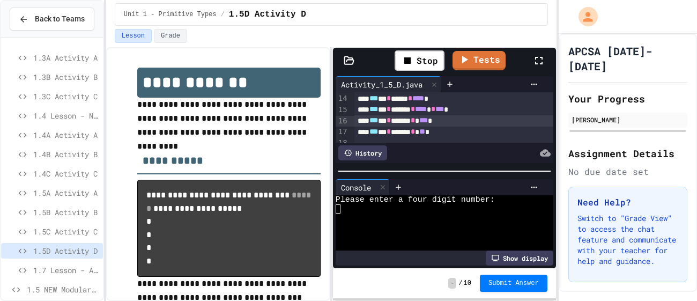
click at [410, 223] on div at bounding box center [438, 226] width 207 height 9
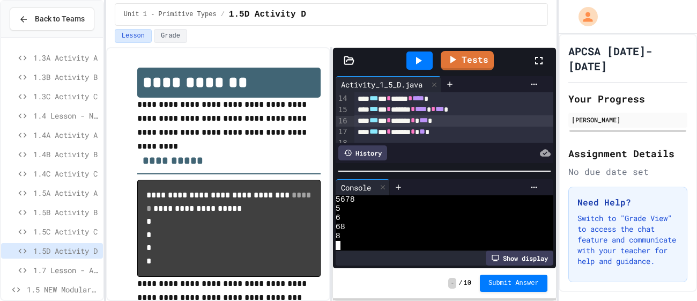
scroll to position [9, 0]
click at [428, 121] on span "***" at bounding box center [423, 120] width 9 height 8
click at [424, 61] on icon at bounding box center [418, 60] width 13 height 13
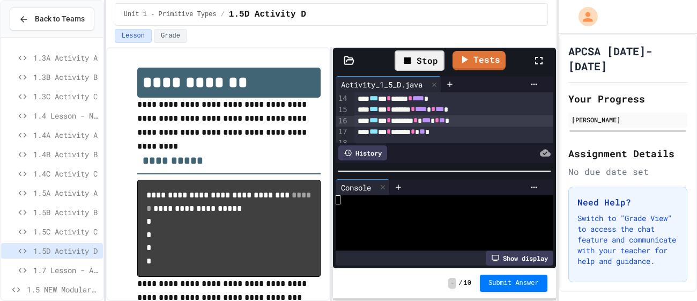
scroll to position [0, 0]
click at [385, 229] on div at bounding box center [438, 226] width 207 height 9
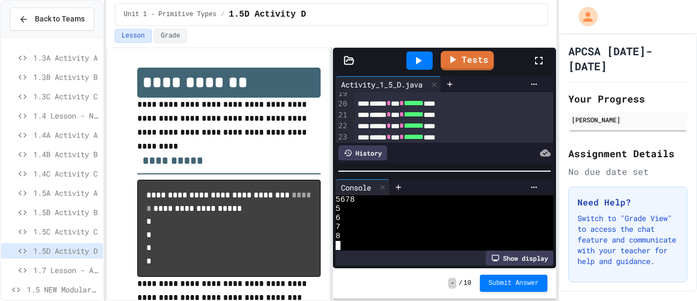
scroll to position [207, 0]
click at [466, 110] on div "****** * *** * ******* ****" at bounding box center [453, 109] width 199 height 11
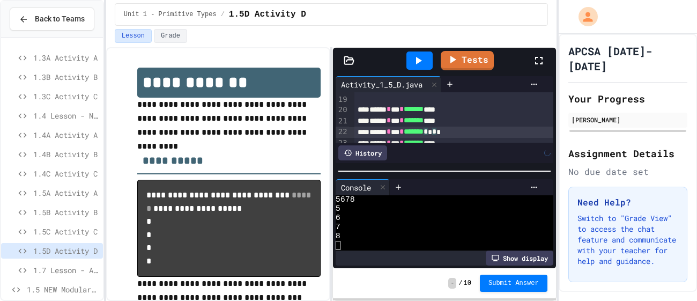
scroll to position [213, 0]
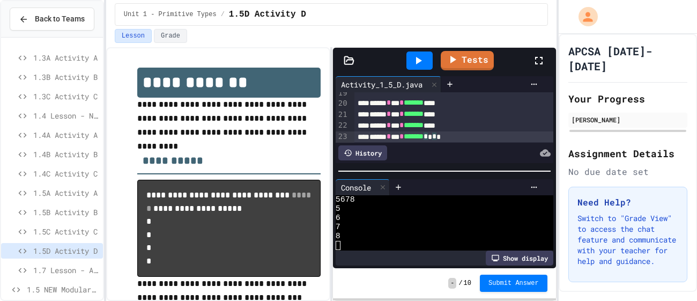
click at [428, 62] on div at bounding box center [419, 60] width 26 height 18
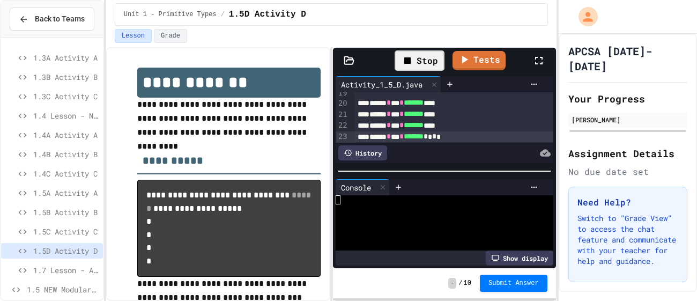
scroll to position [0, 0]
click at [417, 235] on div at bounding box center [438, 236] width 207 height 9
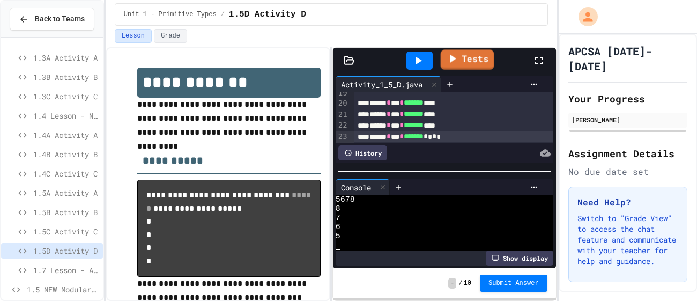
click at [464, 65] on link "Tests" at bounding box center [467, 59] width 54 height 20
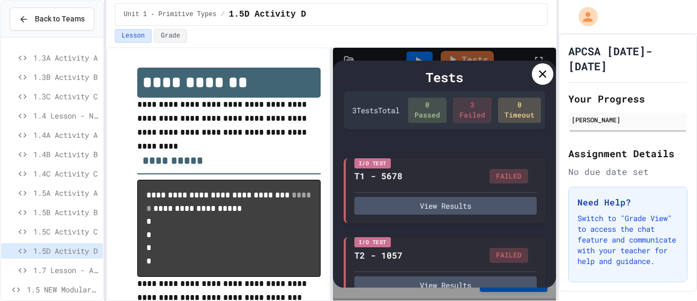
scroll to position [0, 0]
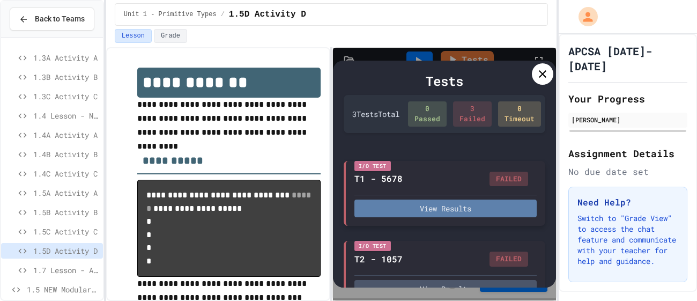
click at [472, 215] on button "View Results" at bounding box center [445, 208] width 182 height 18
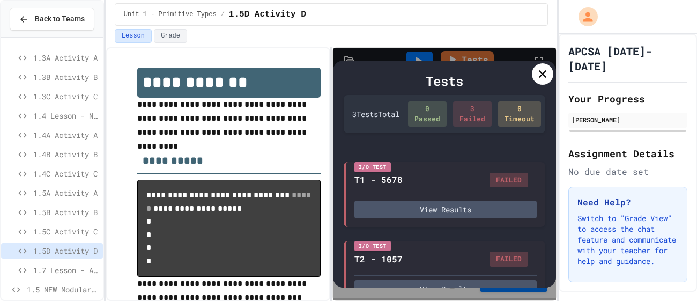
click at [547, 78] on icon at bounding box center [542, 74] width 13 height 13
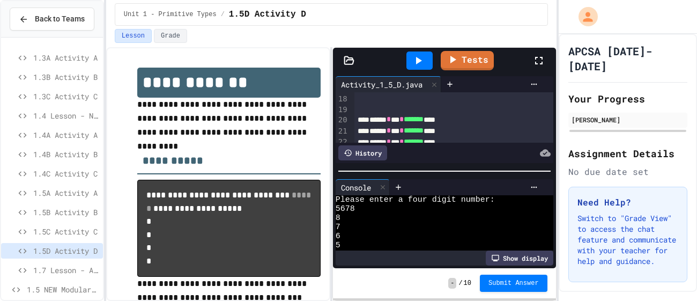
scroll to position [199, 0]
click at [425, 108] on div at bounding box center [453, 106] width 199 height 11
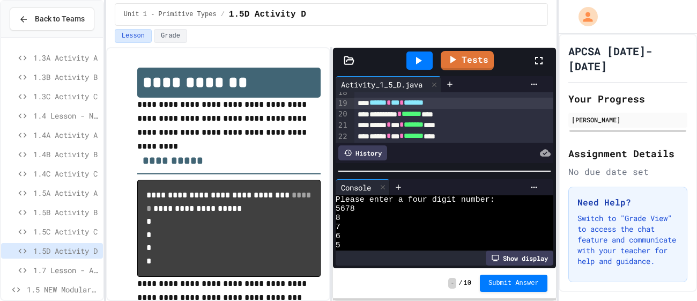
scroll to position [205, 0]
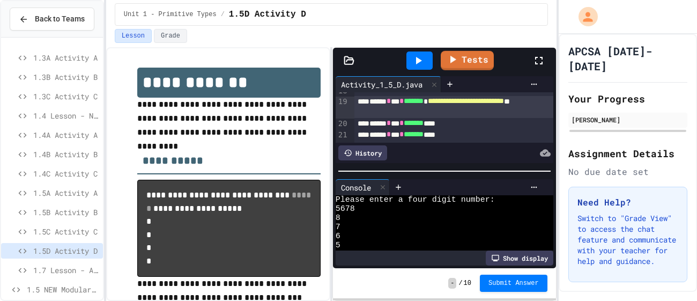
click at [427, 59] on div at bounding box center [419, 60] width 26 height 18
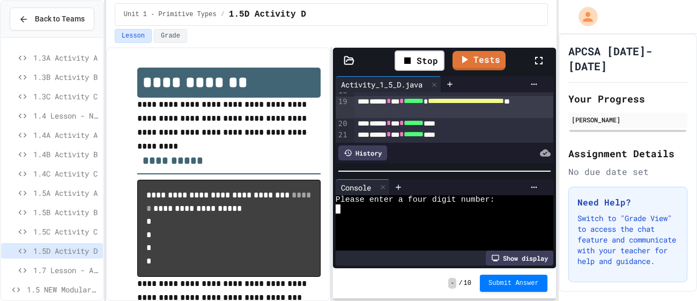
click at [370, 235] on div at bounding box center [438, 236] width 207 height 9
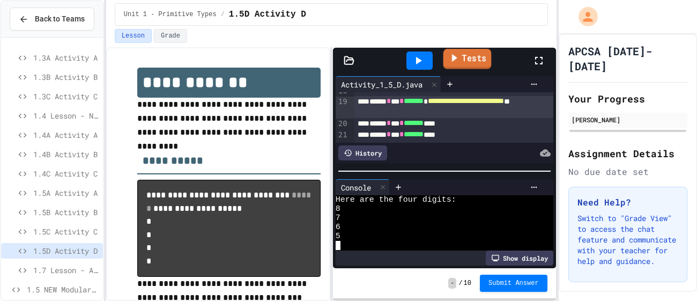
click at [467, 59] on link "Tests" at bounding box center [467, 59] width 48 height 20
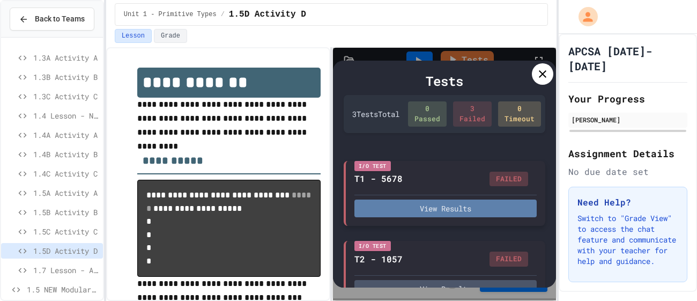
click at [481, 203] on button "View Results" at bounding box center [445, 208] width 182 height 18
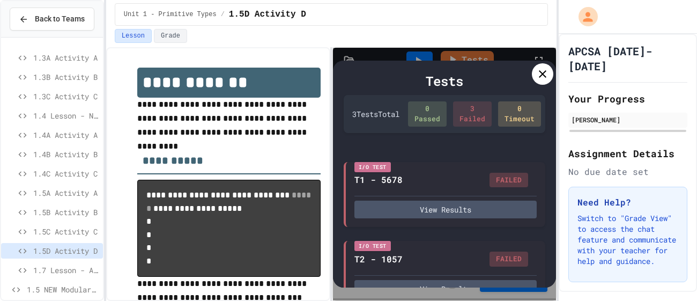
click at [538, 79] on icon at bounding box center [542, 74] width 13 height 13
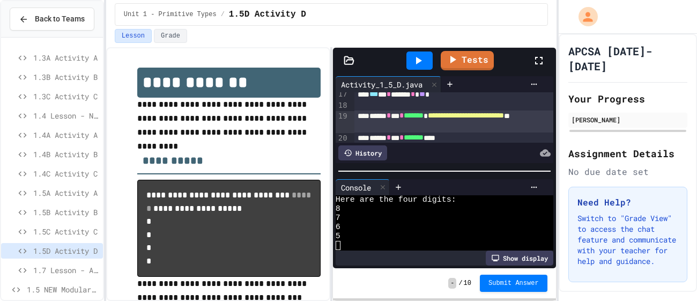
scroll to position [184, 0]
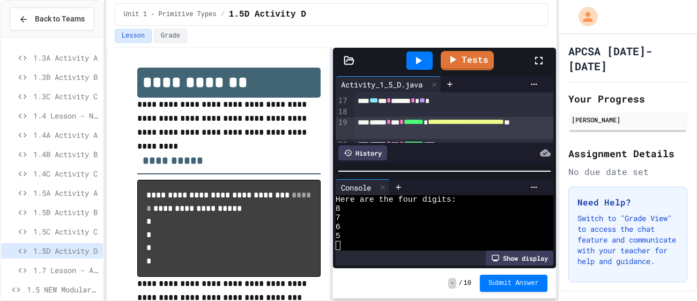
click at [504, 122] on span "**********" at bounding box center [466, 122] width 76 height 8
click at [471, 63] on link "Tests" at bounding box center [467, 59] width 53 height 20
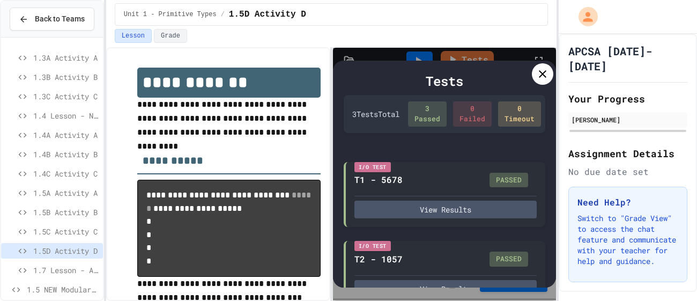
click at [536, 76] on icon at bounding box center [542, 74] width 13 height 13
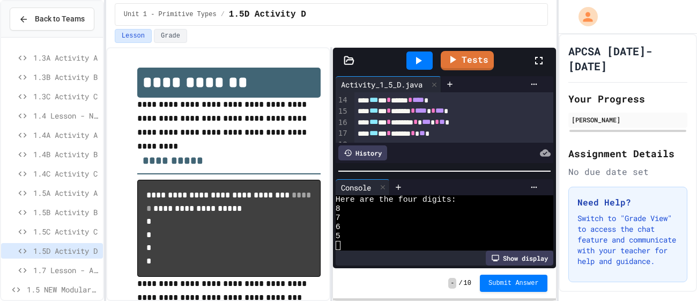
scroll to position [150, 0]
click at [520, 289] on button "Submit Answer" at bounding box center [514, 281] width 68 height 17
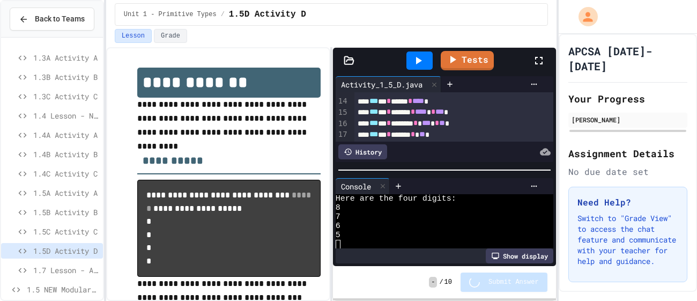
scroll to position [27, 0]
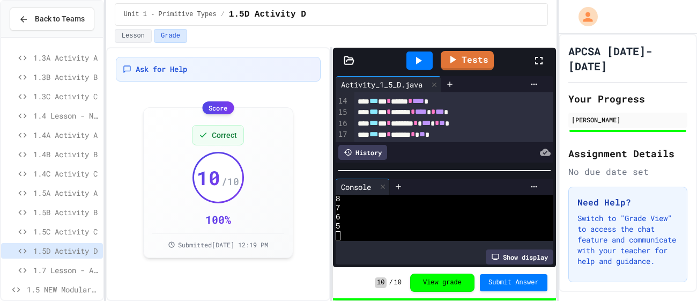
scroll to position [159, 0]
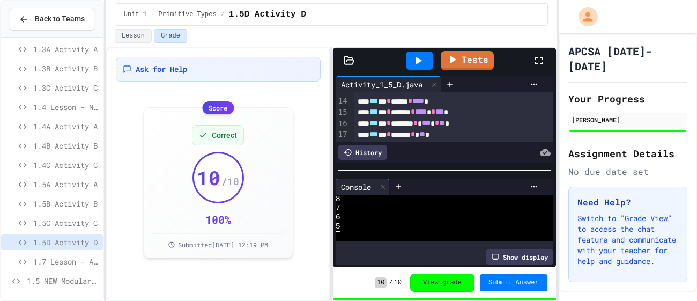
click at [64, 183] on span "1.5A Activity A" at bounding box center [65, 183] width 65 height 11
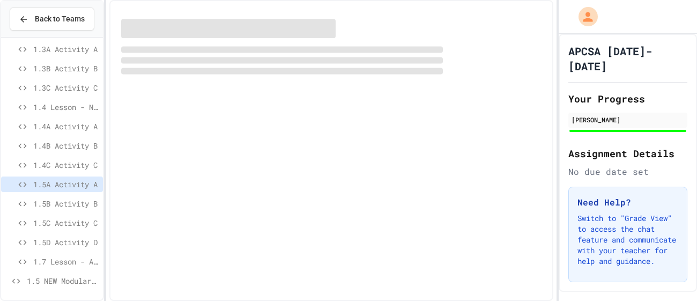
scroll to position [151, 0]
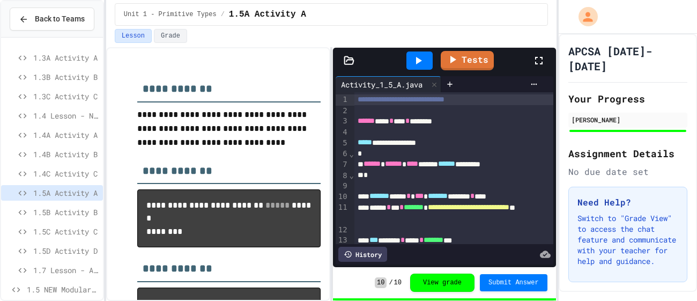
click at [72, 211] on span "1.5B Activity B" at bounding box center [65, 211] width 65 height 11
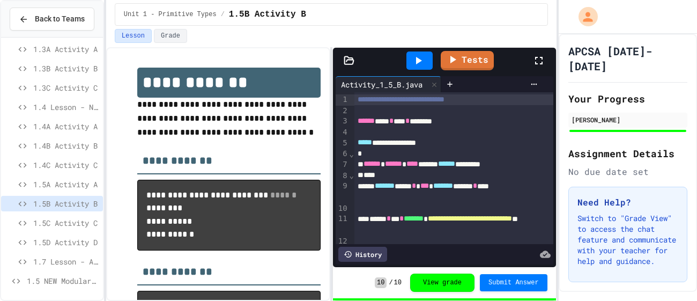
click at [64, 218] on span "1.5C Activity C" at bounding box center [65, 222] width 65 height 11
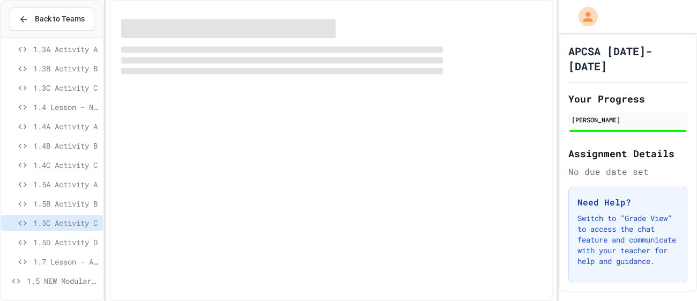
scroll to position [151, 0]
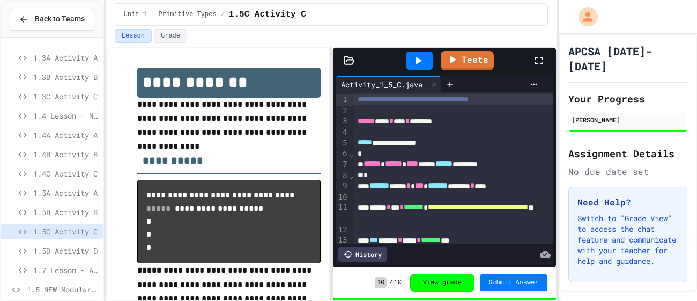
click at [64, 252] on span "1.5D Activity D" at bounding box center [65, 250] width 65 height 11
